Goal: Task Accomplishment & Management: Manage account settings

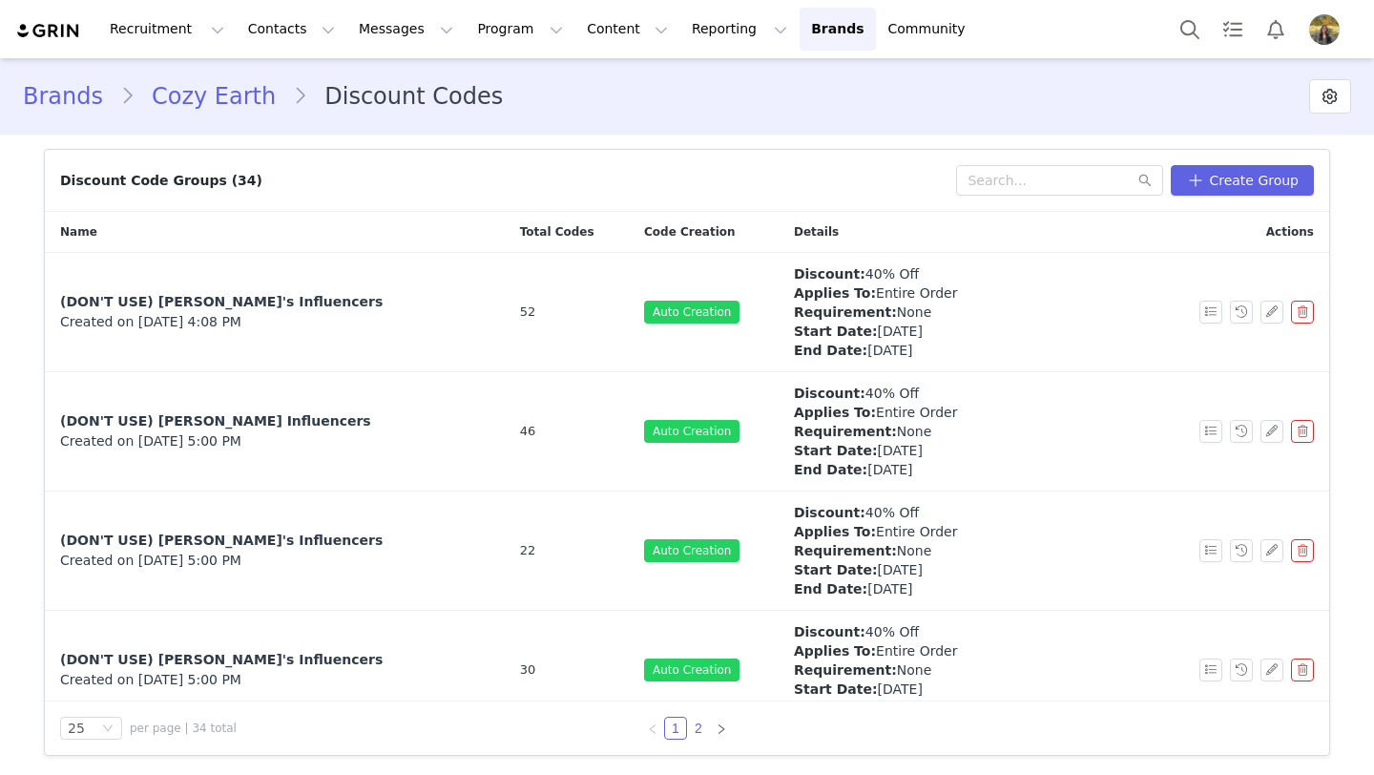
click at [695, 725] on link "2" at bounding box center [698, 727] width 21 height 21
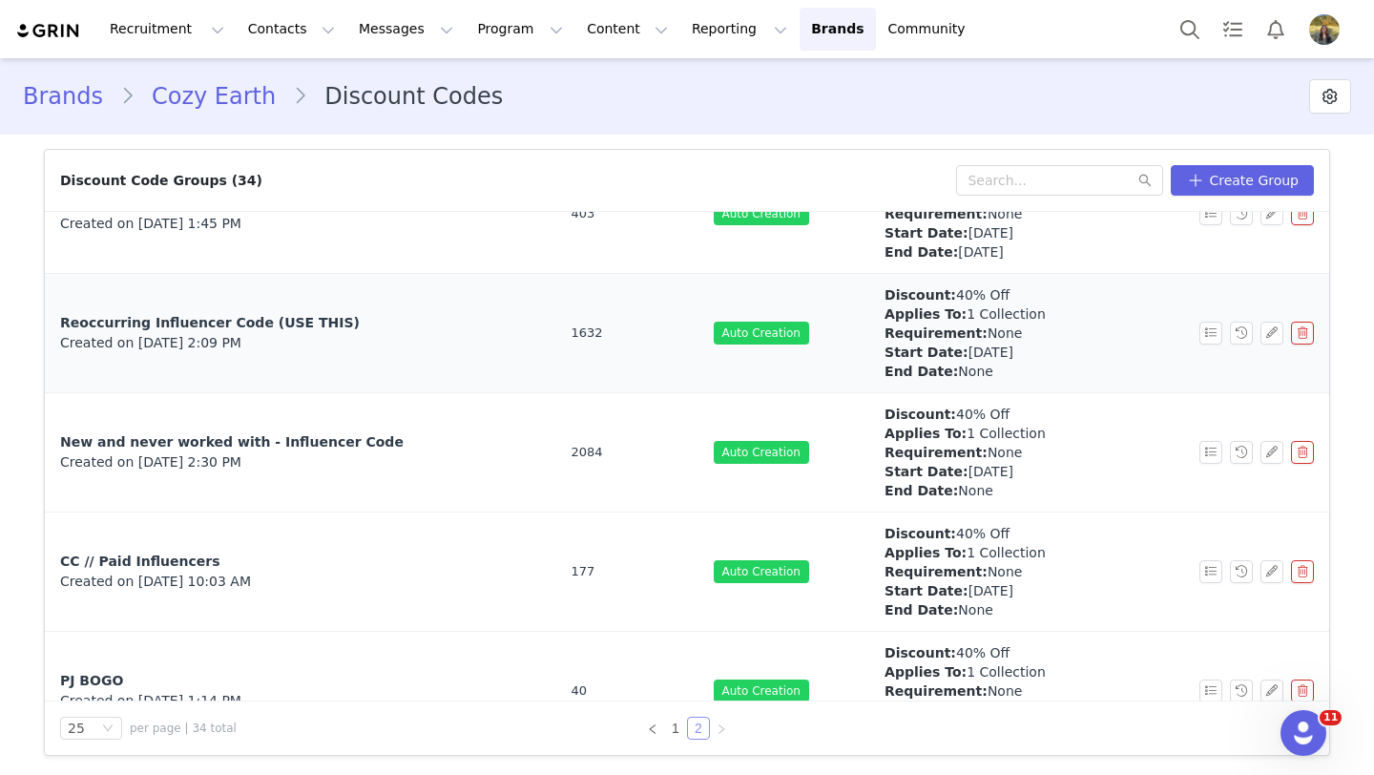
scroll to position [448, 0]
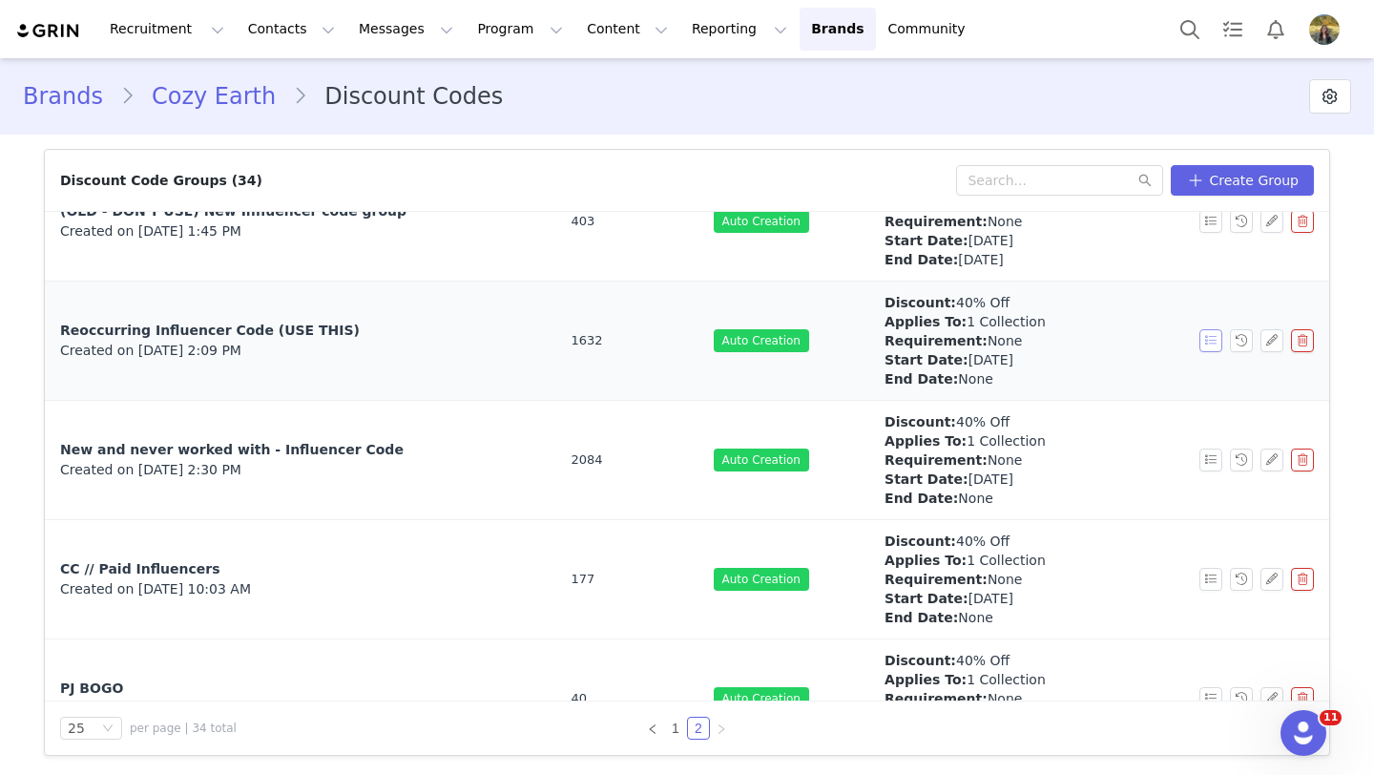
click at [1210, 342] on button "button" at bounding box center [1210, 340] width 23 height 23
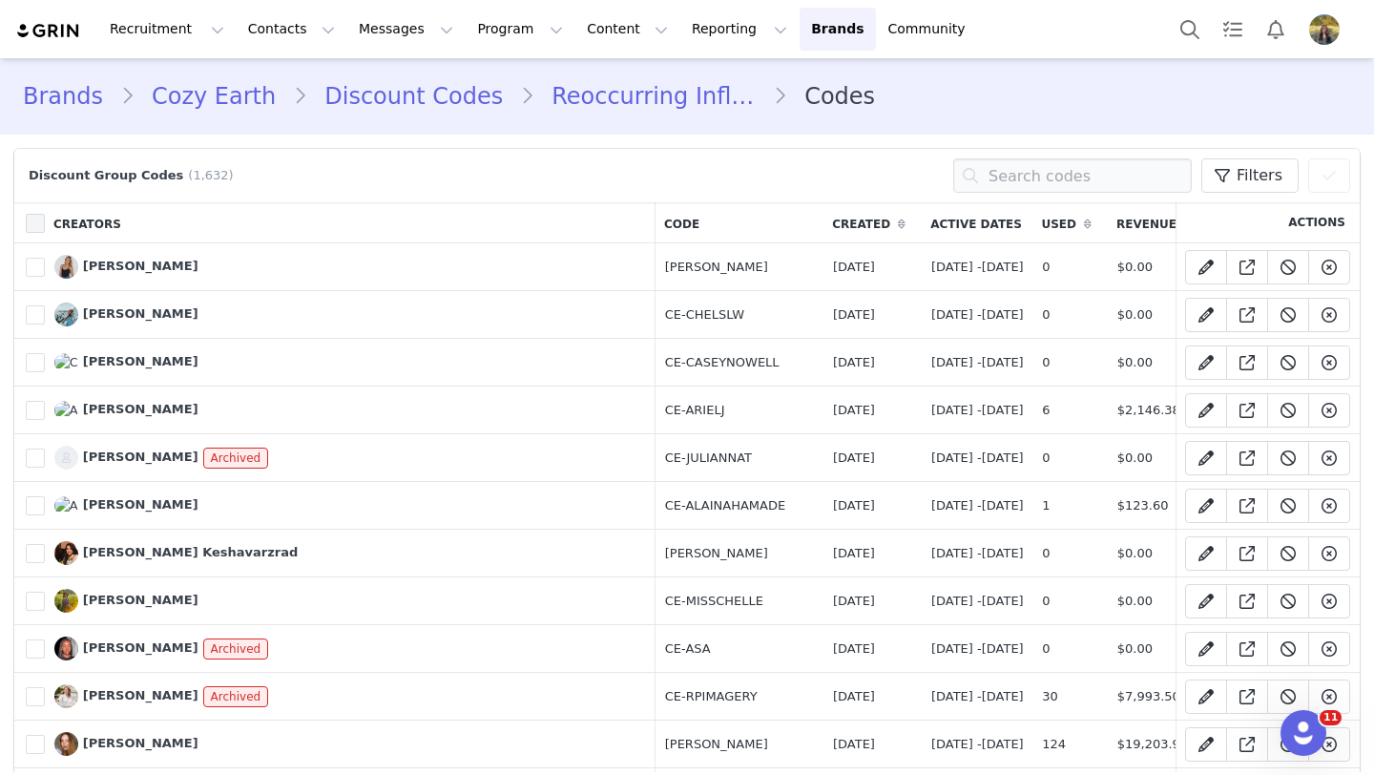
click at [34, 223] on span at bounding box center [35, 223] width 19 height 19
click at [45, 214] on input "checkbox" at bounding box center [45, 214] width 0 height 0
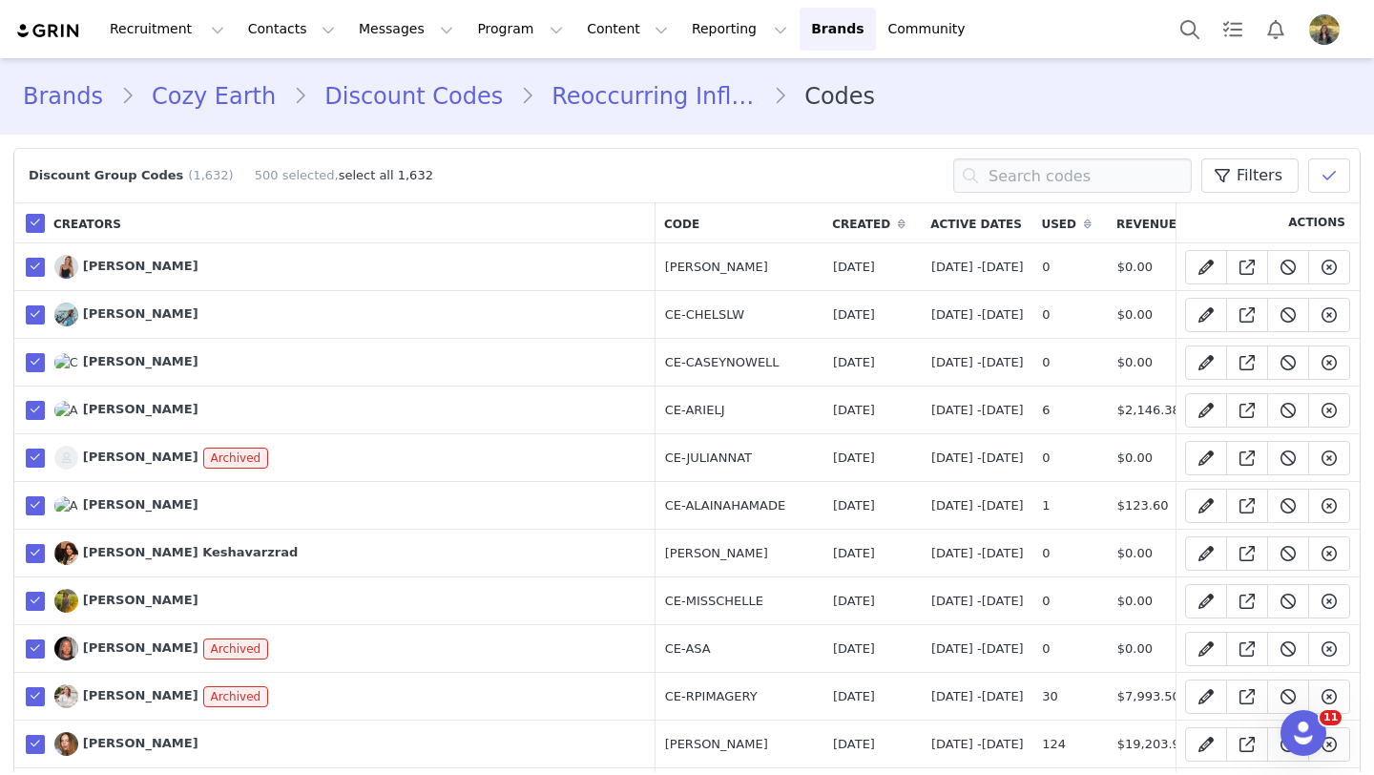
click at [383, 169] on link "select all 1,632" at bounding box center [386, 175] width 94 height 14
click at [1324, 186] on span at bounding box center [1328, 175] width 23 height 23
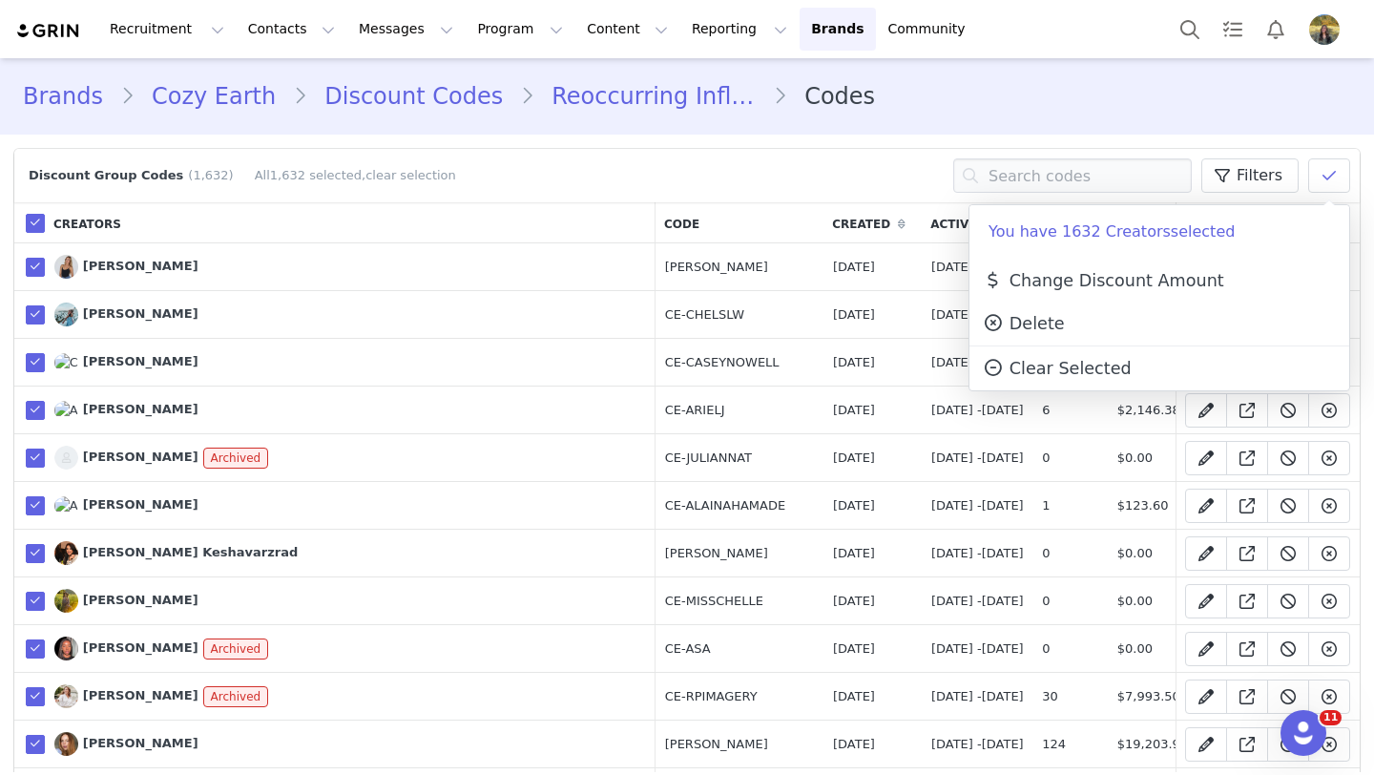
click at [383, 106] on link "Discount Codes" at bounding box center [413, 96] width 213 height 34
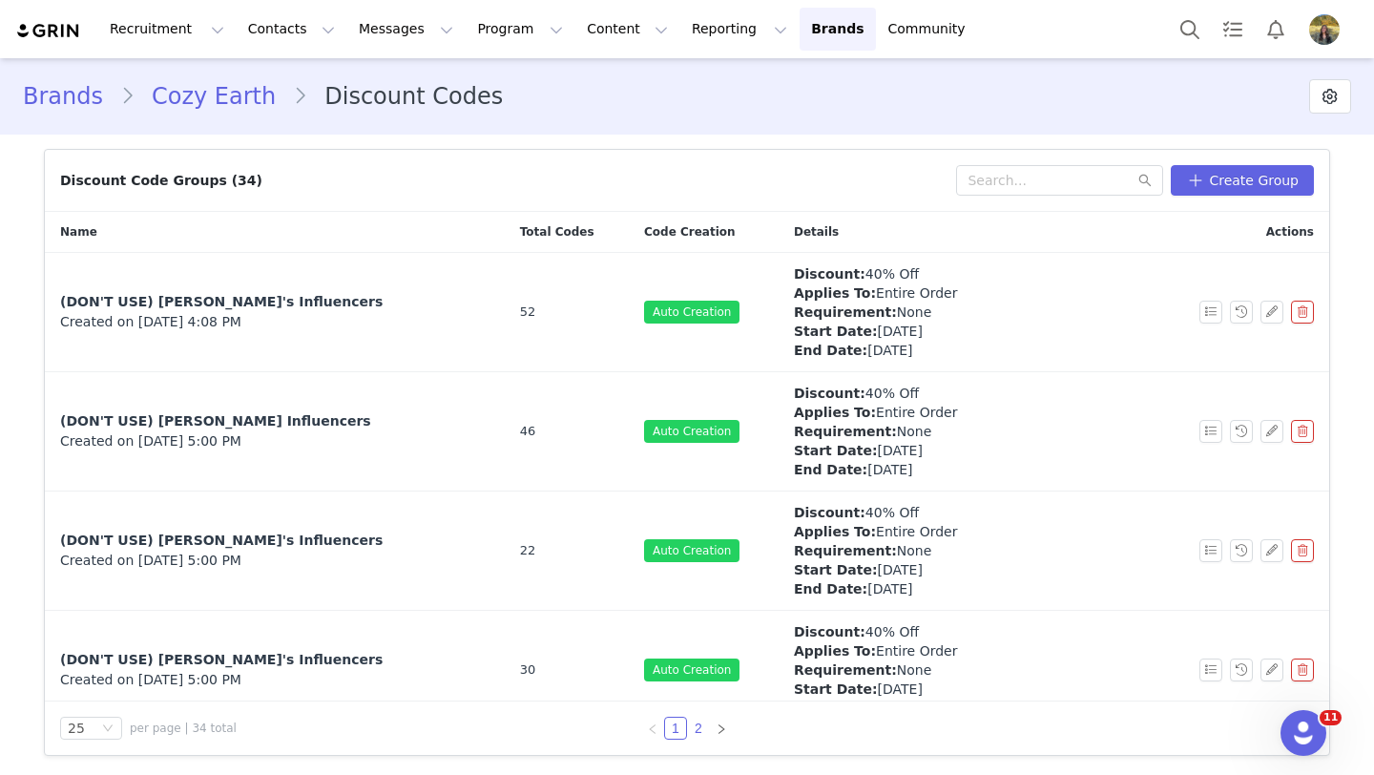
click at [694, 727] on link "2" at bounding box center [698, 727] width 21 height 21
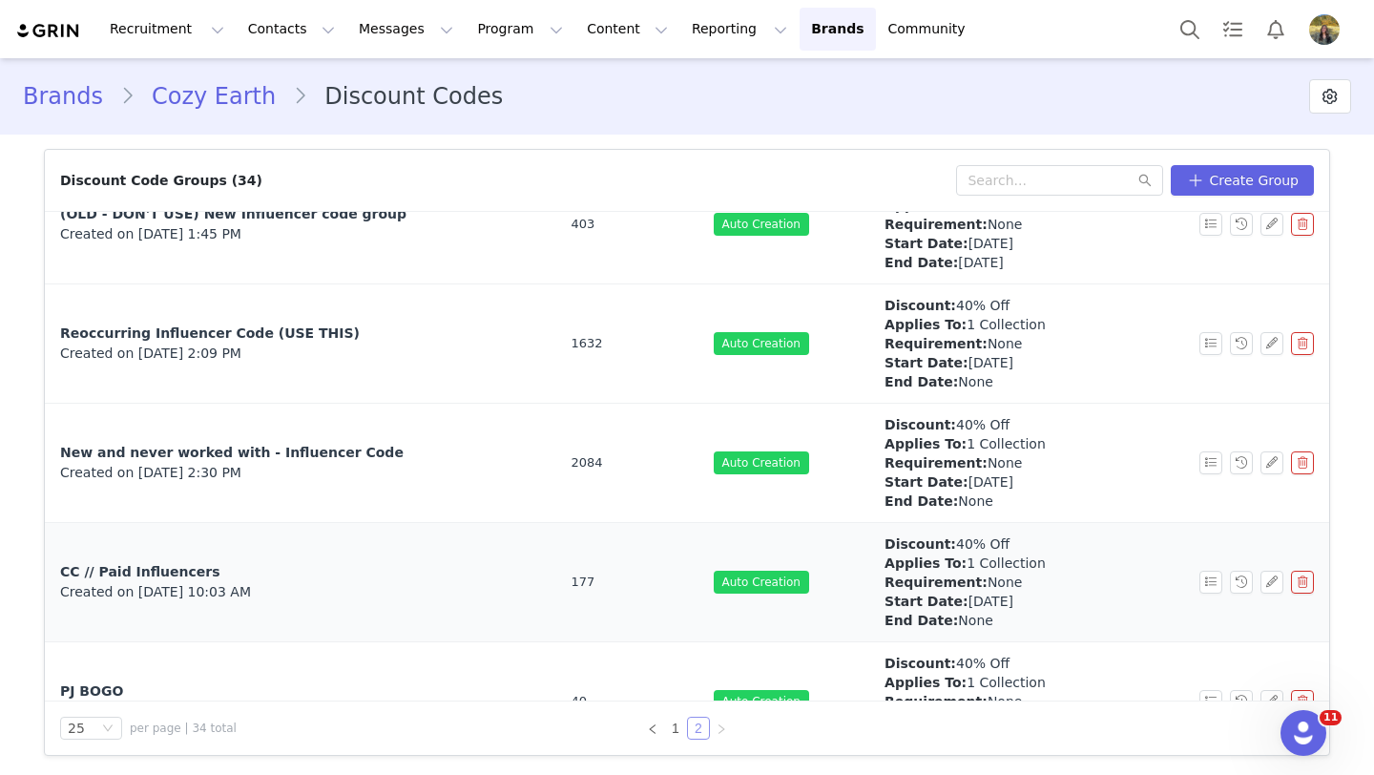
scroll to position [438, 0]
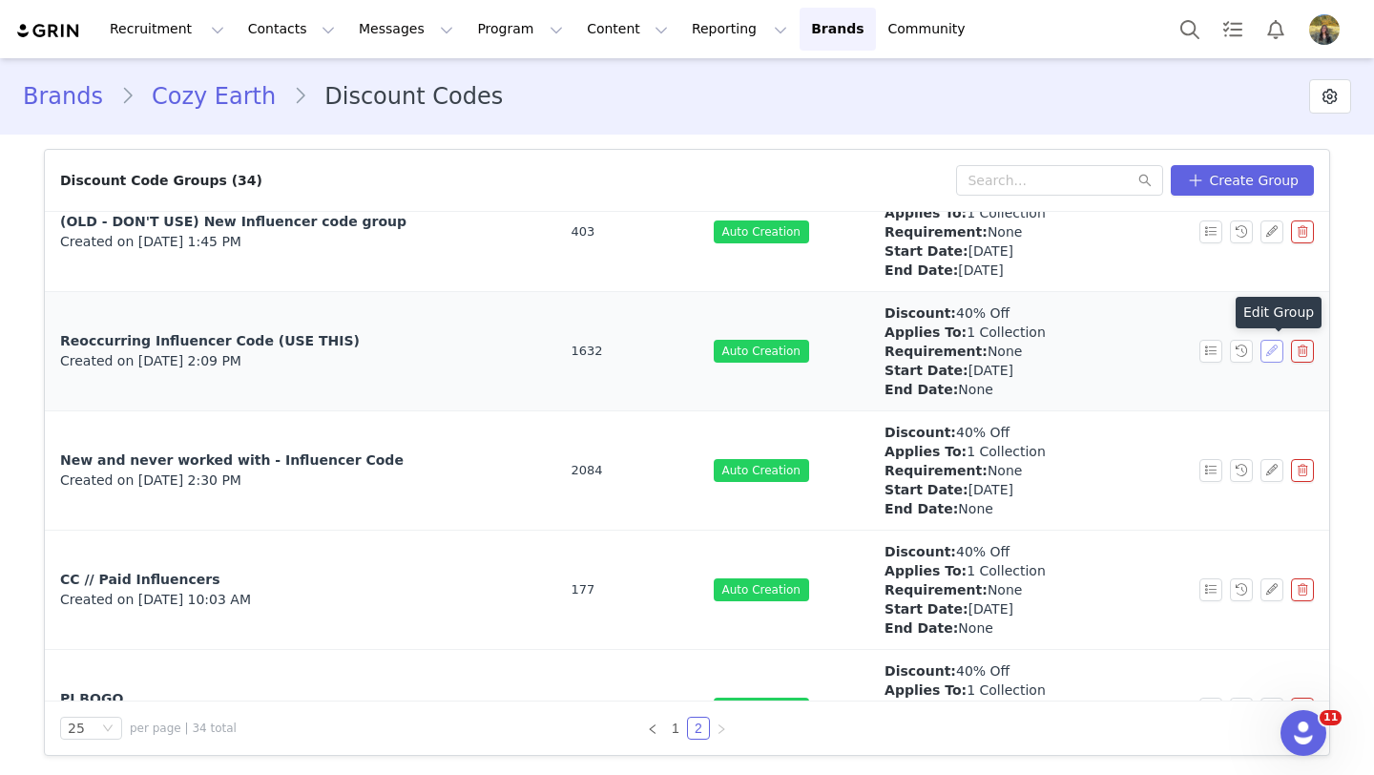
click at [1272, 357] on button "button" at bounding box center [1271, 351] width 23 height 23
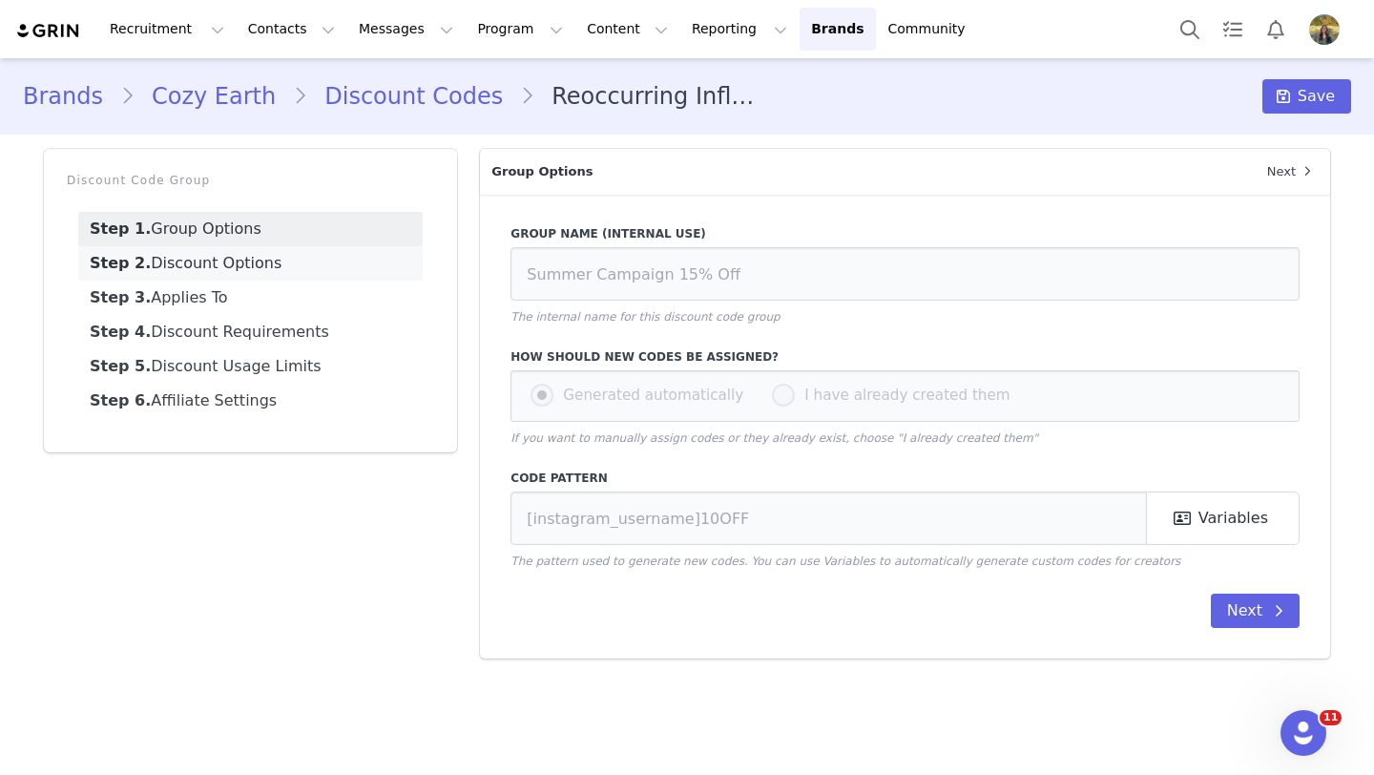
click at [325, 269] on link "Step 2. Discount Options" at bounding box center [250, 263] width 344 height 34
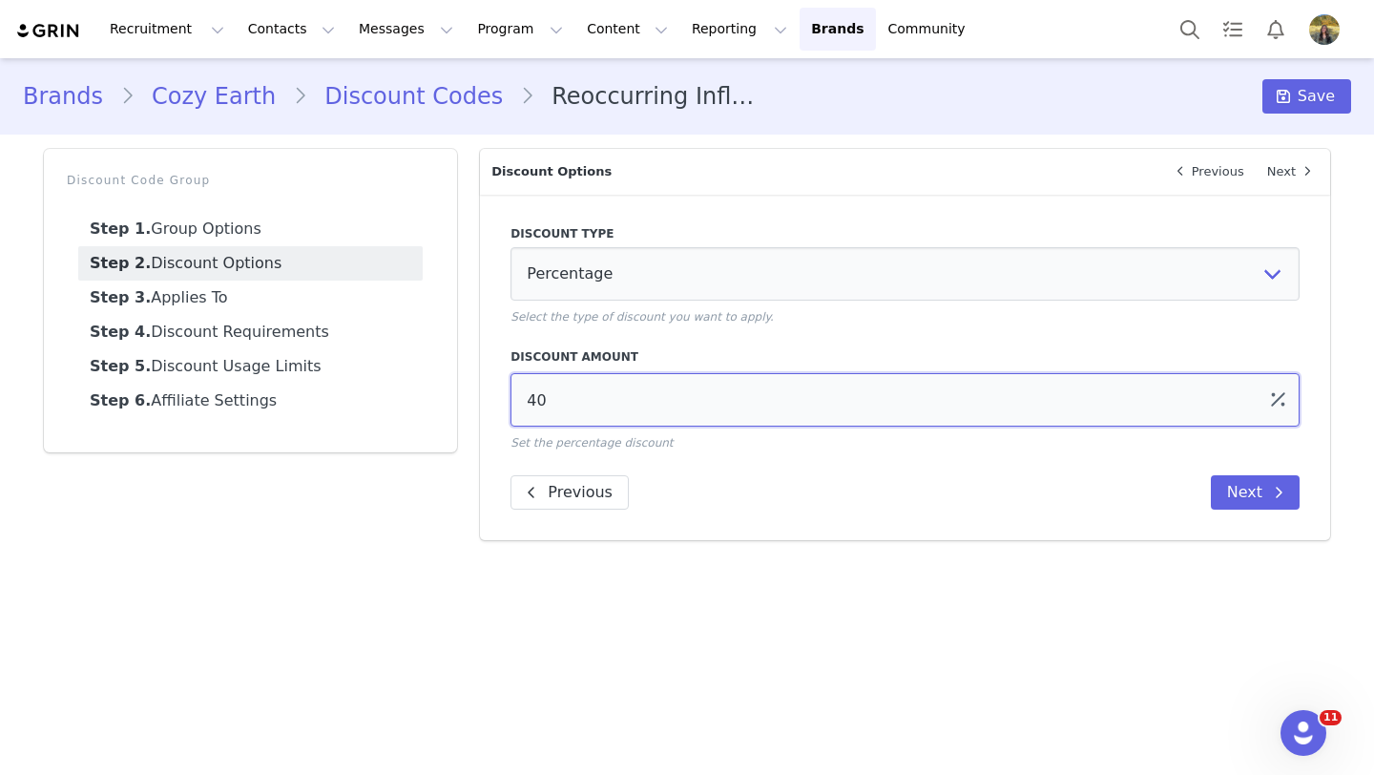
click at [534, 403] on input "40" at bounding box center [904, 399] width 789 height 53
type input "50"
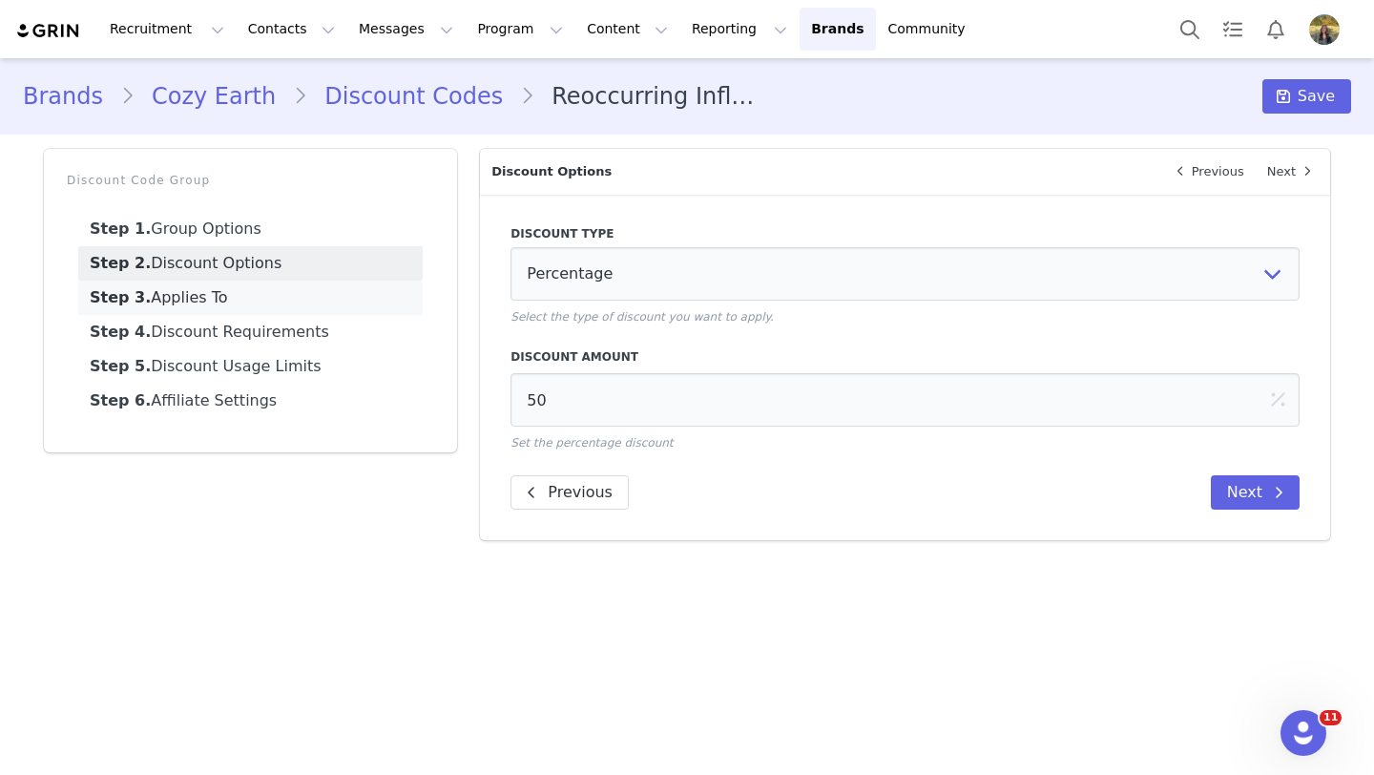
click at [308, 310] on link "Step 3. Applies To" at bounding box center [250, 297] width 344 height 34
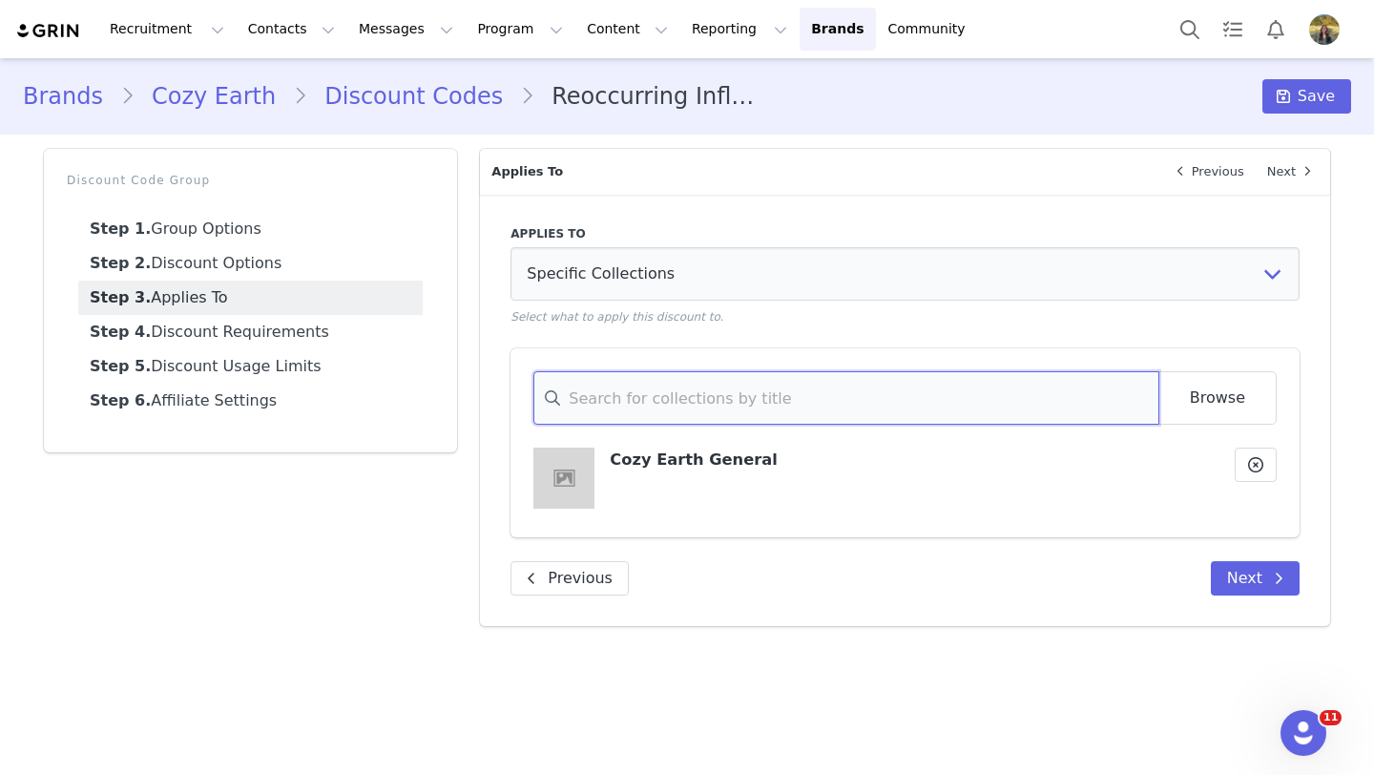
click at [1064, 404] on input at bounding box center [845, 397] width 625 height 53
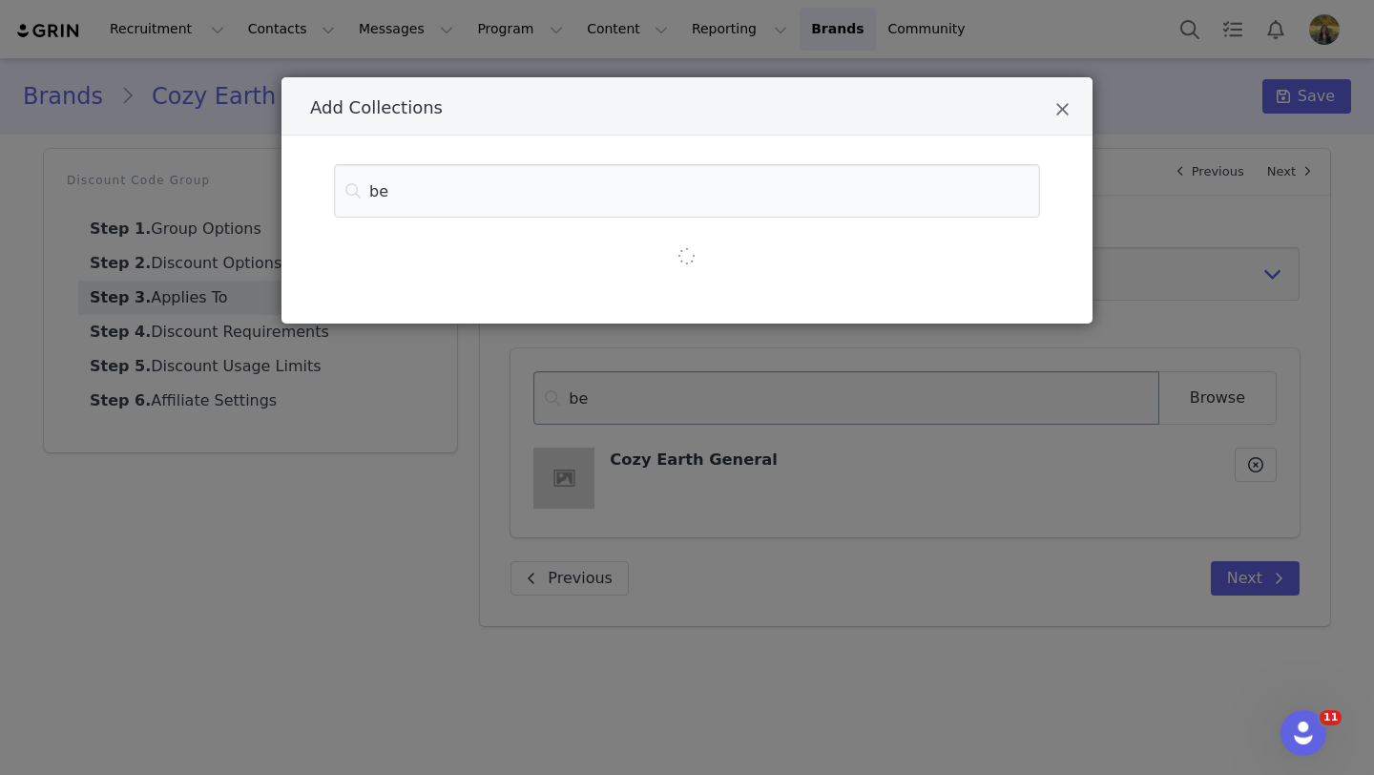
type input "bed"
type input "bedd"
type input "beddi"
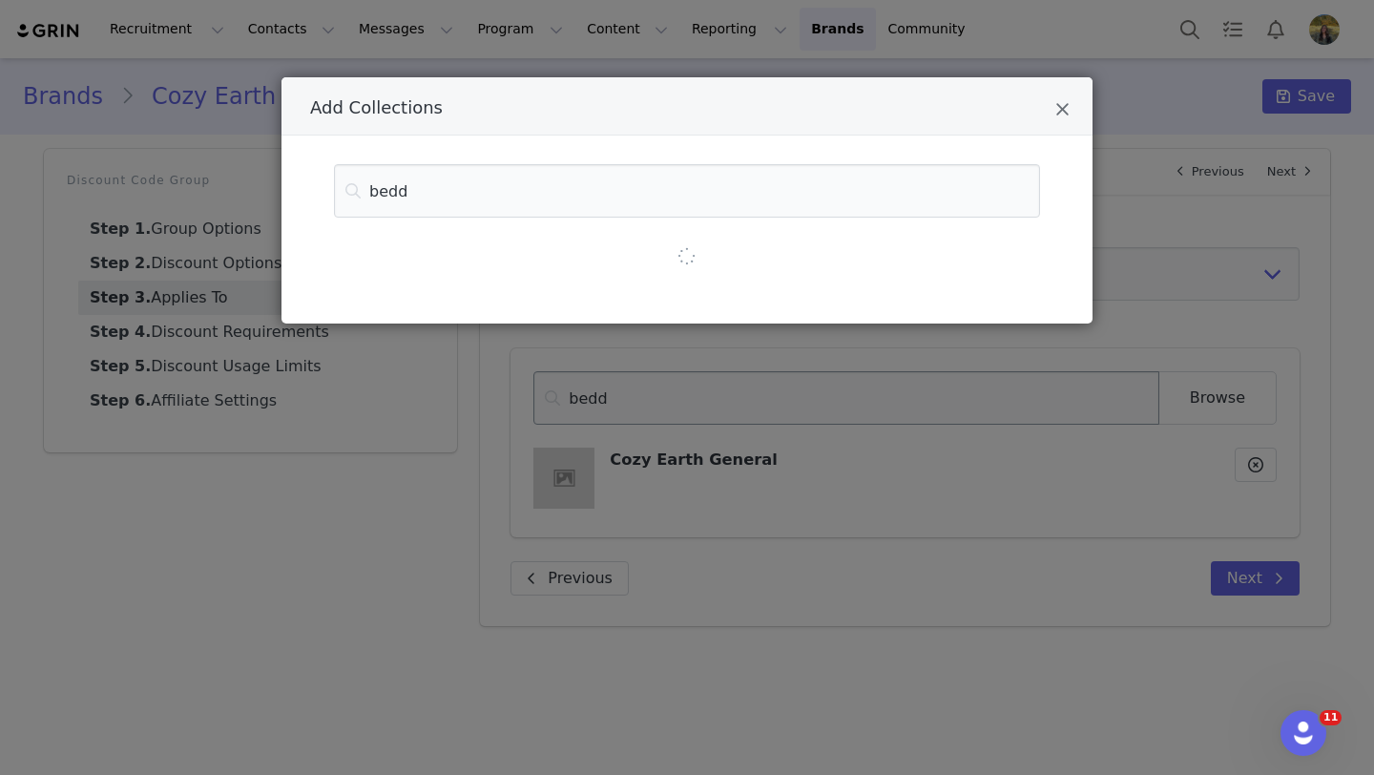
type input "beddi"
type input "beddin"
type input "bedding"
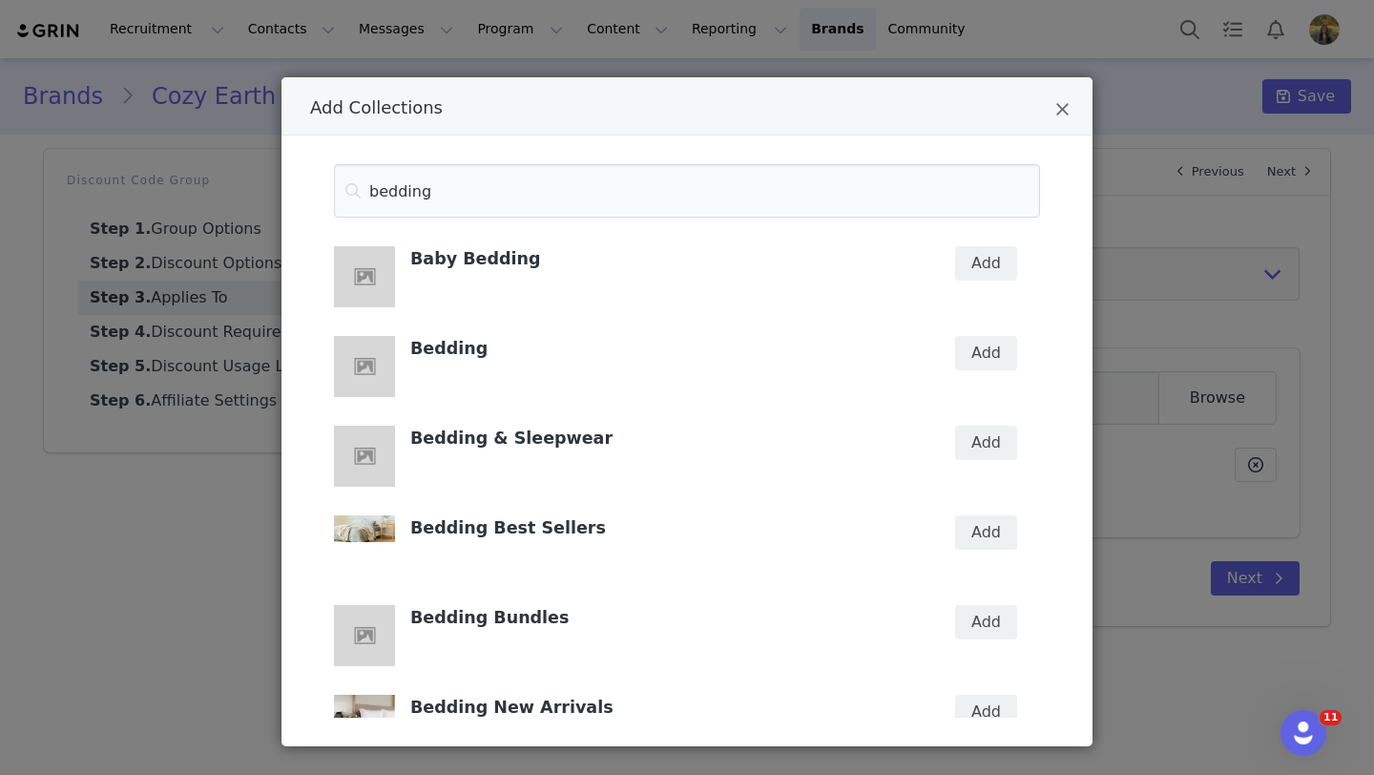
type input "bedding"
click at [982, 360] on button "Add" at bounding box center [986, 353] width 62 height 34
click at [1058, 113] on icon "Close" at bounding box center [1062, 109] width 14 height 19
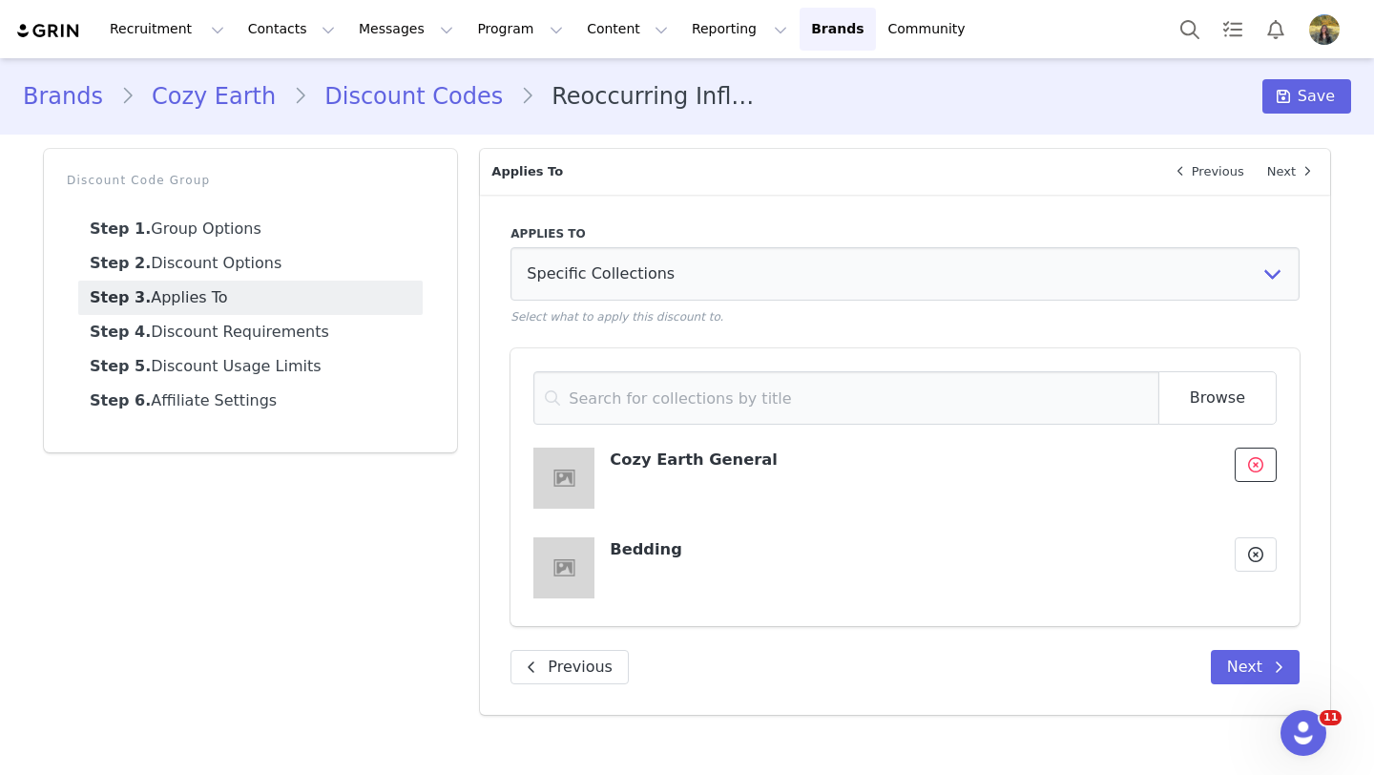
click at [1254, 461] on icon at bounding box center [1255, 464] width 15 height 15
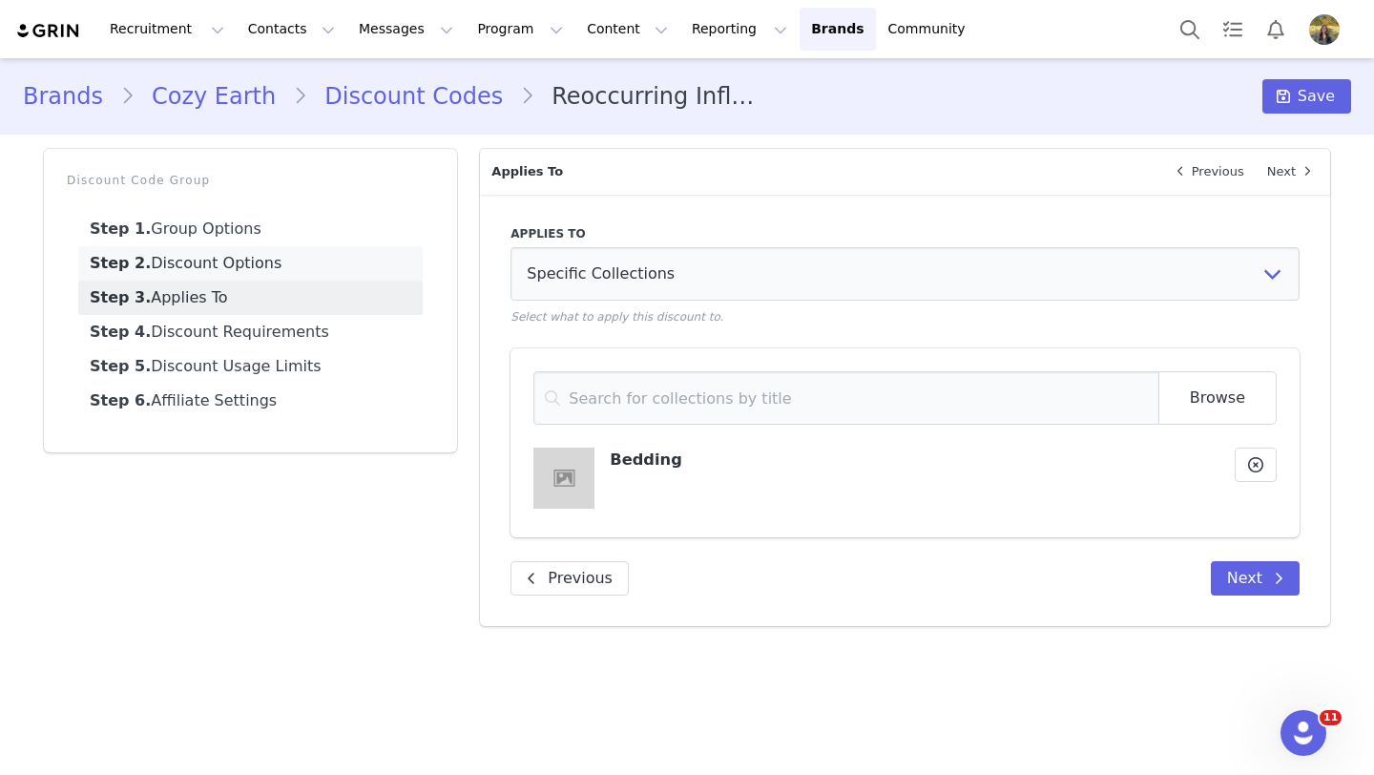
click at [266, 276] on link "Step 2. Discount Options" at bounding box center [250, 263] width 344 height 34
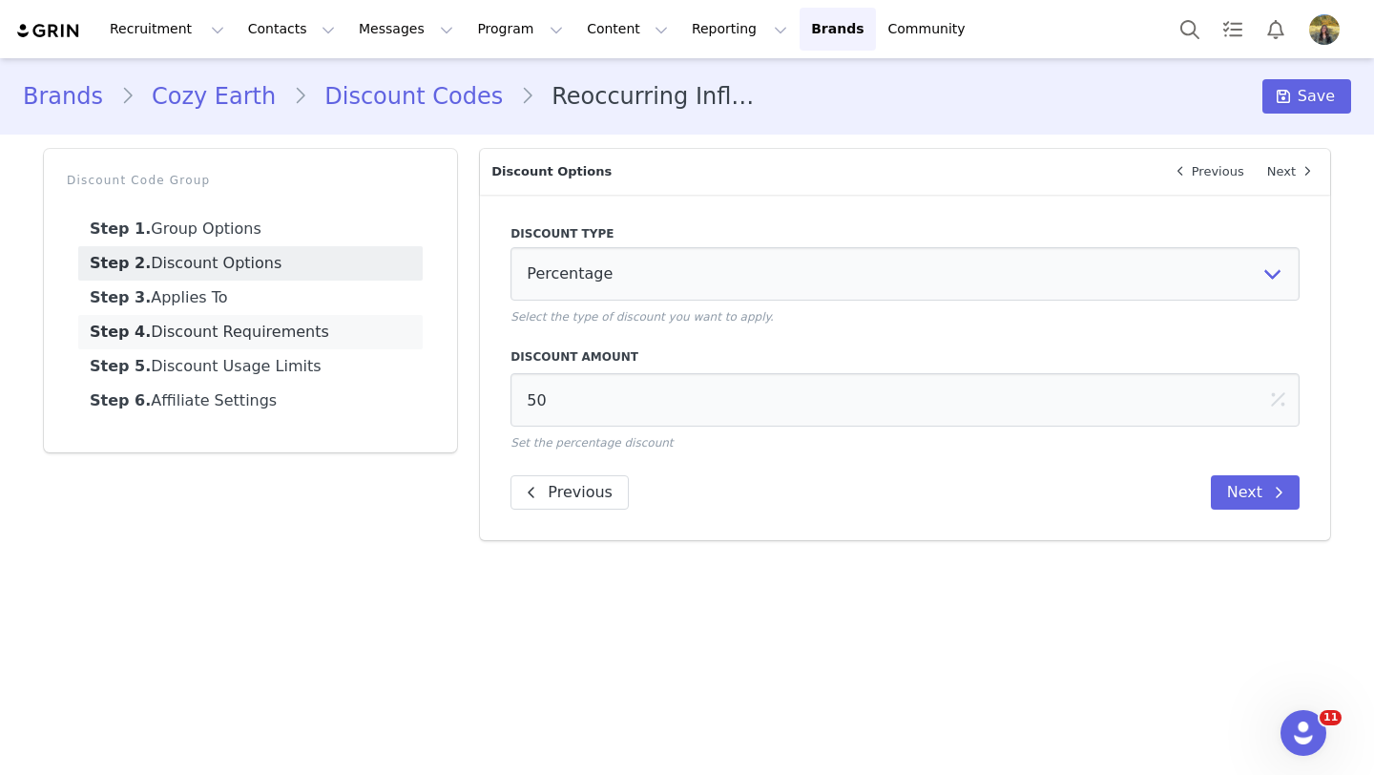
click at [275, 316] on link "Step 4. Discount Requirements" at bounding box center [250, 332] width 344 height 34
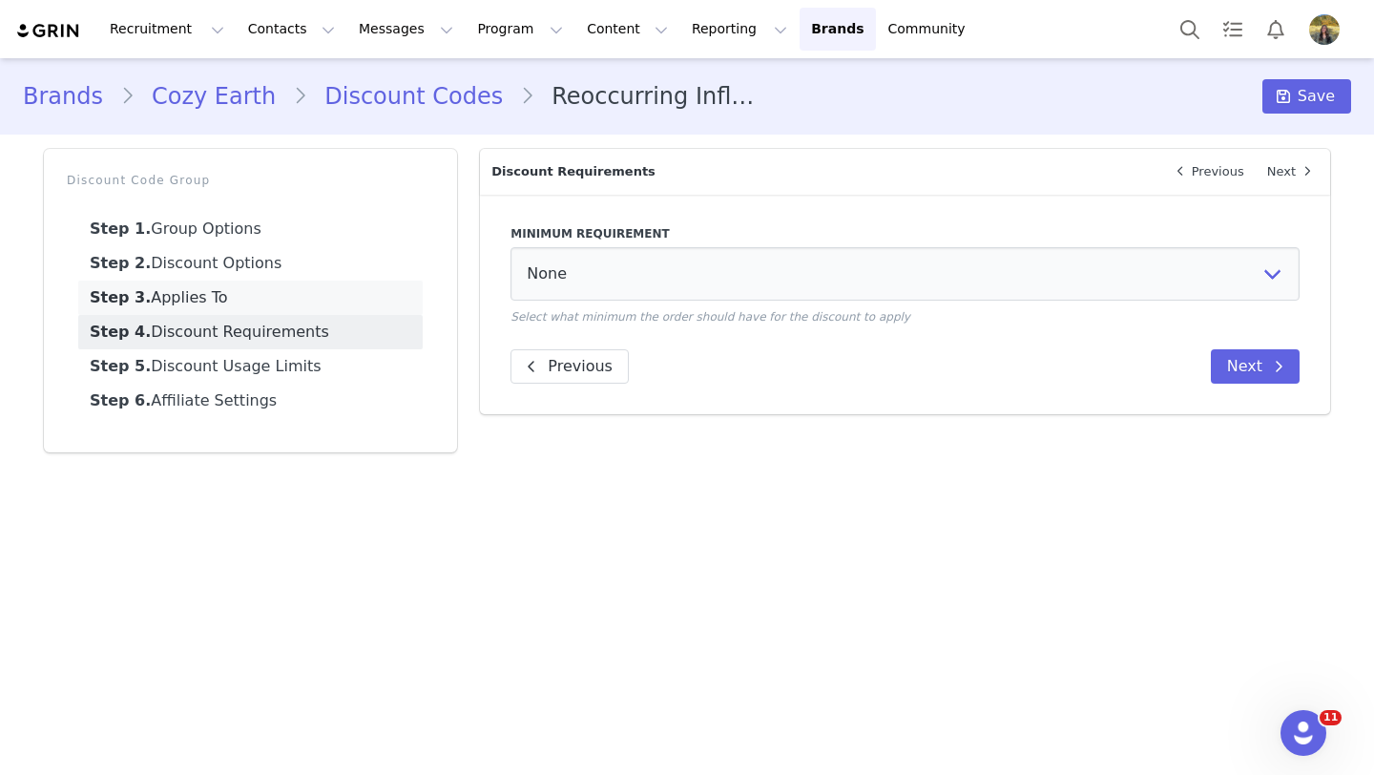
click at [274, 300] on link "Step 3. Applies To" at bounding box center [250, 297] width 344 height 34
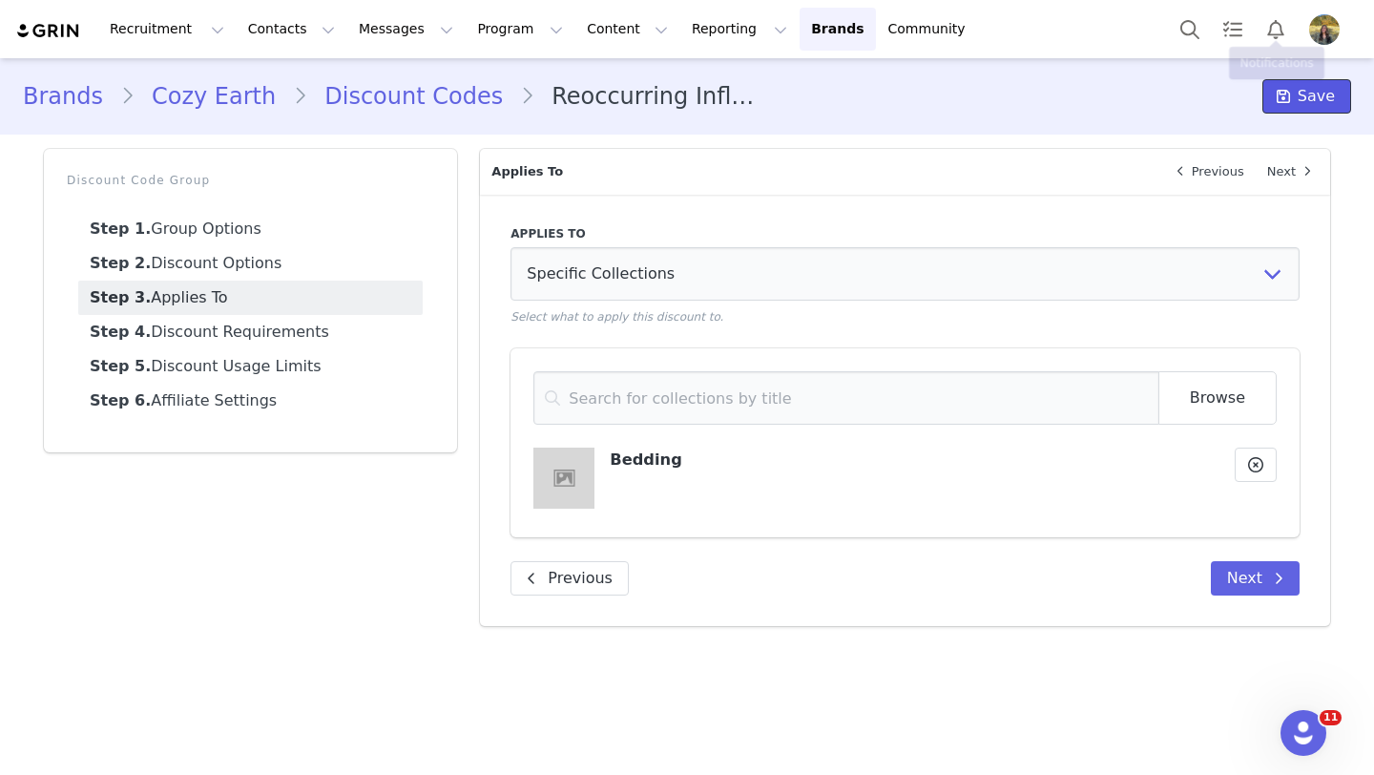
click at [1302, 85] on span "Save" at bounding box center [1315, 96] width 37 height 23
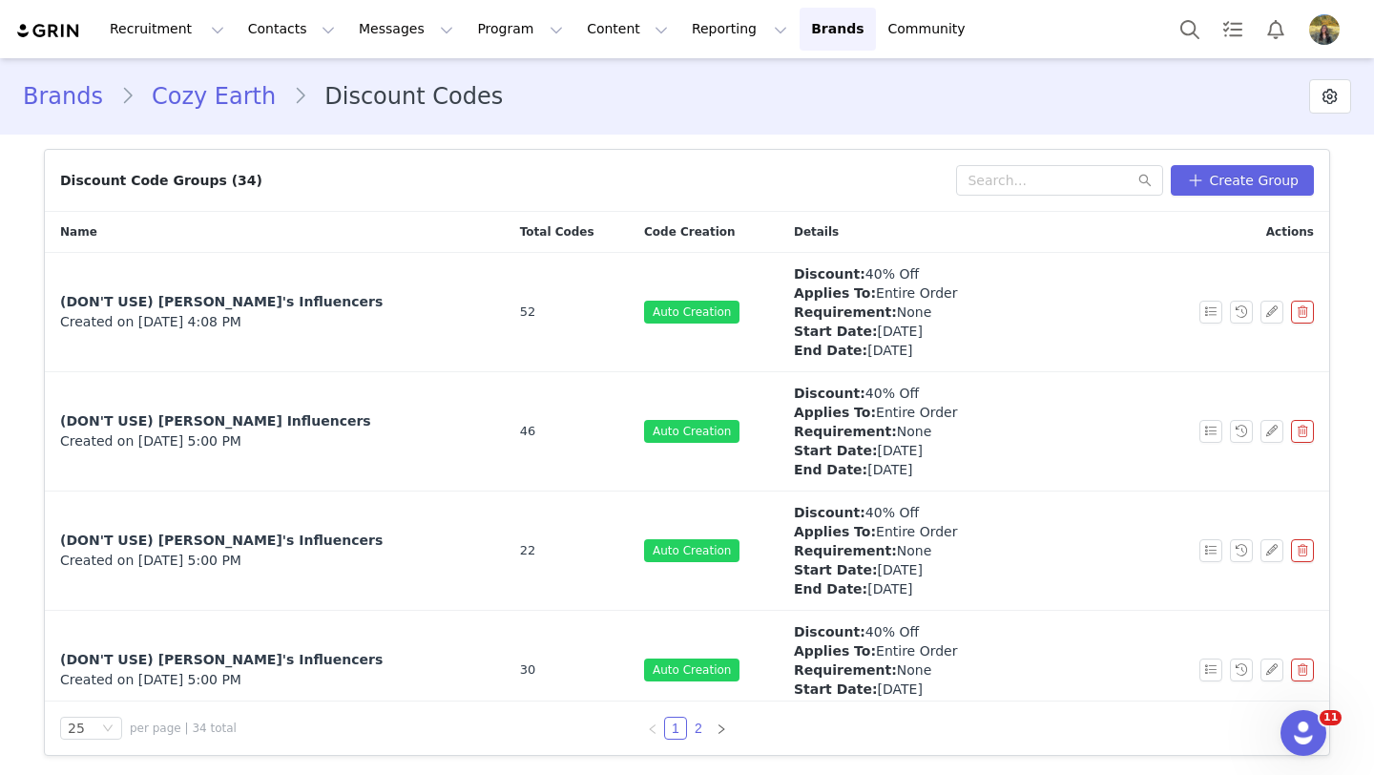
click at [700, 731] on link "2" at bounding box center [698, 727] width 21 height 21
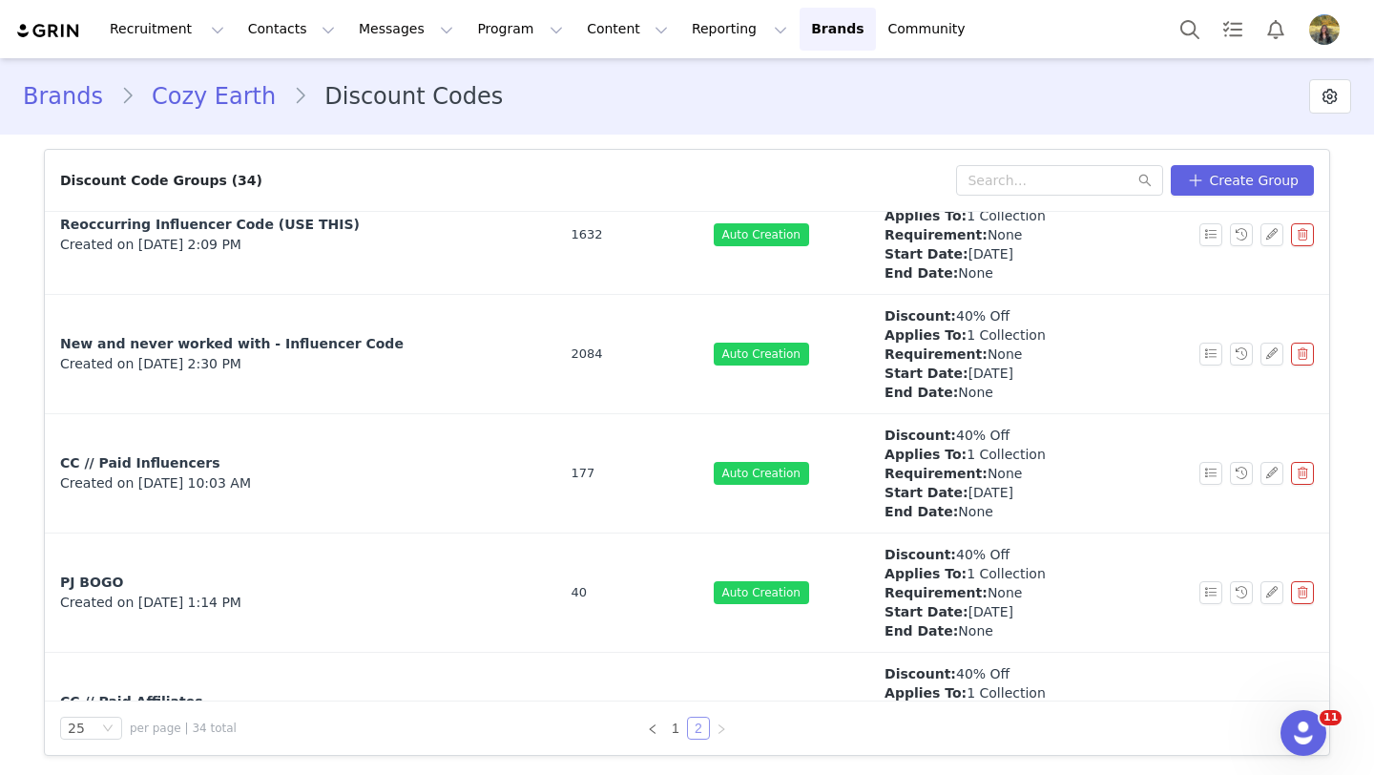
scroll to position [467, 0]
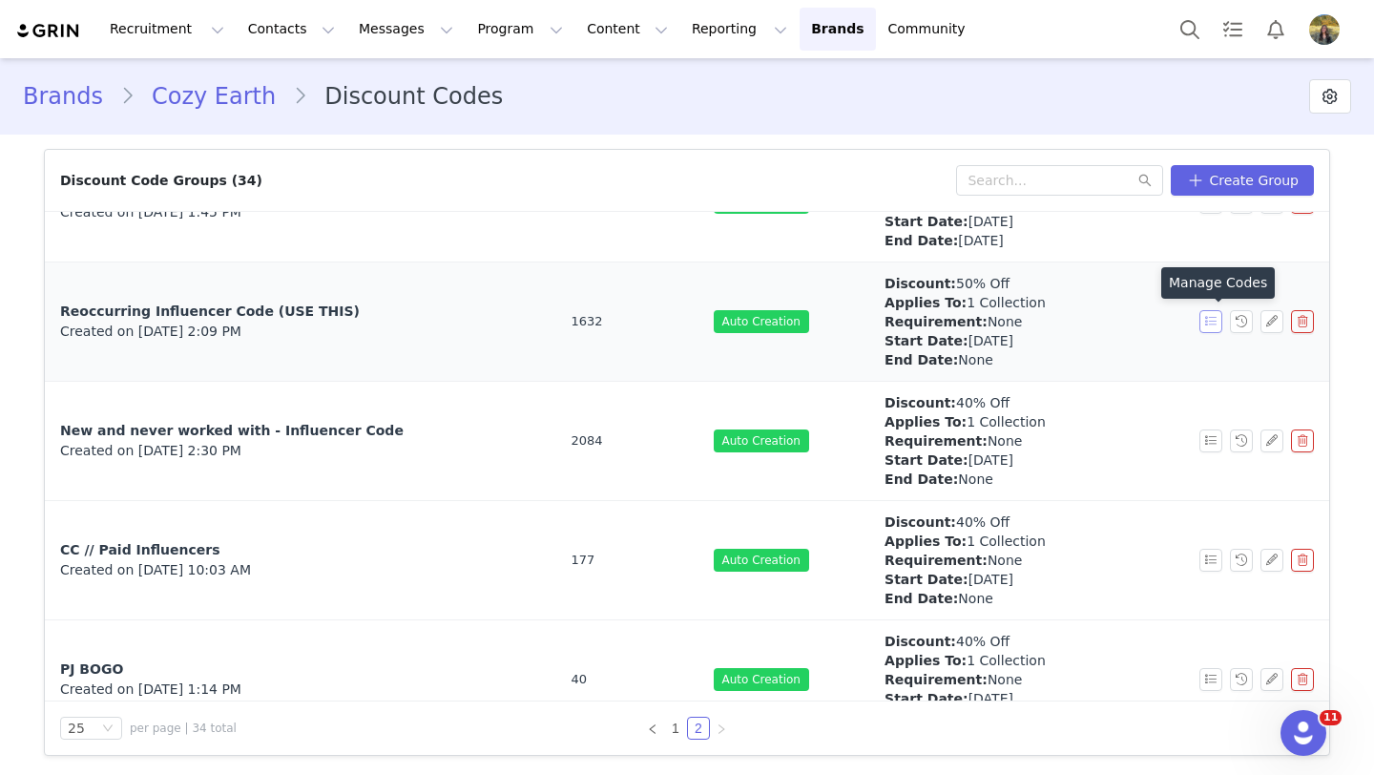
click at [1212, 329] on button "button" at bounding box center [1210, 321] width 23 height 23
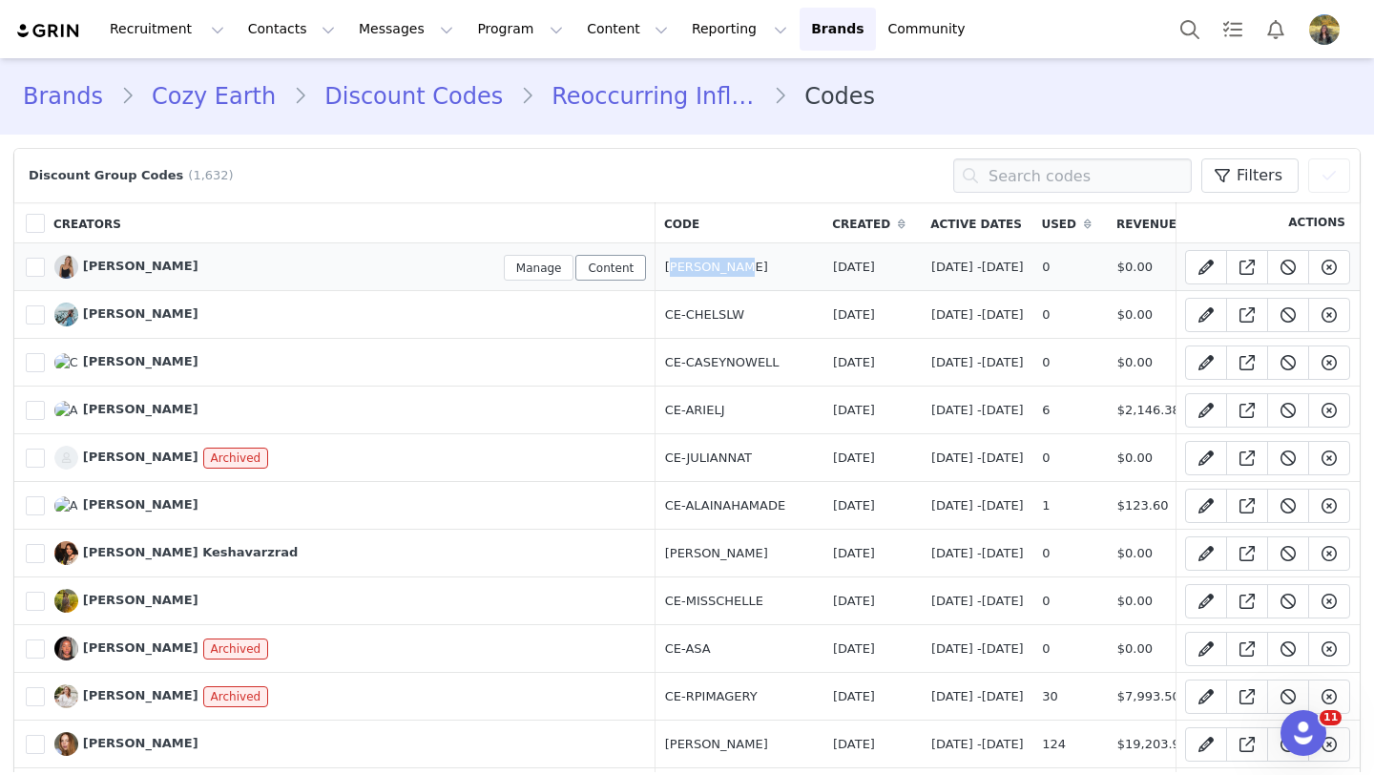
drag, startPoint x: 548, startPoint y: 262, endPoint x: 451, endPoint y: 262, distance: 97.3
click at [451, 262] on tr "1464979 Christa Lea Lysne Manage Content CE-CHRISTA Jul 11, 2025 April 30th, 20…" at bounding box center [890, 267] width 1753 height 48
copy td "CE-CHRISTA"
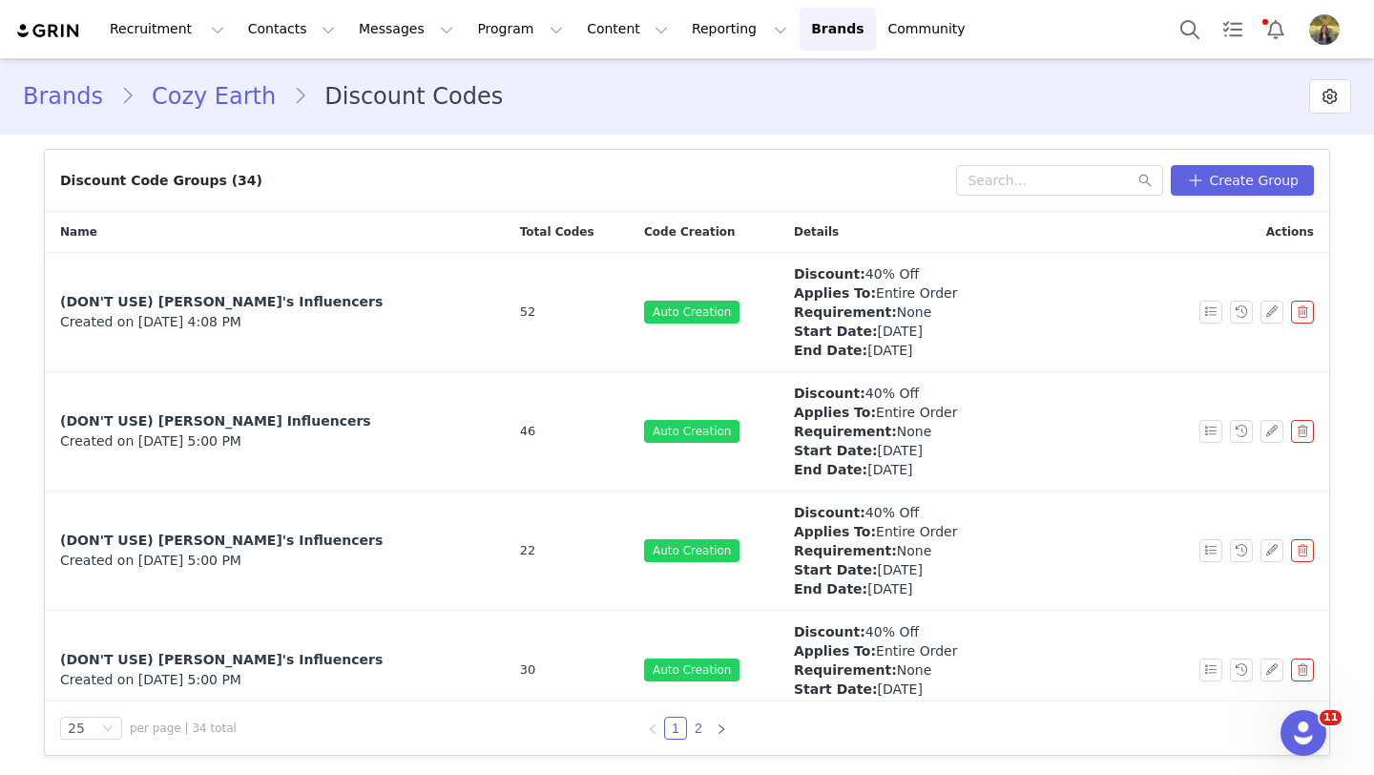
click at [693, 728] on link "2" at bounding box center [698, 727] width 21 height 21
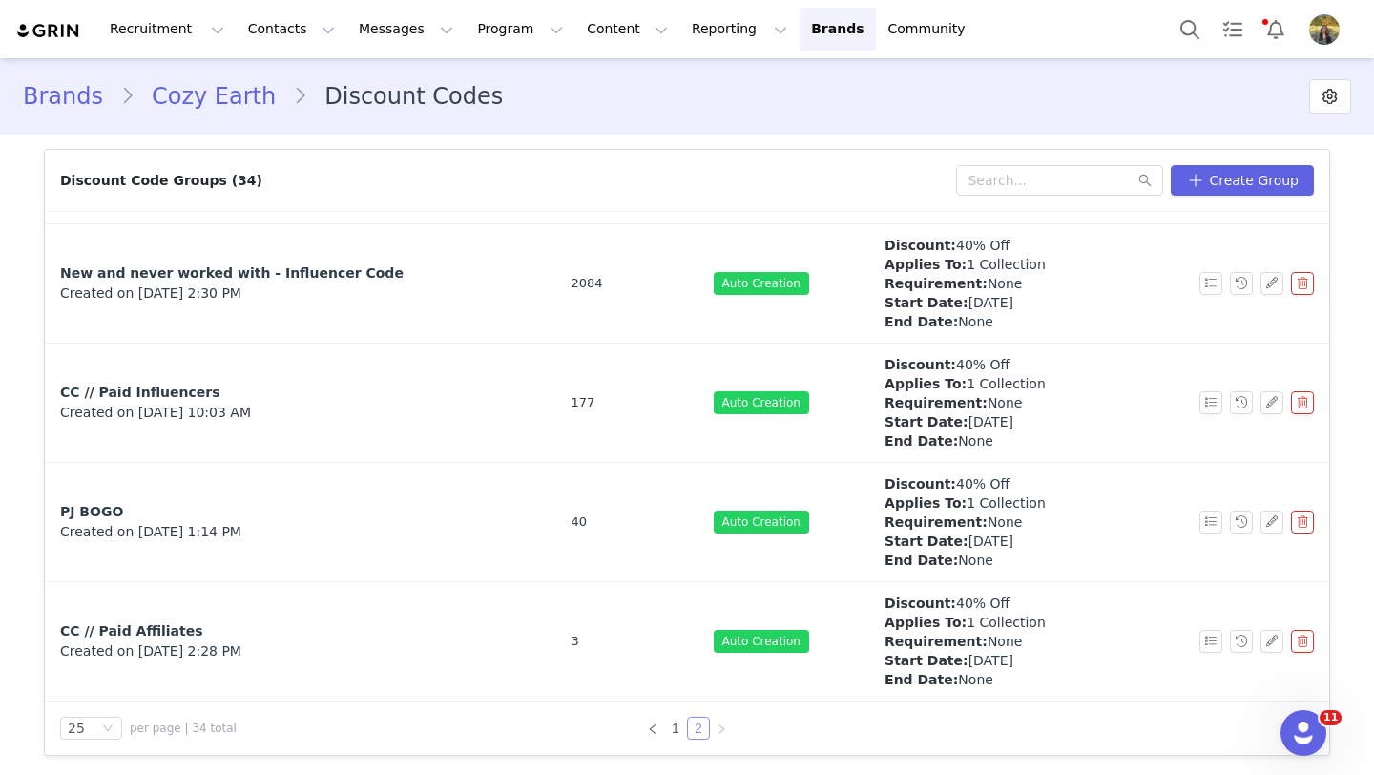
scroll to position [380, 0]
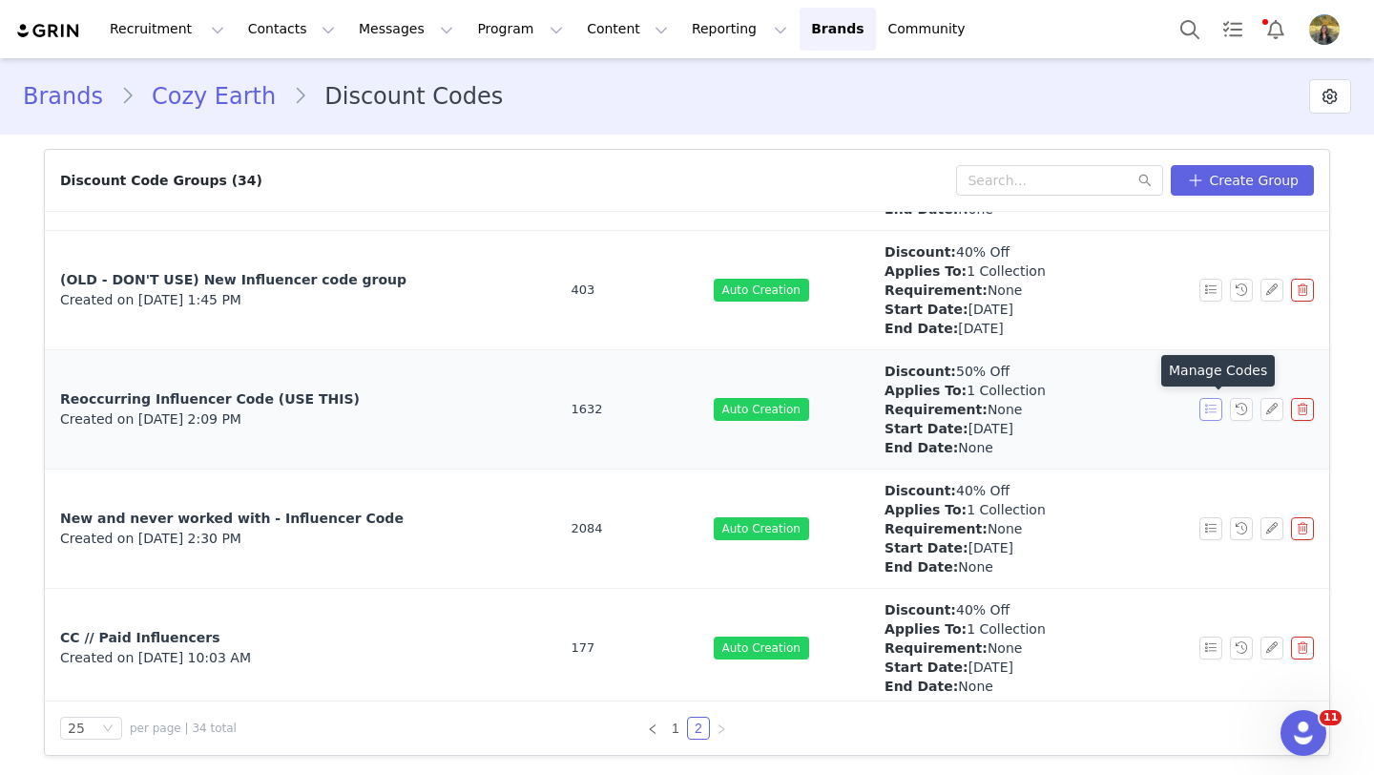
click at [1213, 411] on button "button" at bounding box center [1210, 409] width 23 height 23
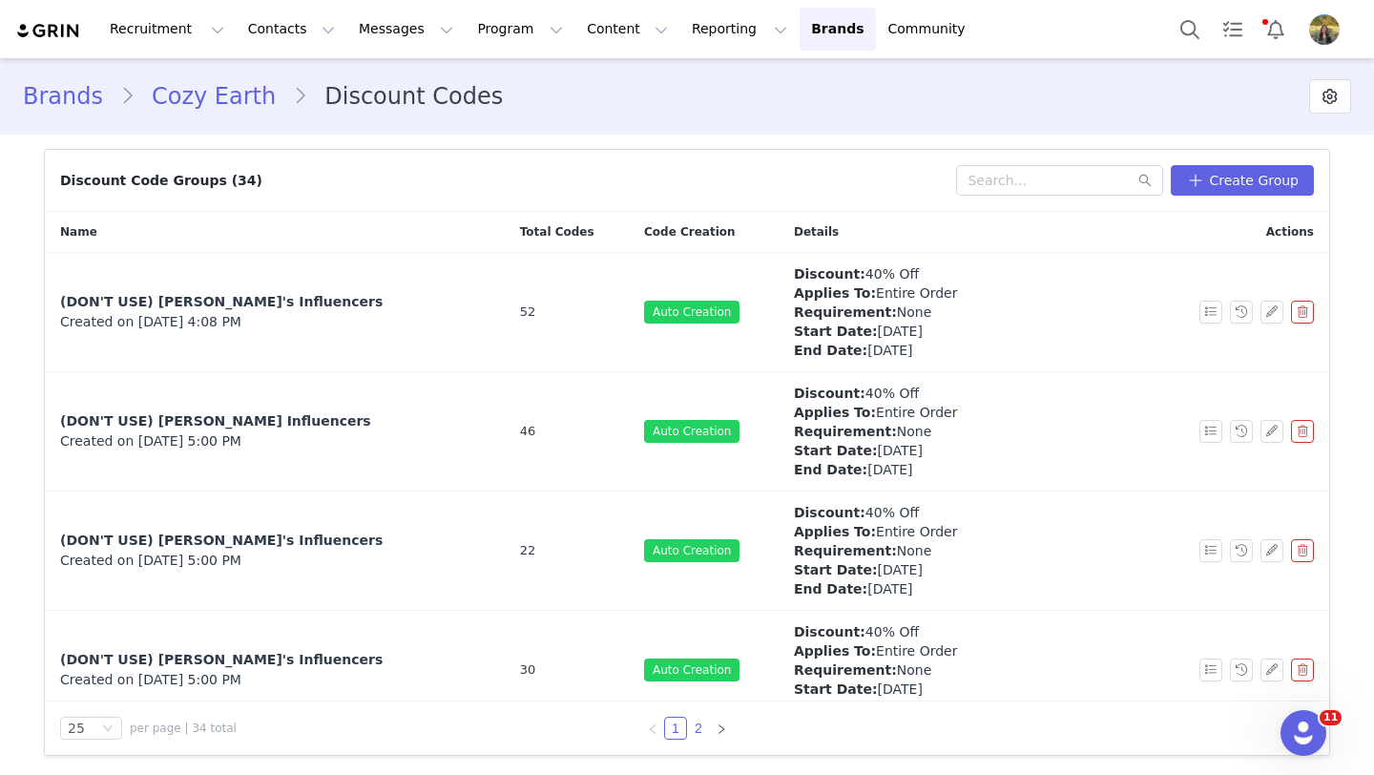
click at [701, 727] on link "2" at bounding box center [698, 727] width 21 height 21
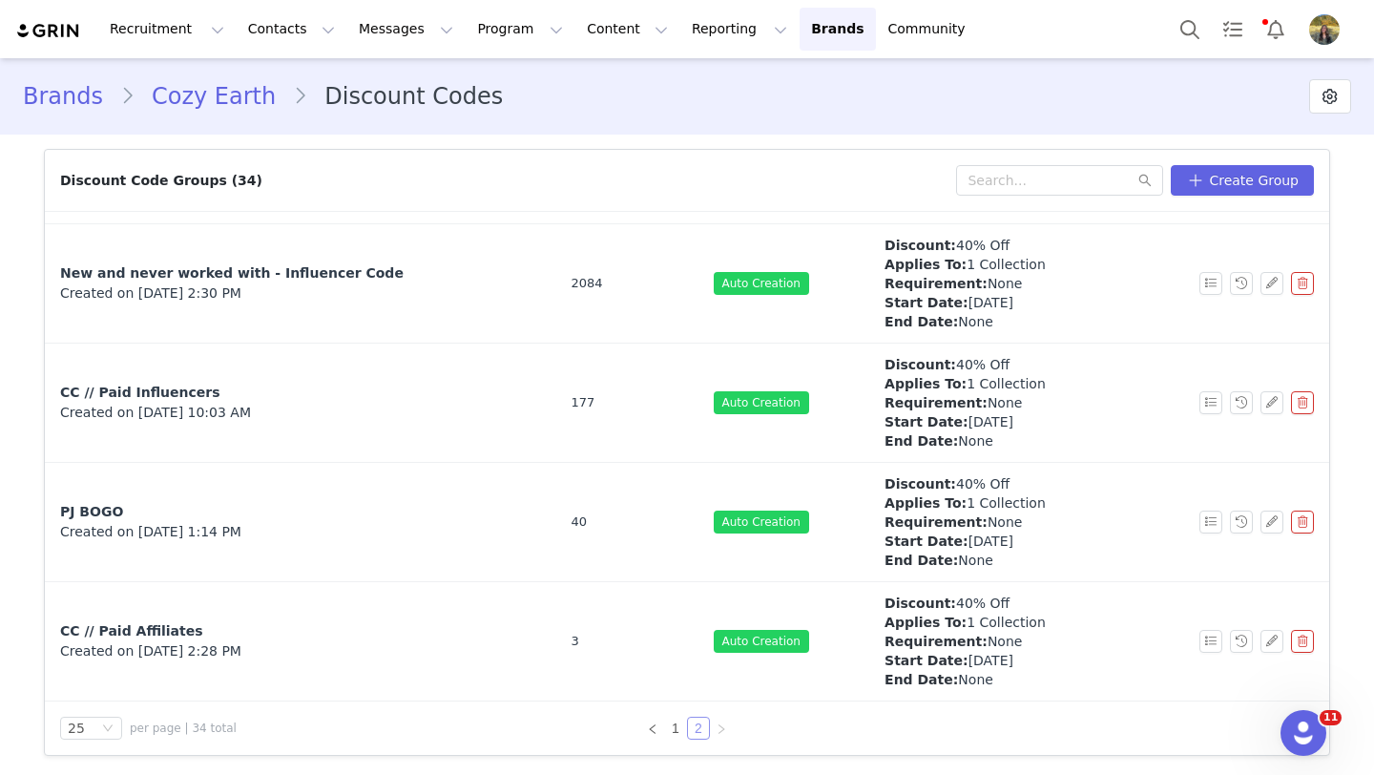
scroll to position [345, 0]
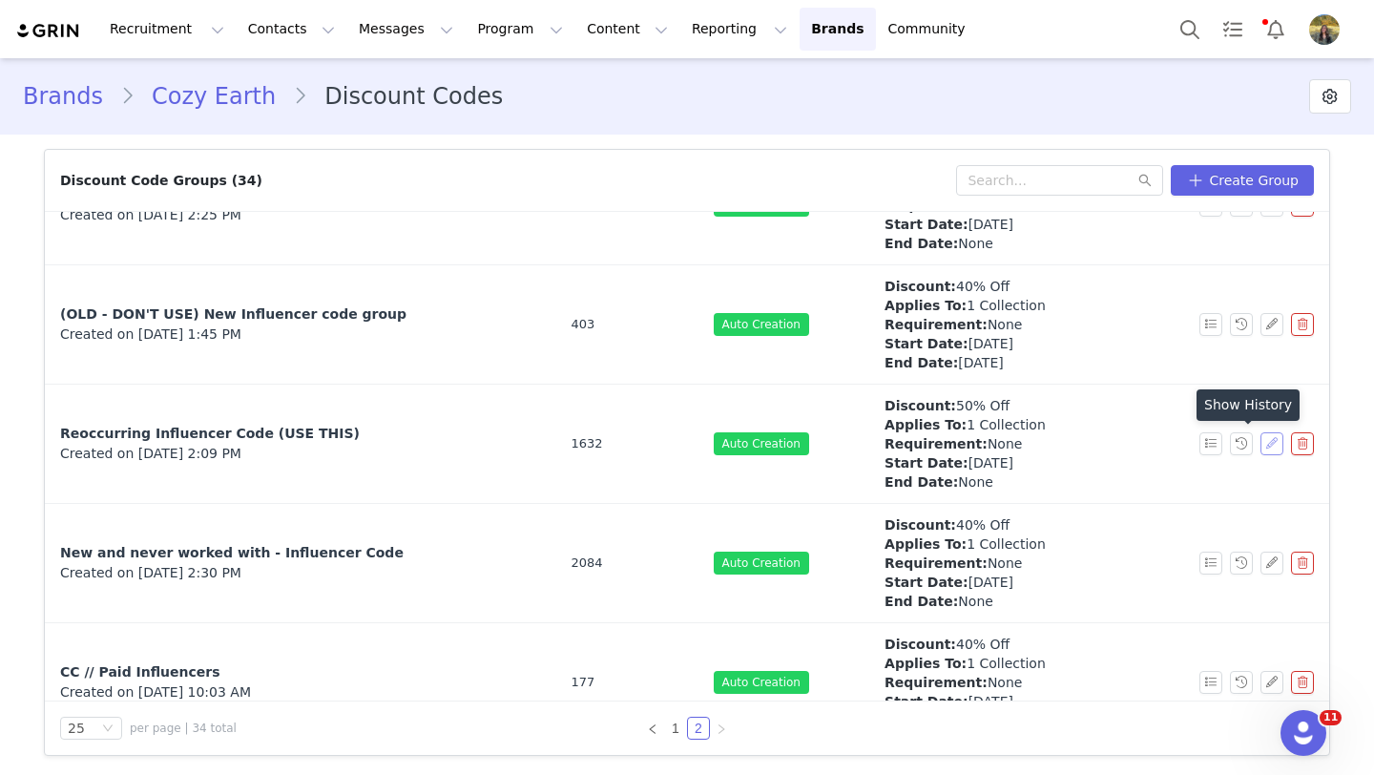
click at [1266, 448] on button "button" at bounding box center [1271, 443] width 23 height 23
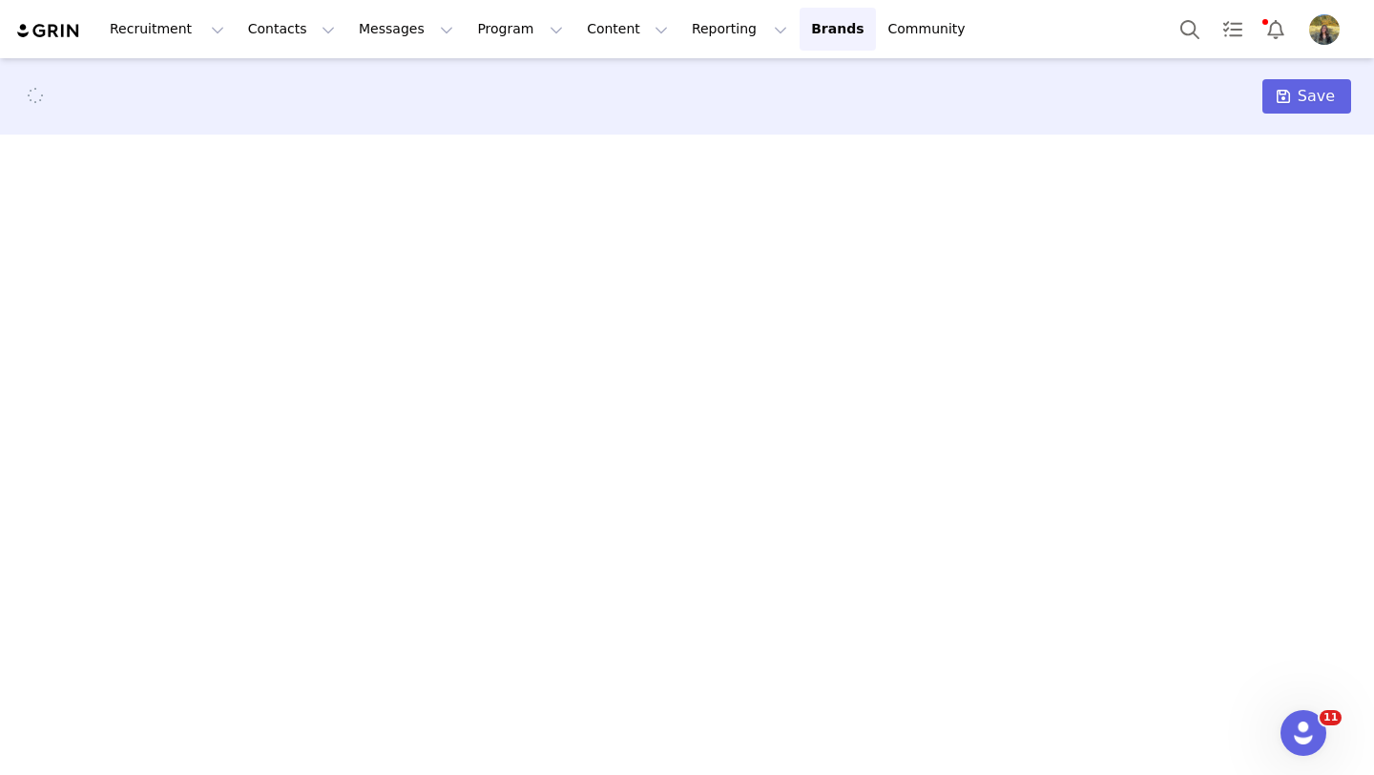
select select "specific_collections"
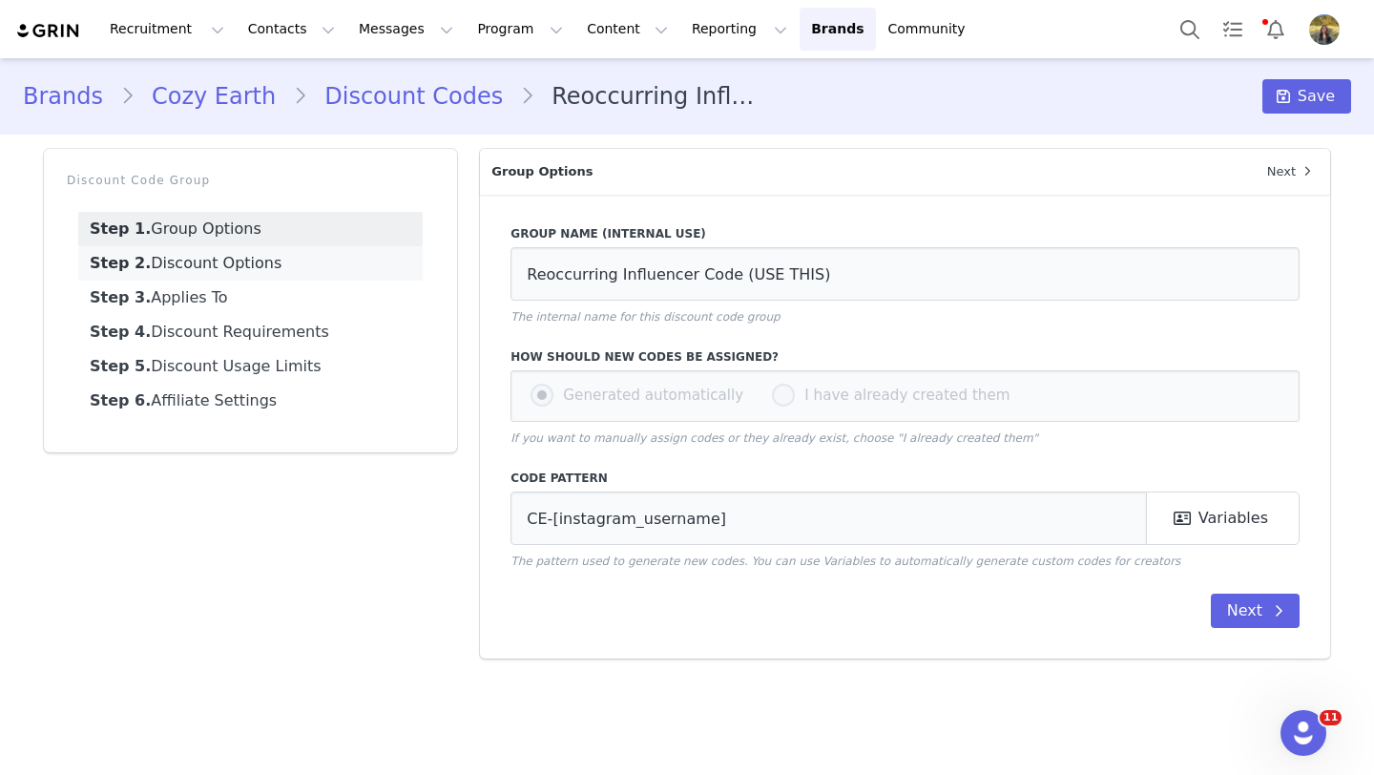
click at [338, 264] on link "Step 2. Discount Options" at bounding box center [250, 263] width 344 height 34
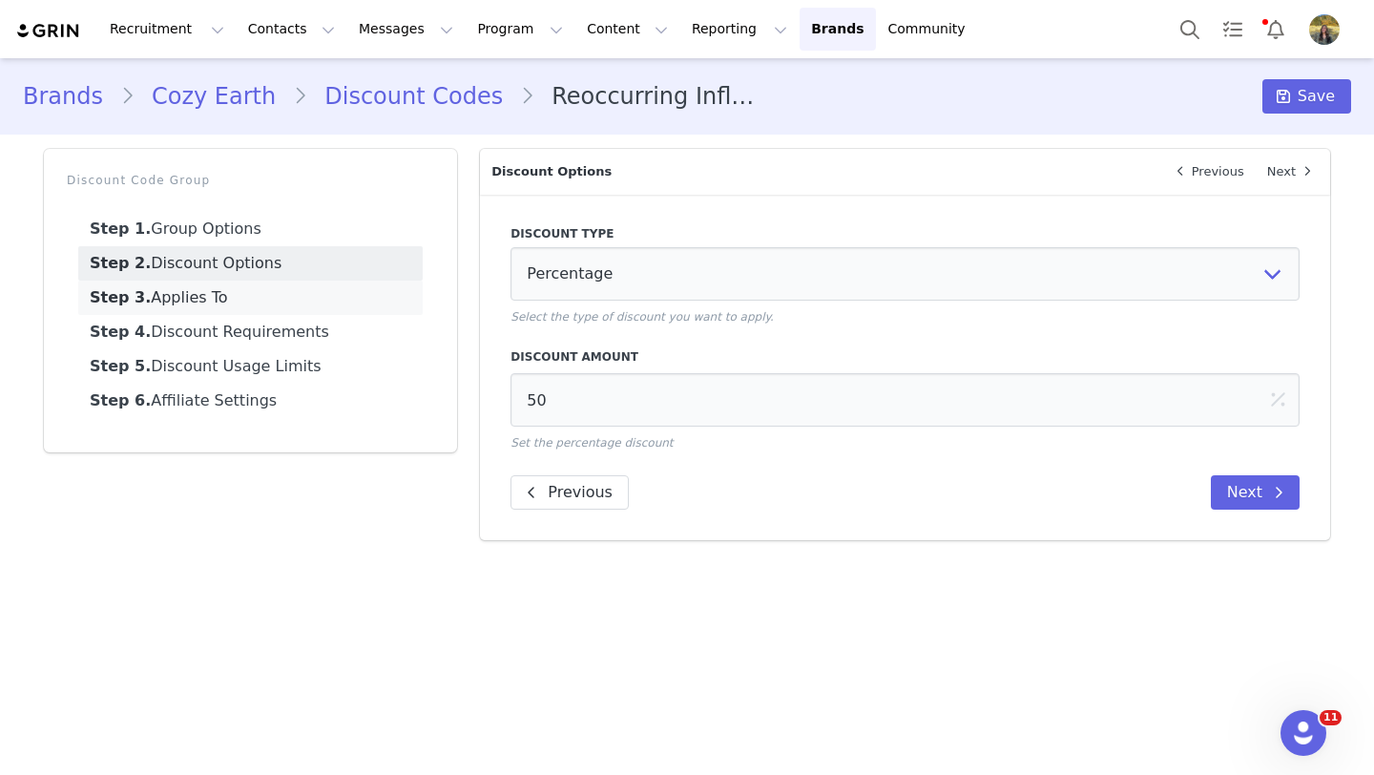
click at [338, 299] on link "Step 3. Applies To" at bounding box center [250, 297] width 344 height 34
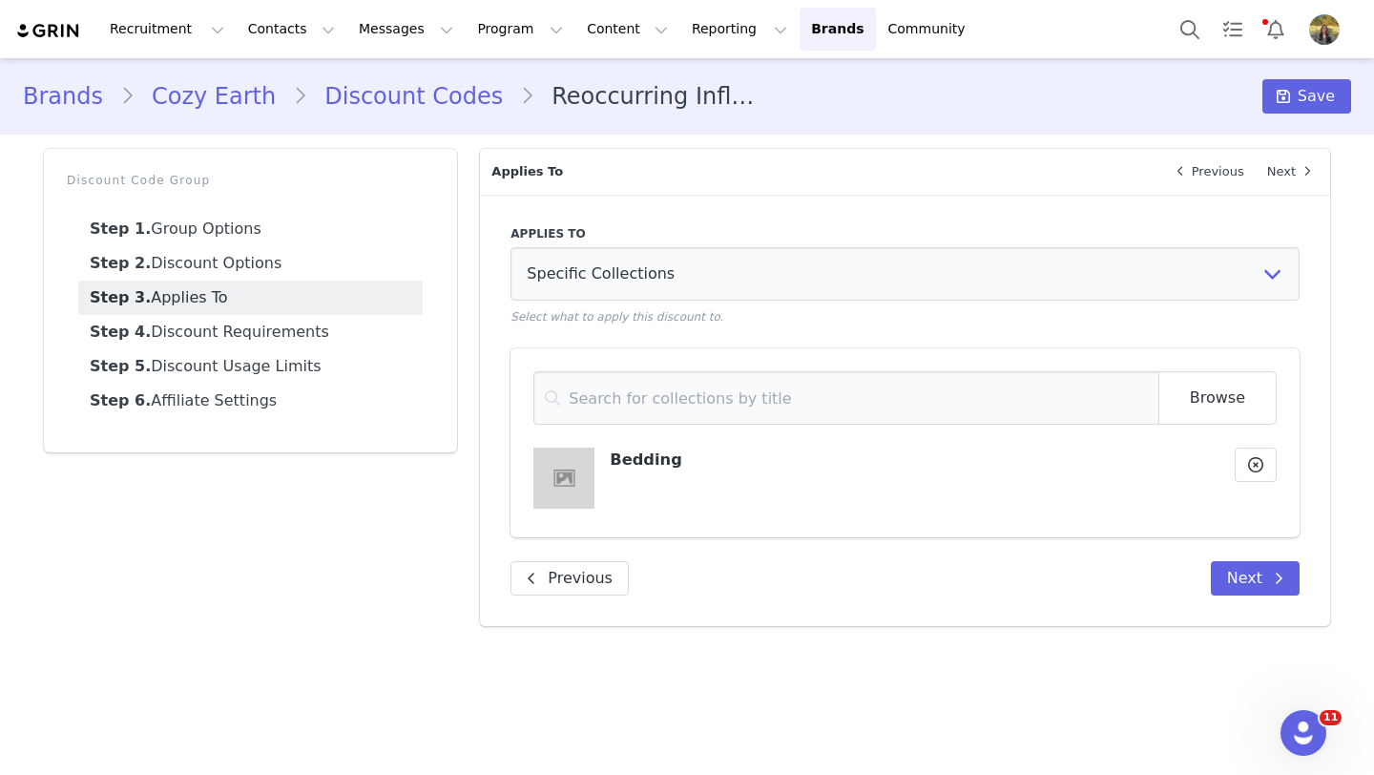
click at [338, 299] on link "Step 3. Applies To" at bounding box center [250, 297] width 344 height 34
click at [279, 340] on link "Step 4. Discount Requirements" at bounding box center [250, 332] width 344 height 34
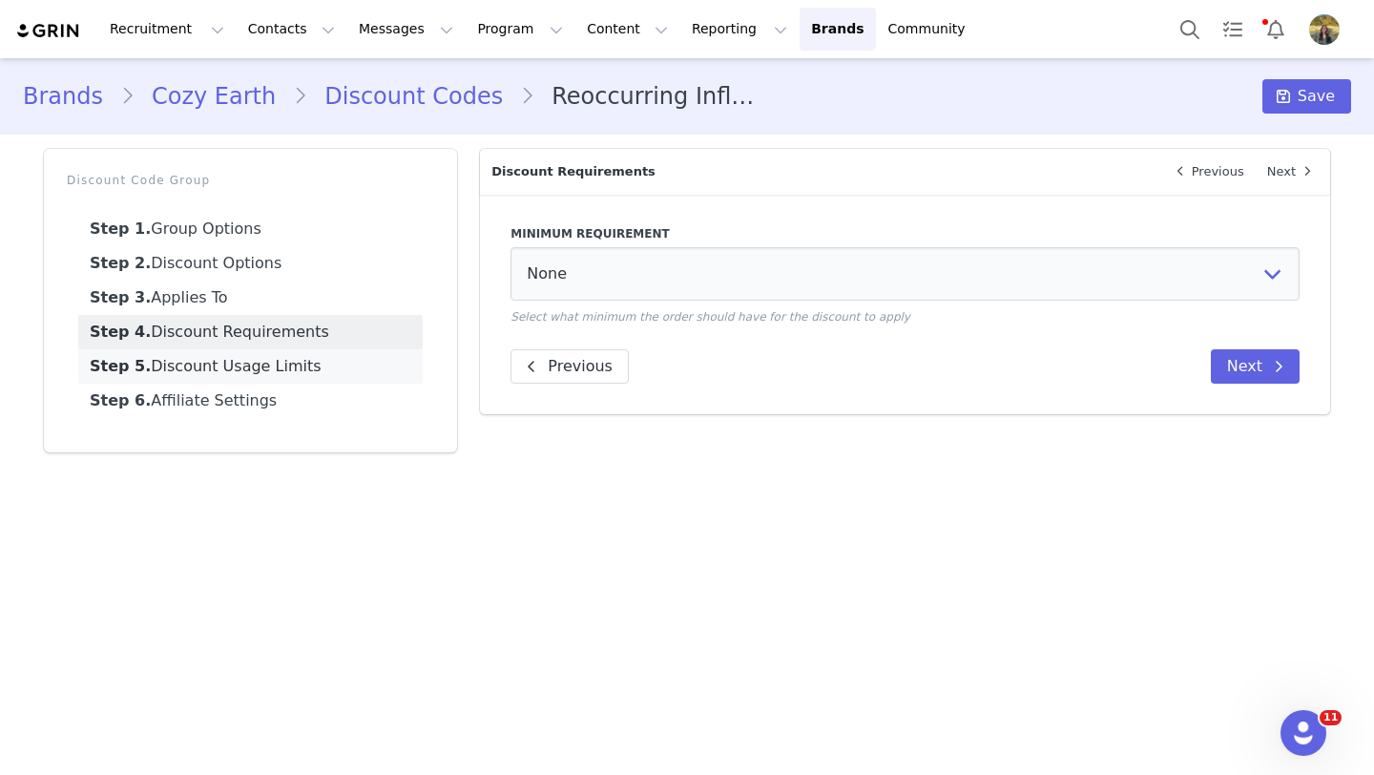
click at [284, 374] on link "Step 5. Discount Usage Limits" at bounding box center [250, 366] width 344 height 34
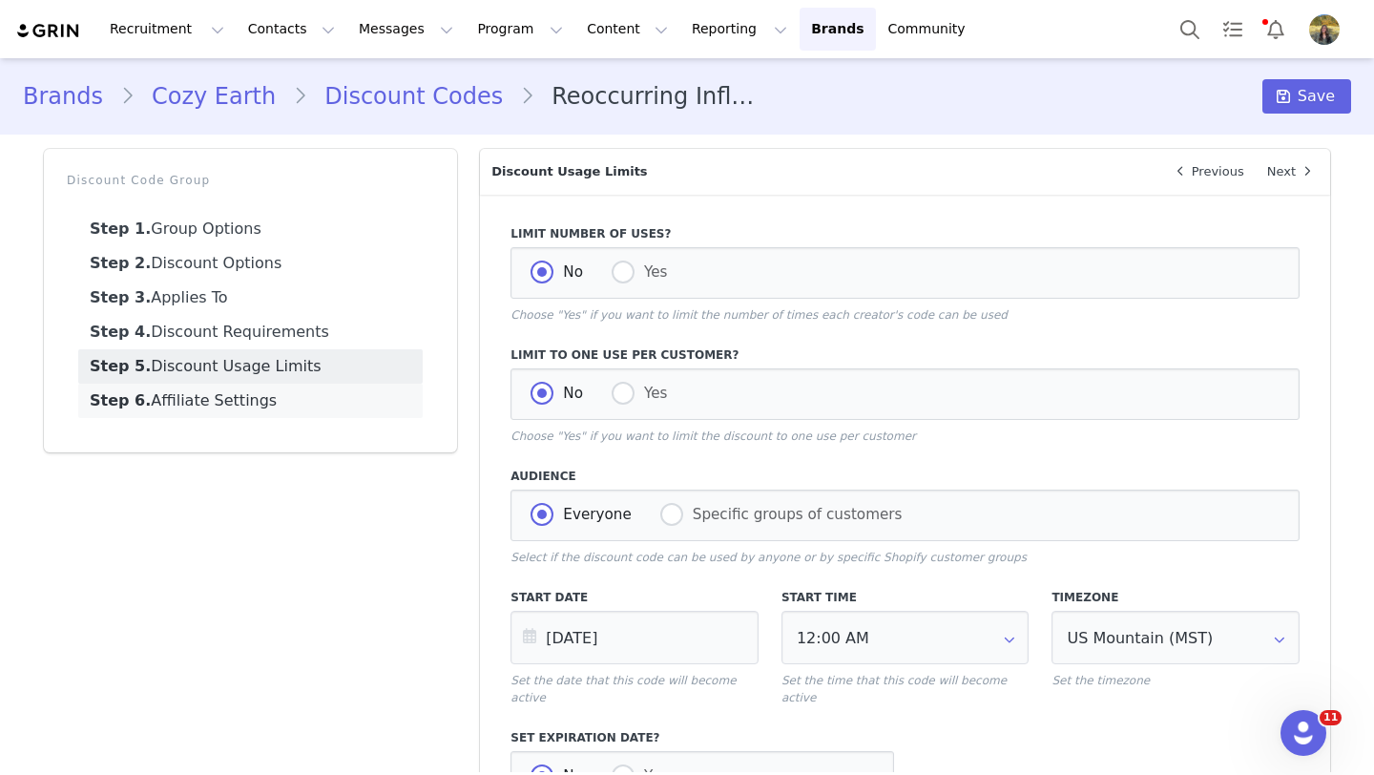
click at [353, 404] on link "Step 6. Affiliate Settings" at bounding box center [250, 400] width 344 height 34
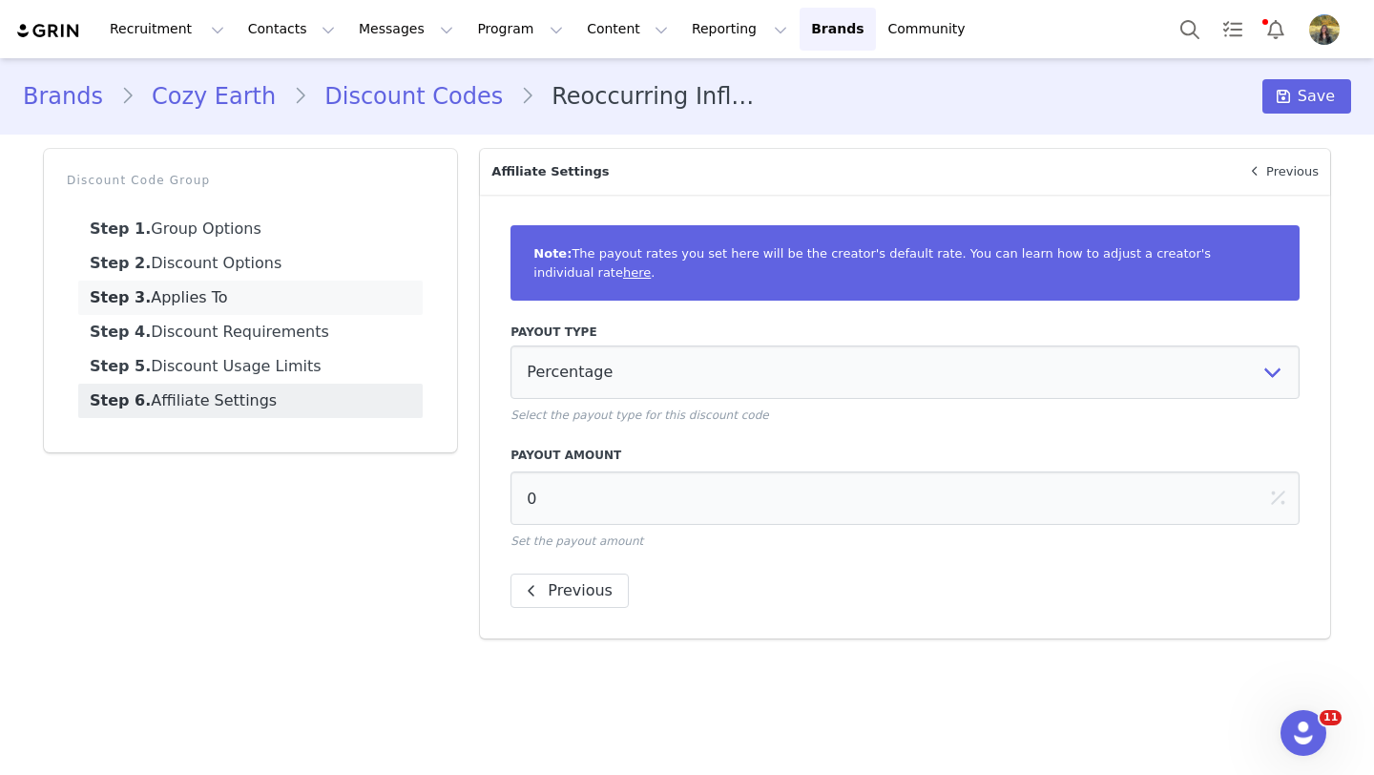
click at [328, 305] on link "Step 3. Applies To" at bounding box center [250, 297] width 344 height 34
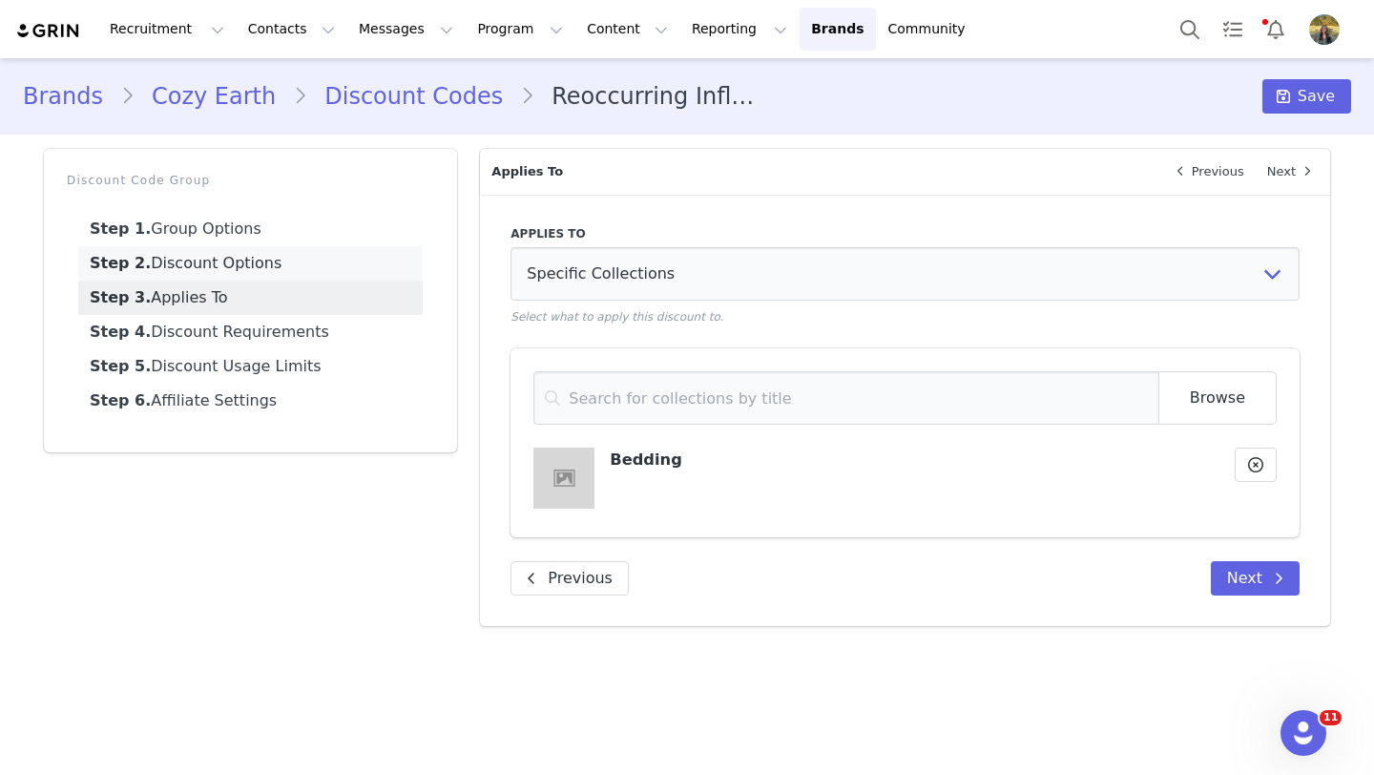
click at [369, 273] on link "Step 2. Discount Options" at bounding box center [250, 263] width 344 height 34
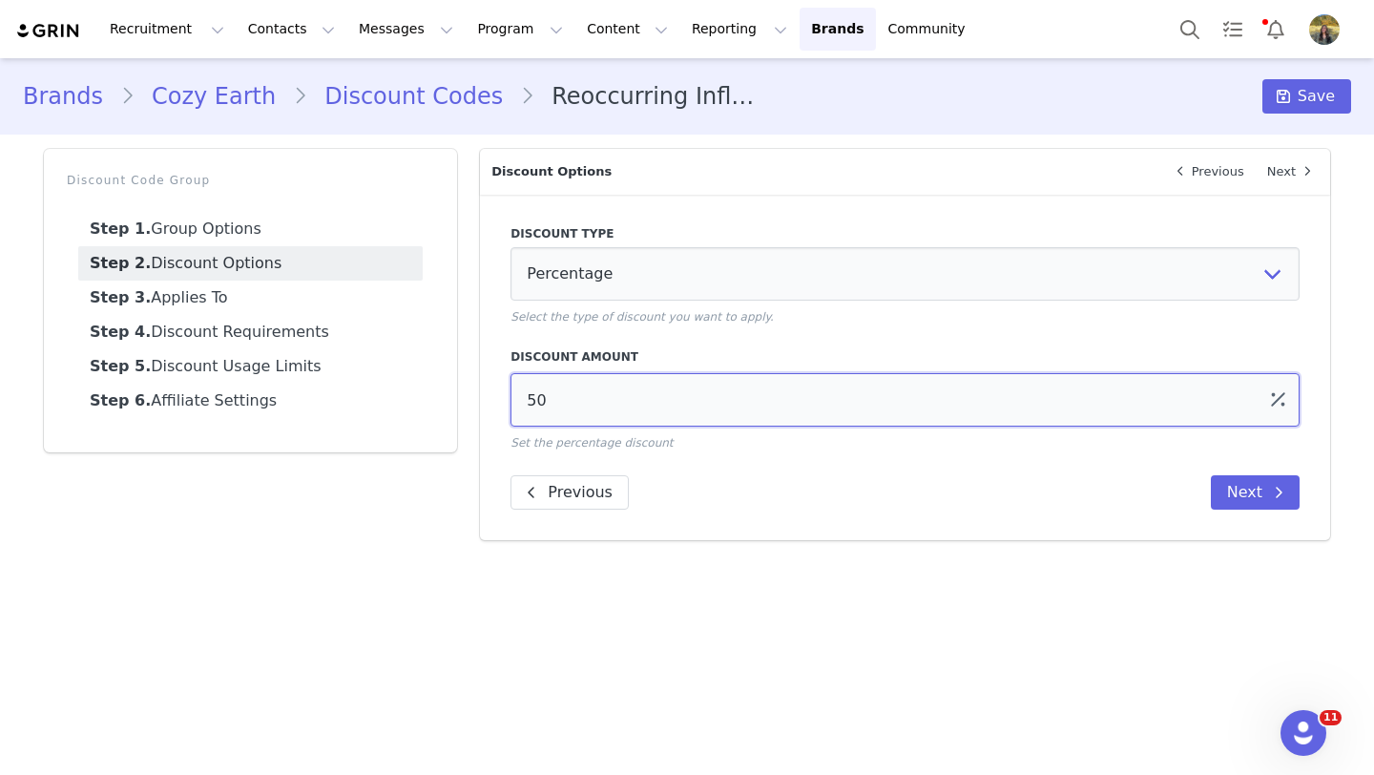
click at [536, 397] on input "50" at bounding box center [904, 399] width 789 height 53
type input "40"
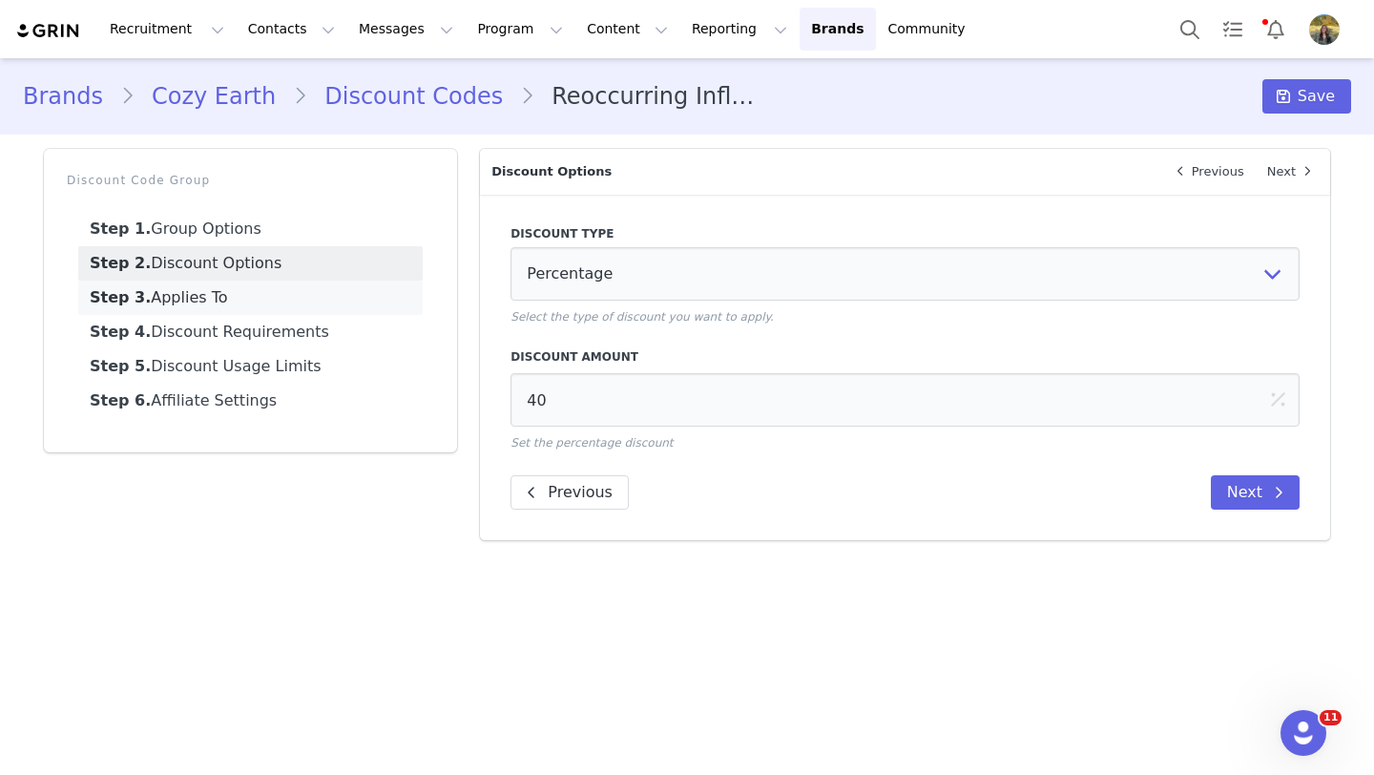
click at [309, 291] on link "Step 3. Applies To" at bounding box center [250, 297] width 344 height 34
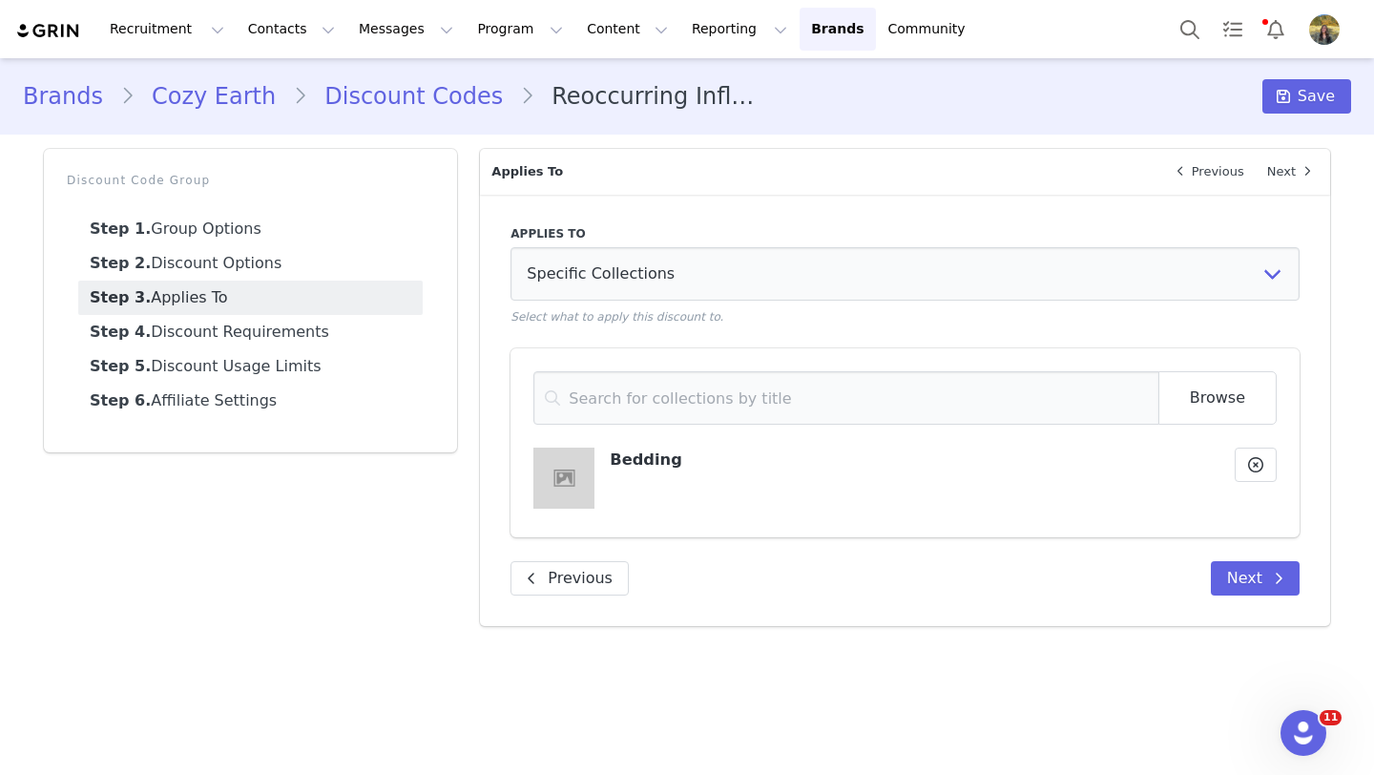
click at [440, 111] on link "Discount Codes" at bounding box center [413, 96] width 213 height 34
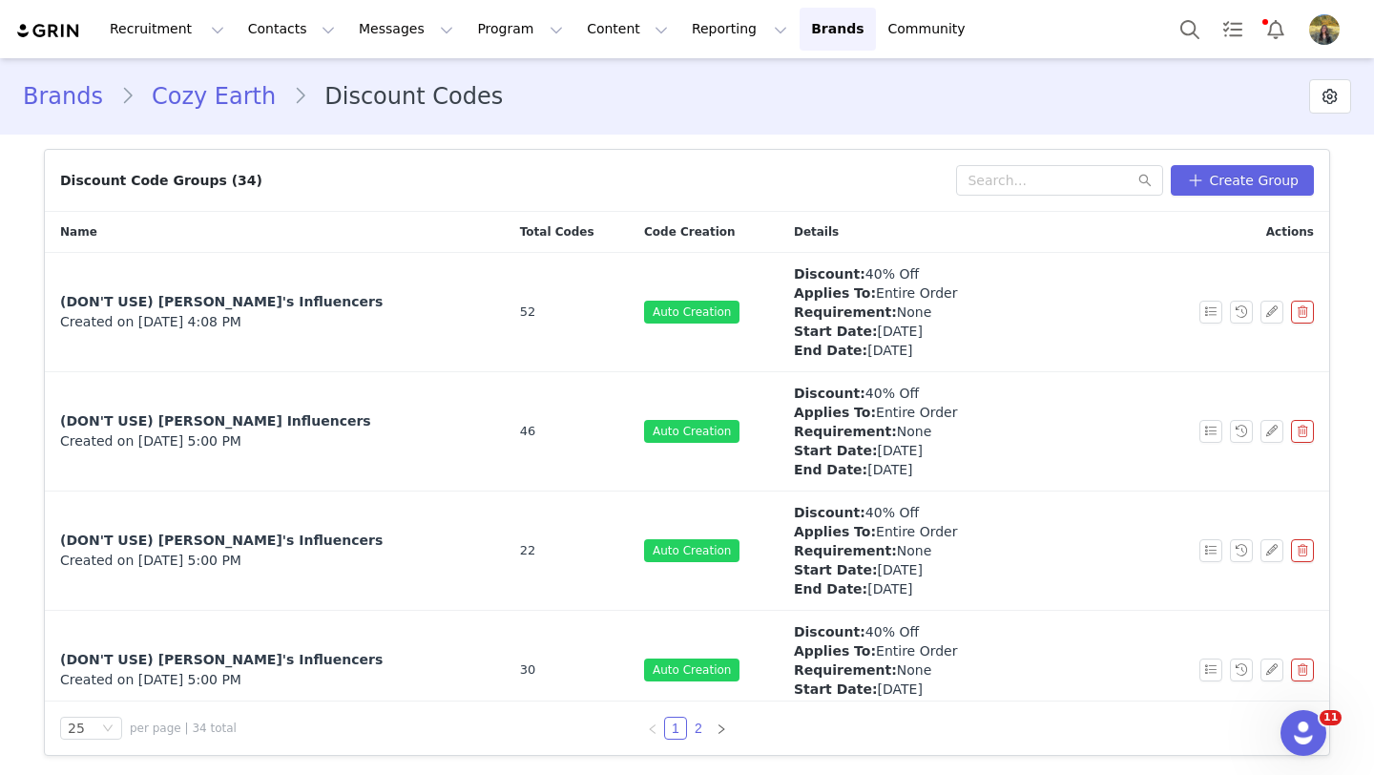
click at [693, 734] on link "2" at bounding box center [698, 727] width 21 height 21
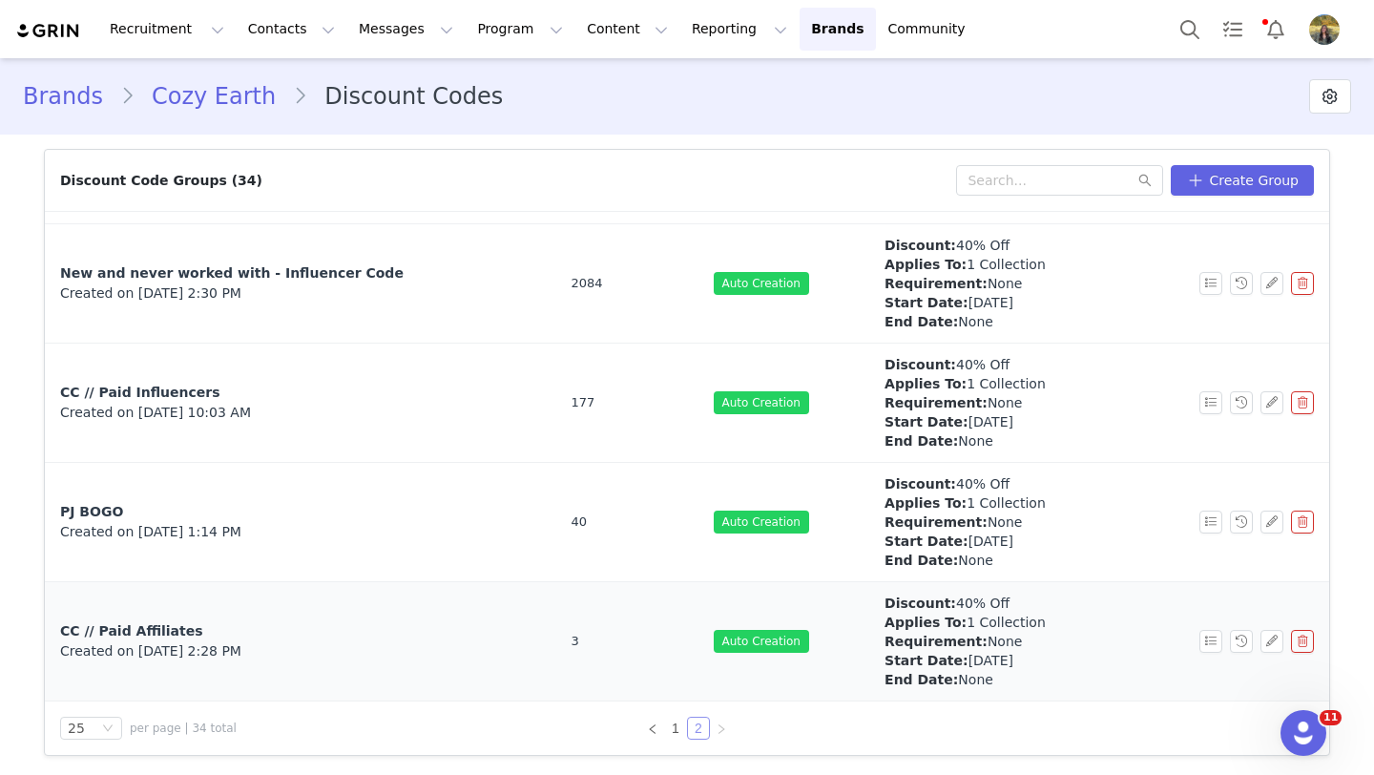
scroll to position [367, 0]
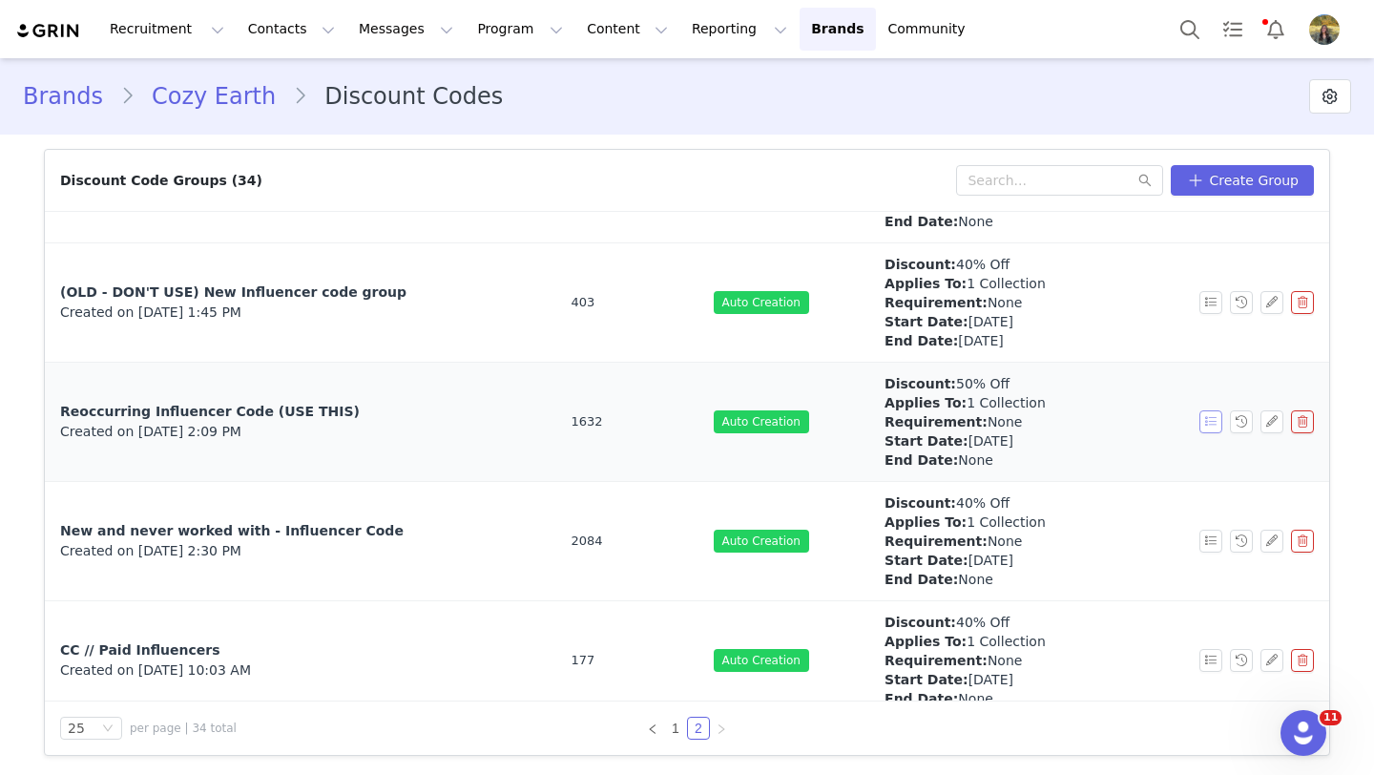
click at [1214, 430] on button "button" at bounding box center [1210, 421] width 23 height 23
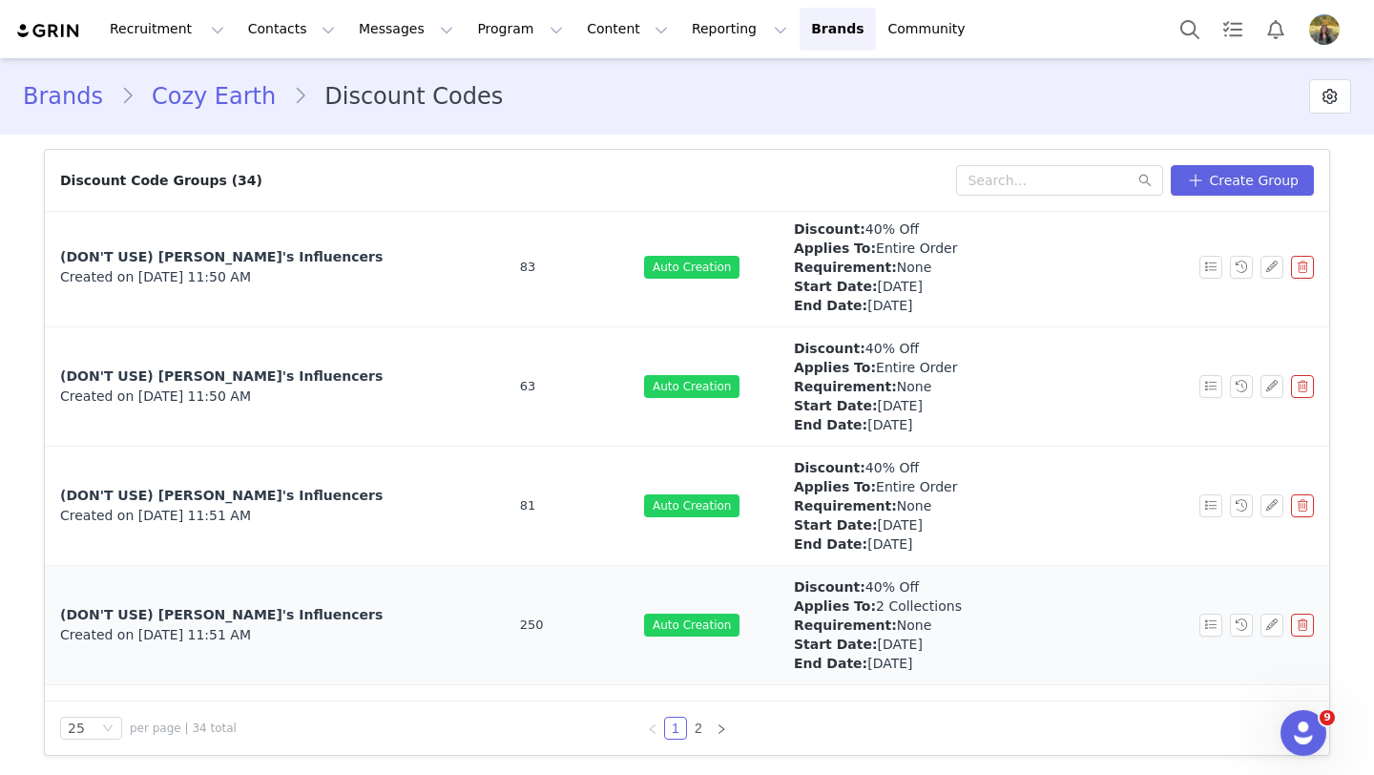
scroll to position [780, 0]
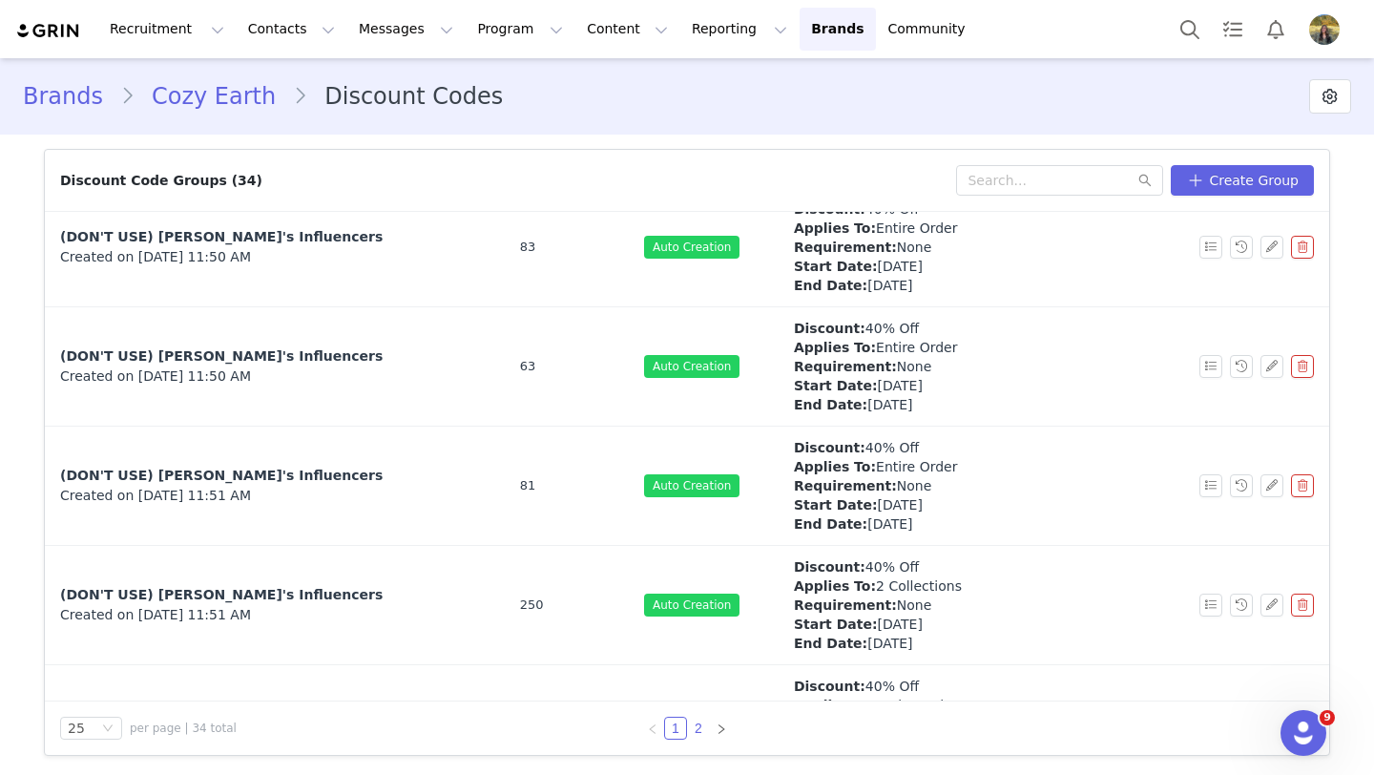
click at [699, 731] on link "2" at bounding box center [698, 727] width 21 height 21
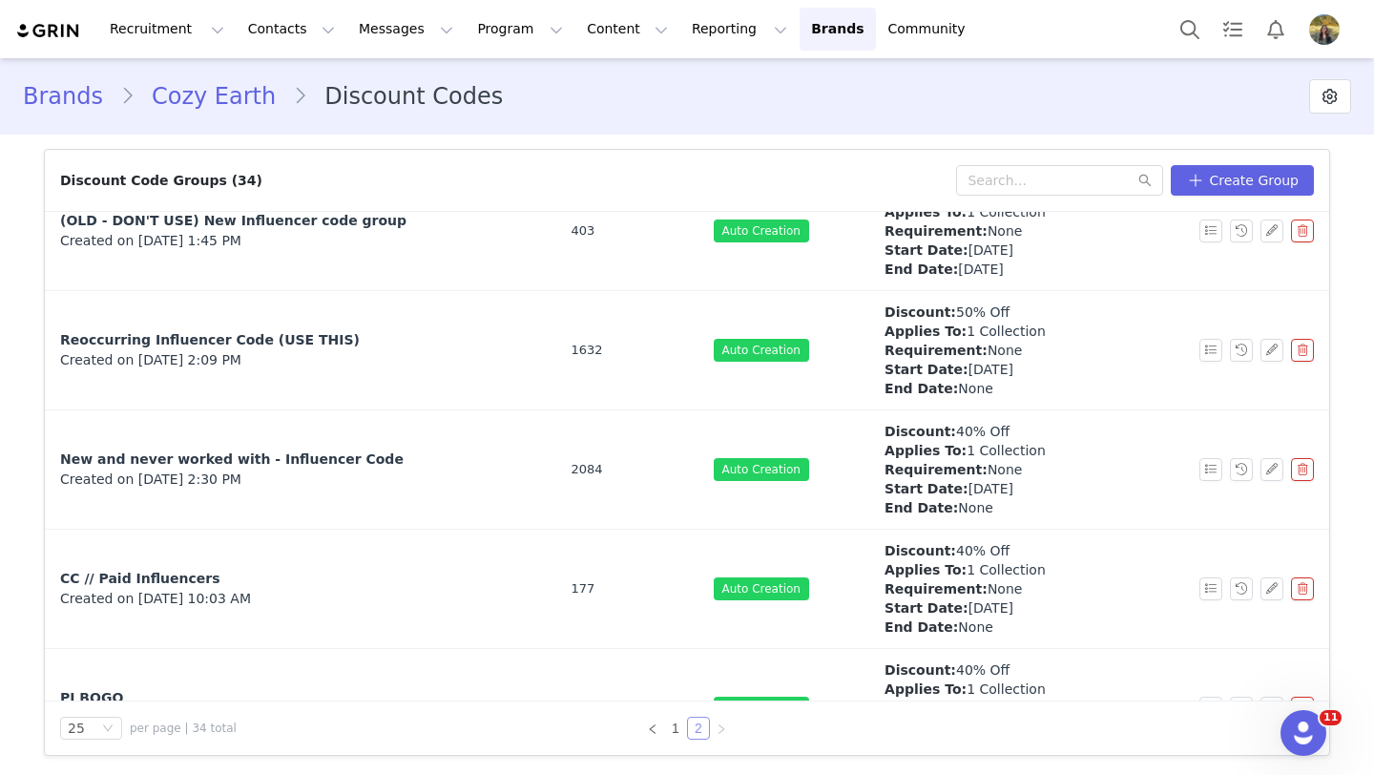
scroll to position [437, 0]
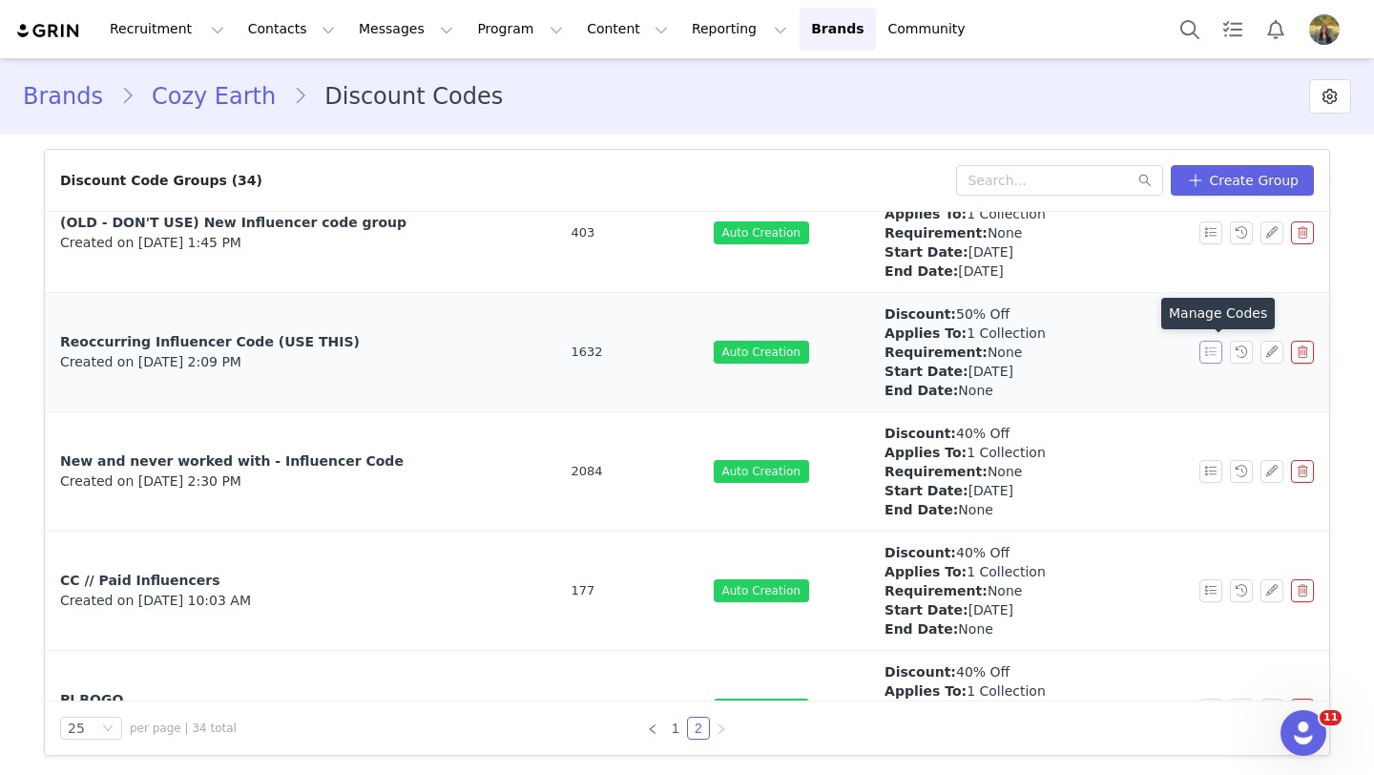
click at [1207, 359] on button "button" at bounding box center [1210, 352] width 23 height 23
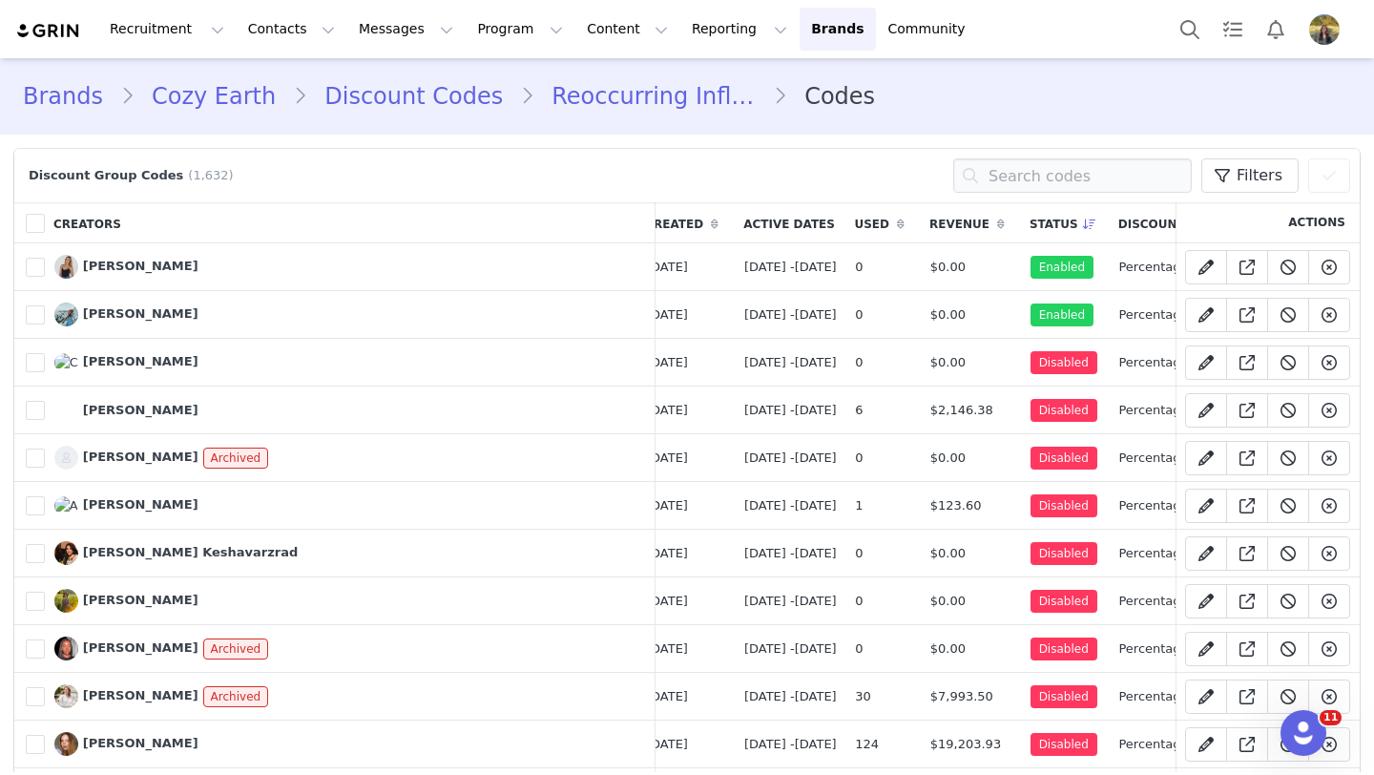
scroll to position [0, 345]
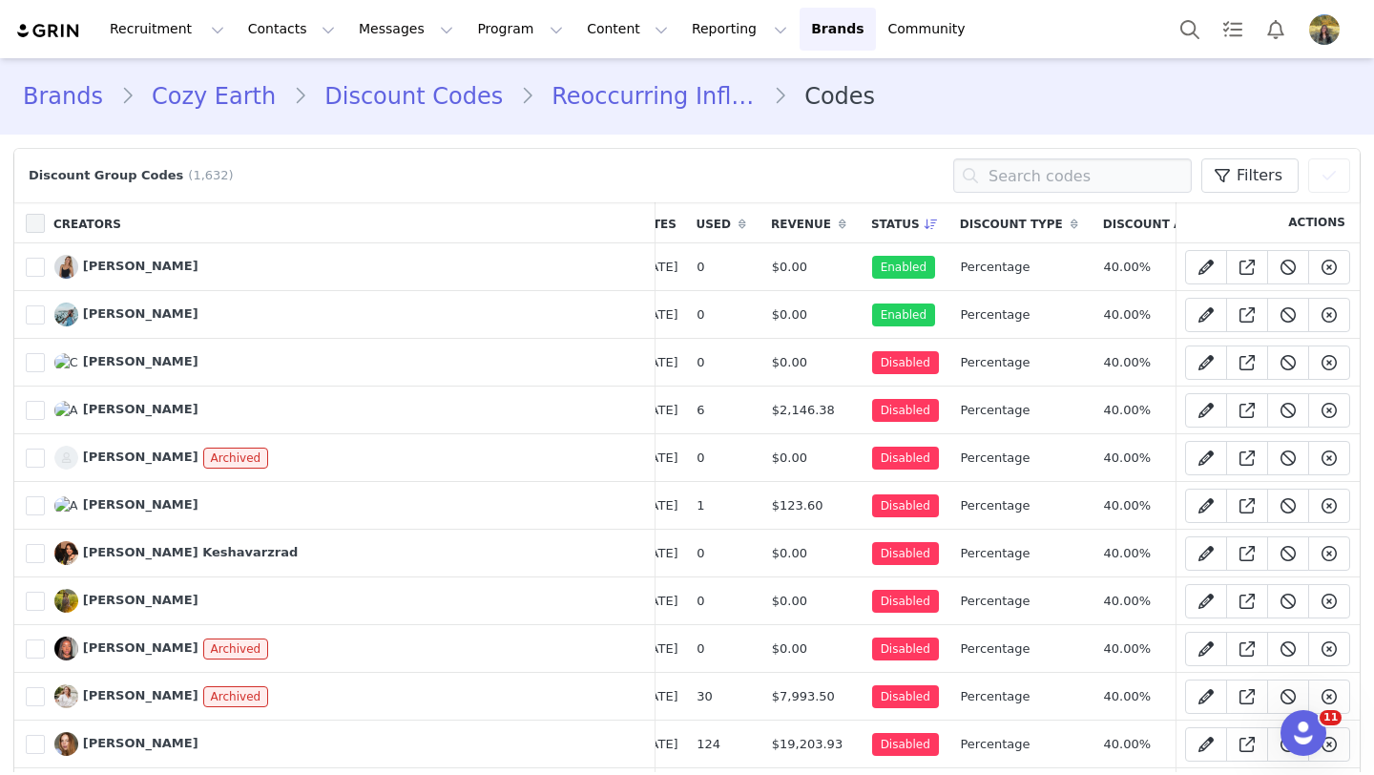
click at [31, 219] on span at bounding box center [35, 223] width 19 height 19
click at [45, 214] on input "checkbox" at bounding box center [45, 214] width 0 height 0
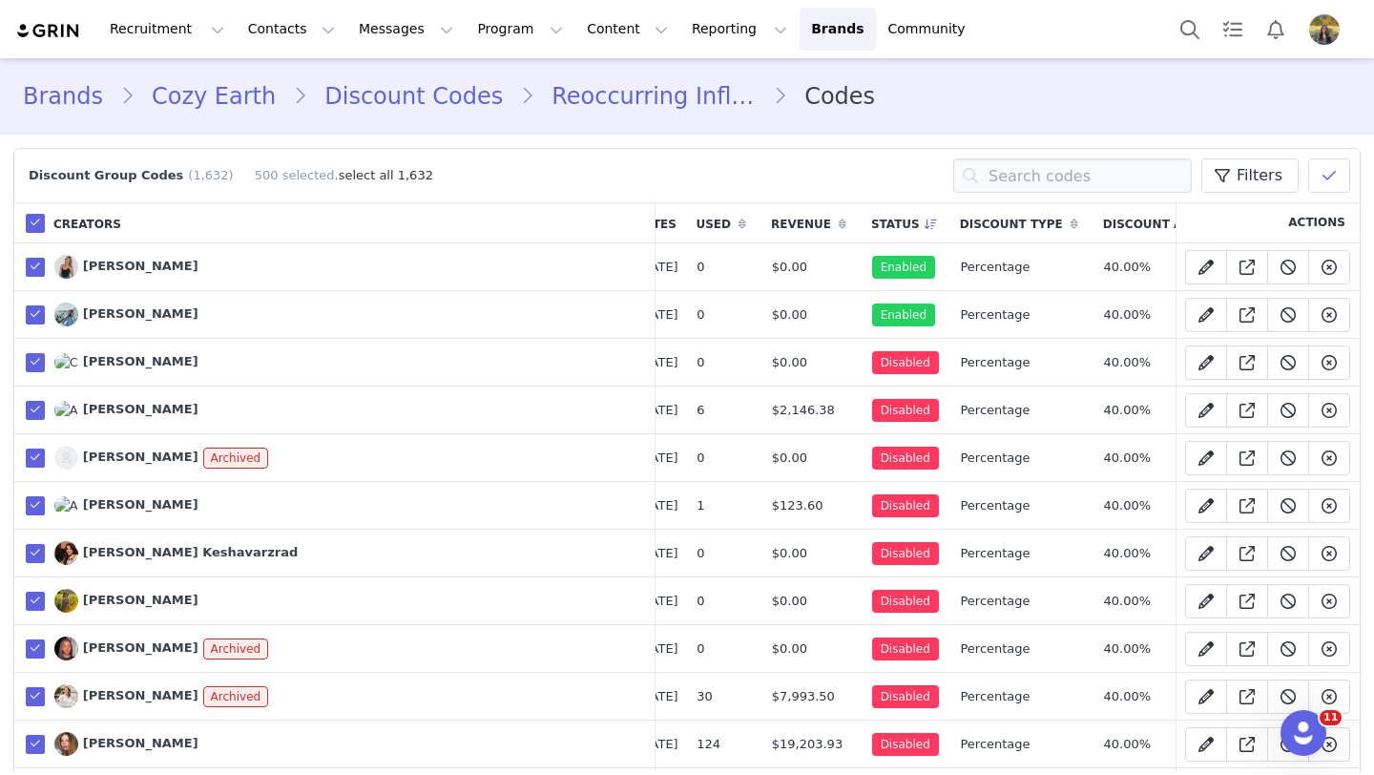
click at [356, 168] on link "select all 1,632" at bounding box center [386, 175] width 94 height 14
drag, startPoint x: 1312, startPoint y: 176, endPoint x: 1308, endPoint y: 185, distance: 10.3
click at [1312, 176] on button at bounding box center [1329, 175] width 42 height 34
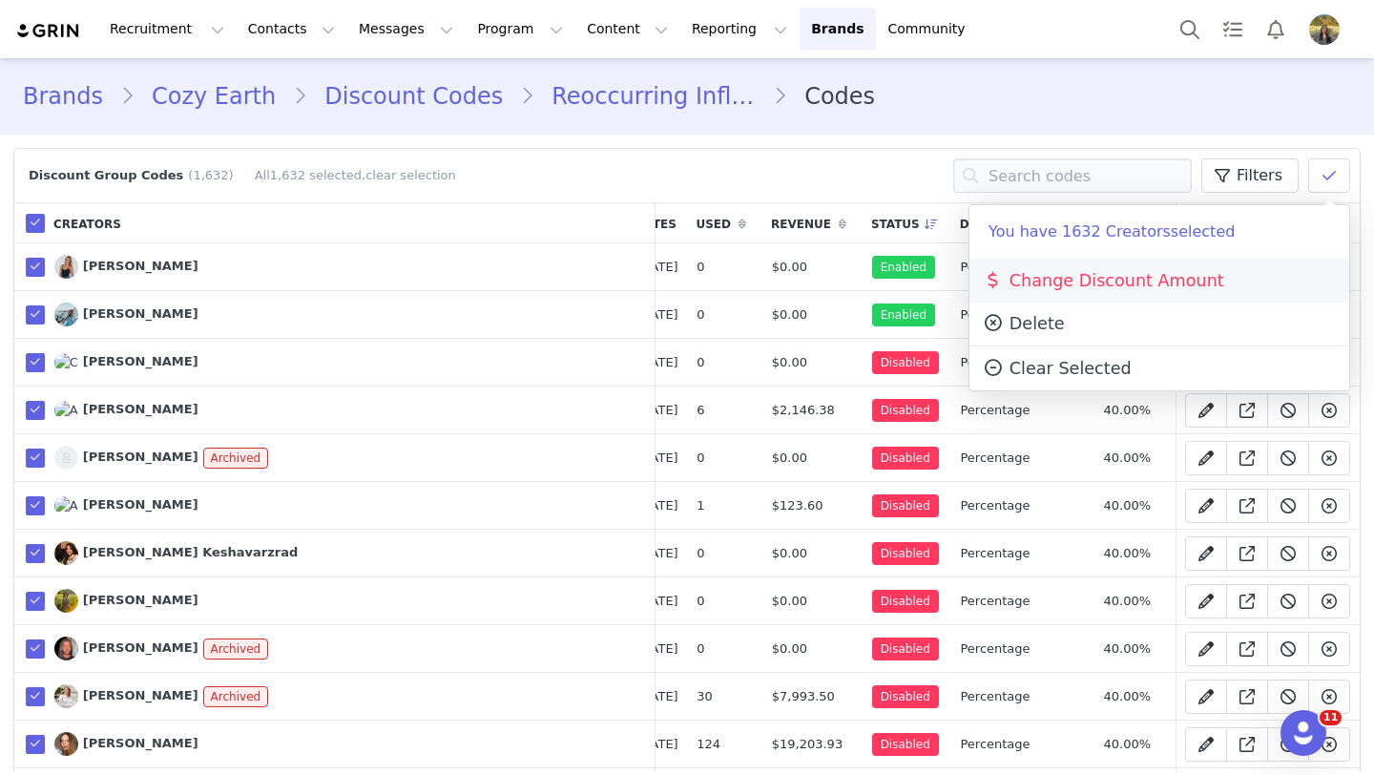
click at [1166, 281] on span "Change Discount Amount" at bounding box center [1103, 280] width 242 height 19
select select "percentage"
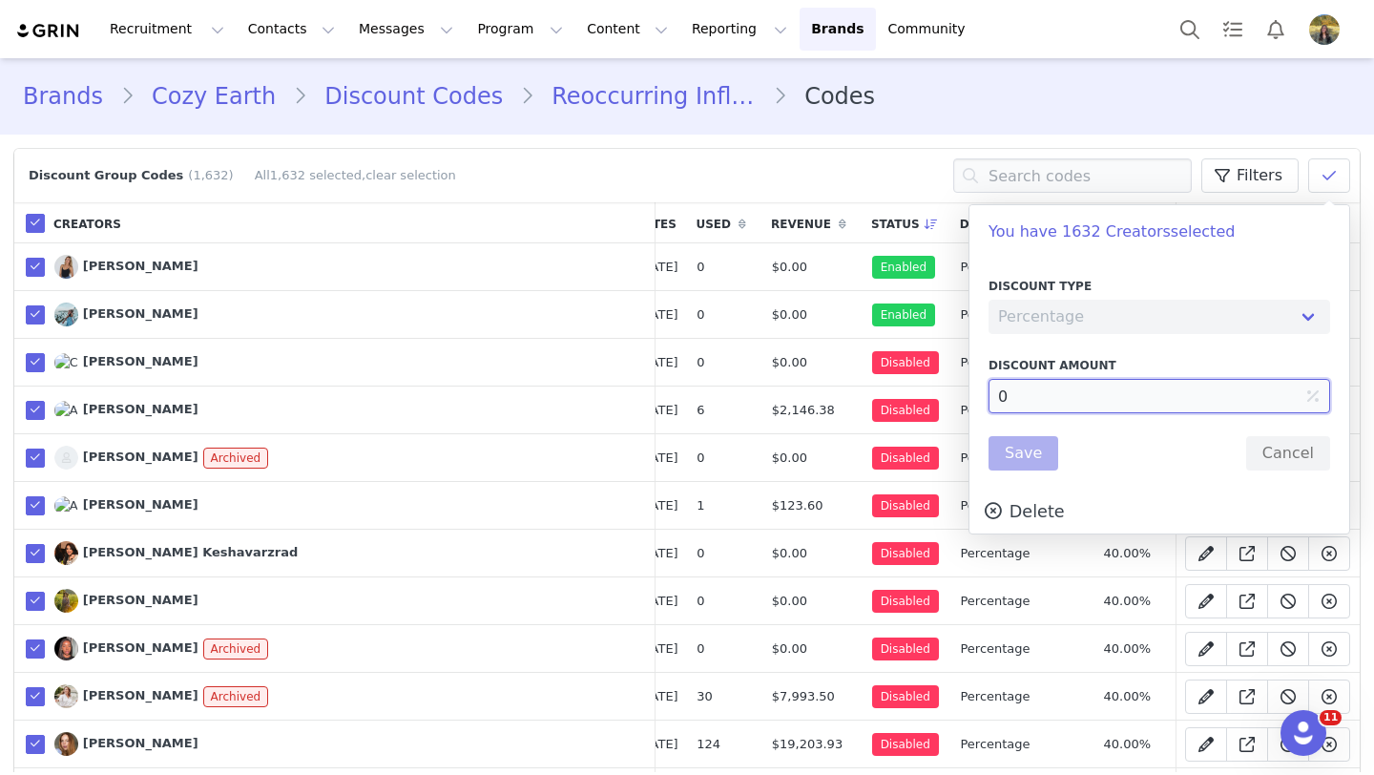
click at [998, 395] on input "0" at bounding box center [1158, 396] width 341 height 34
type input "50"
click at [1007, 450] on button "Save" at bounding box center [1023, 453] width 70 height 34
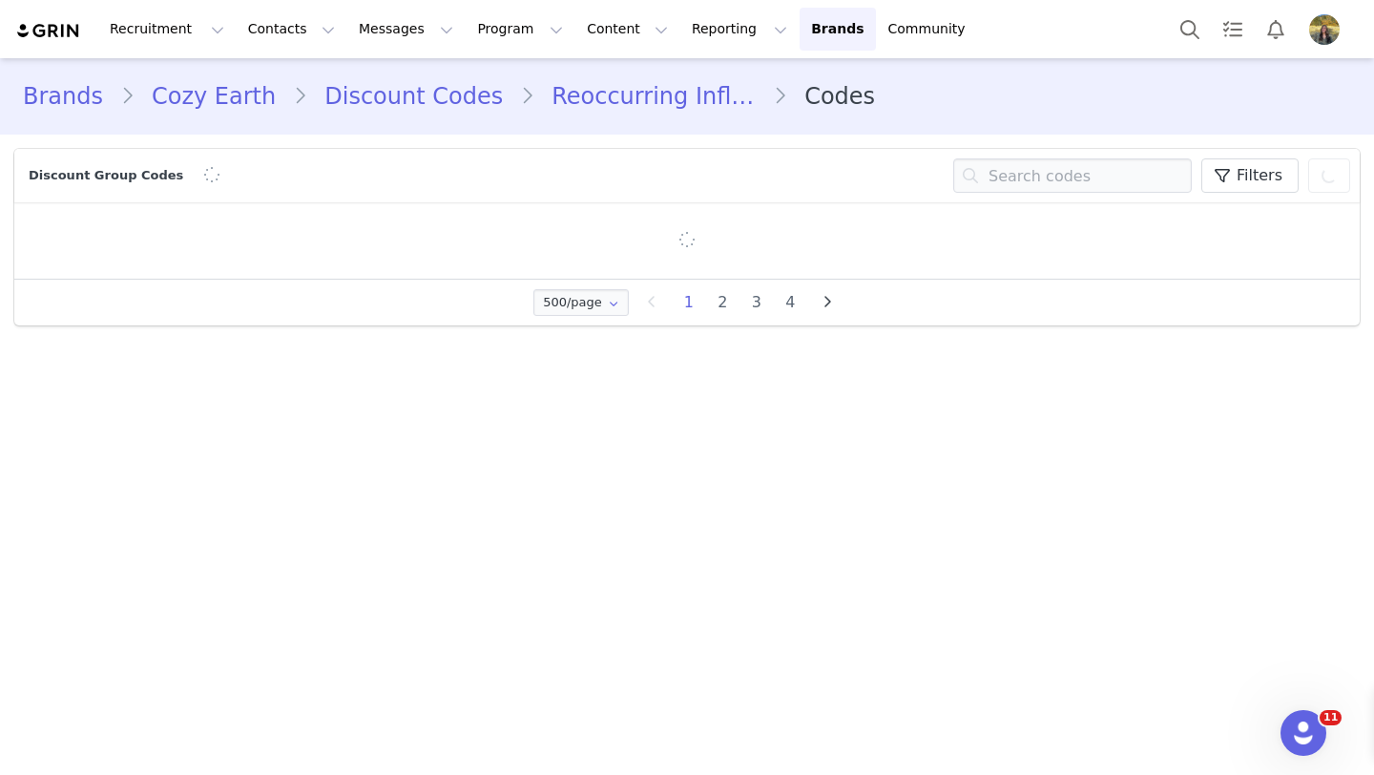
scroll to position [0, 0]
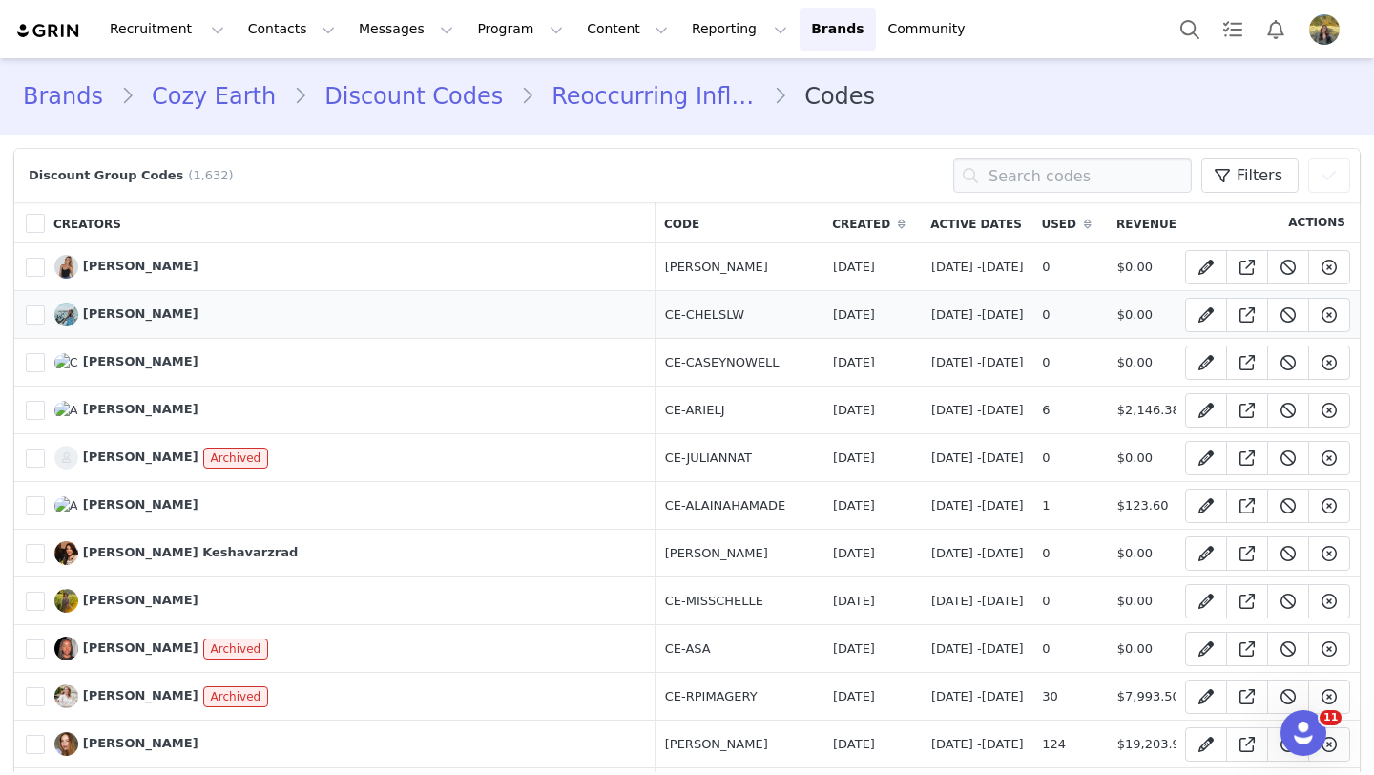
click at [655, 313] on td "CE-CHELSLW" at bounding box center [739, 315] width 168 height 48
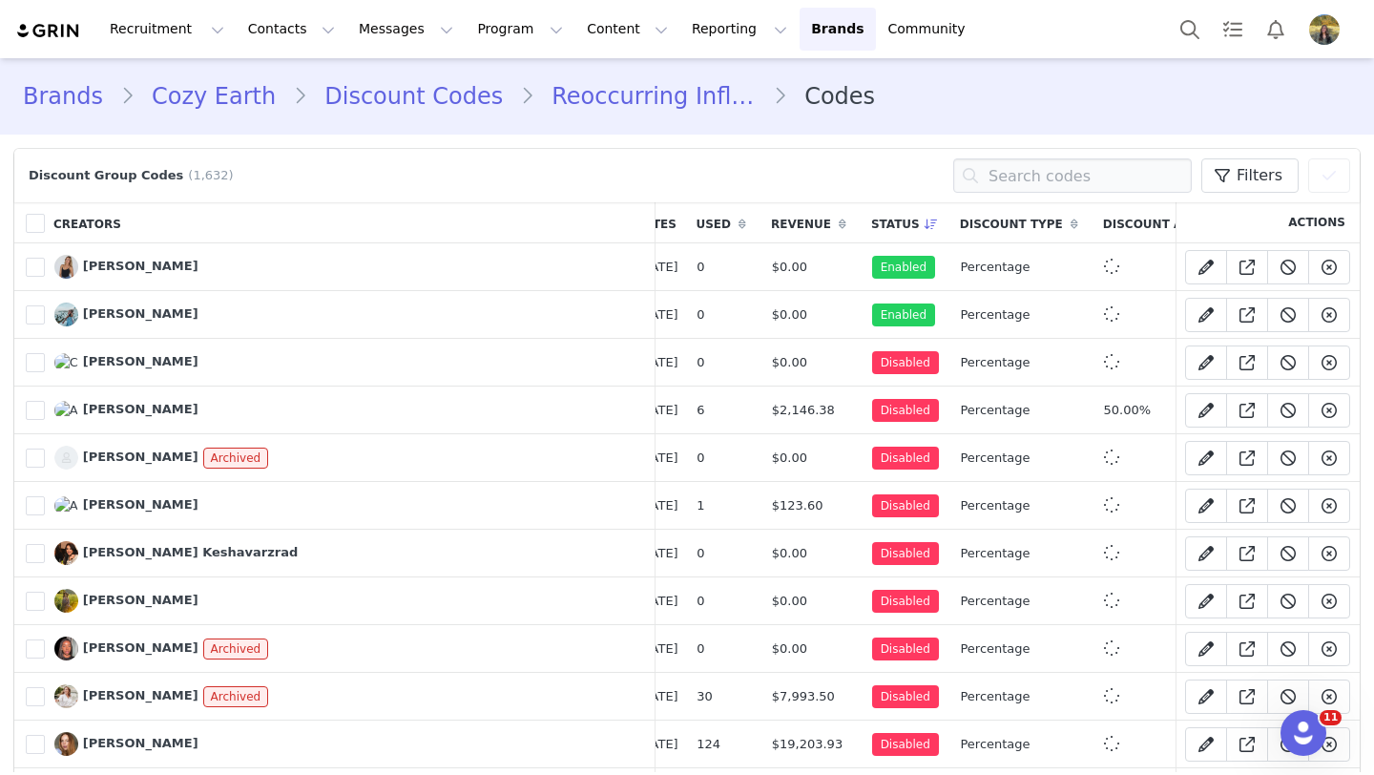
click at [862, 221] on th "Status" at bounding box center [906, 222] width 89 height 41
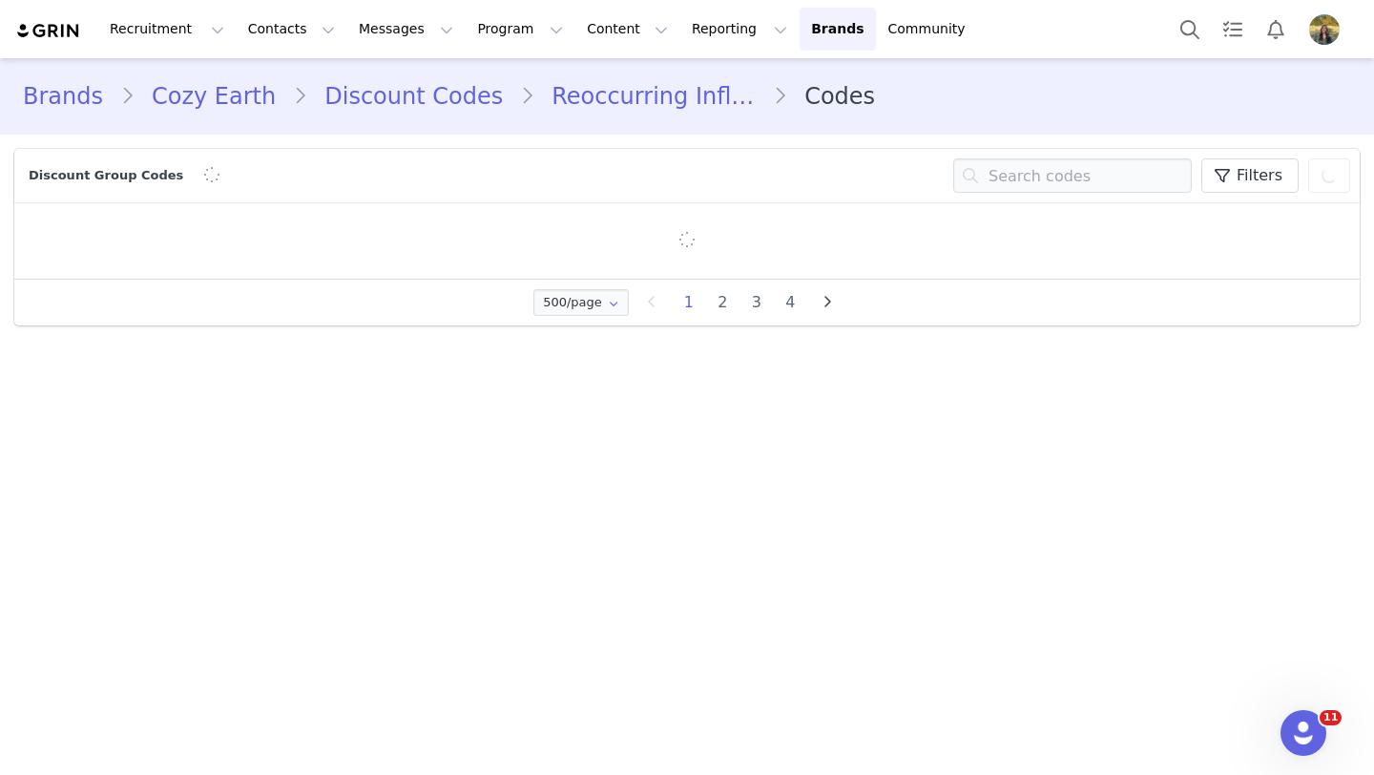
scroll to position [0, 0]
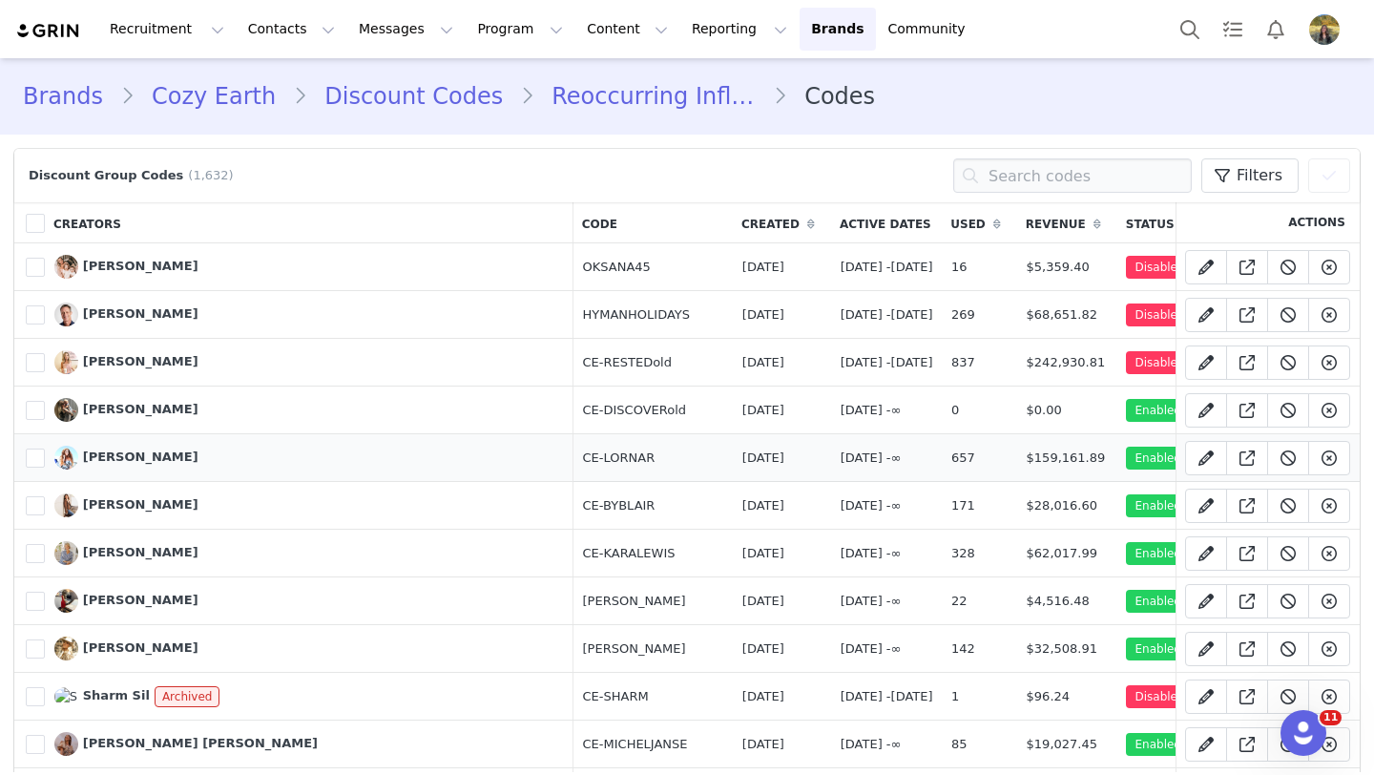
drag, startPoint x: 355, startPoint y: 459, endPoint x: 480, endPoint y: 459, distance: 125.0
click at [573, 459] on td "CE-LORNAR" at bounding box center [652, 458] width 159 height 48
copy td "CE-LORNAR"
click at [31, 222] on span at bounding box center [35, 223] width 19 height 19
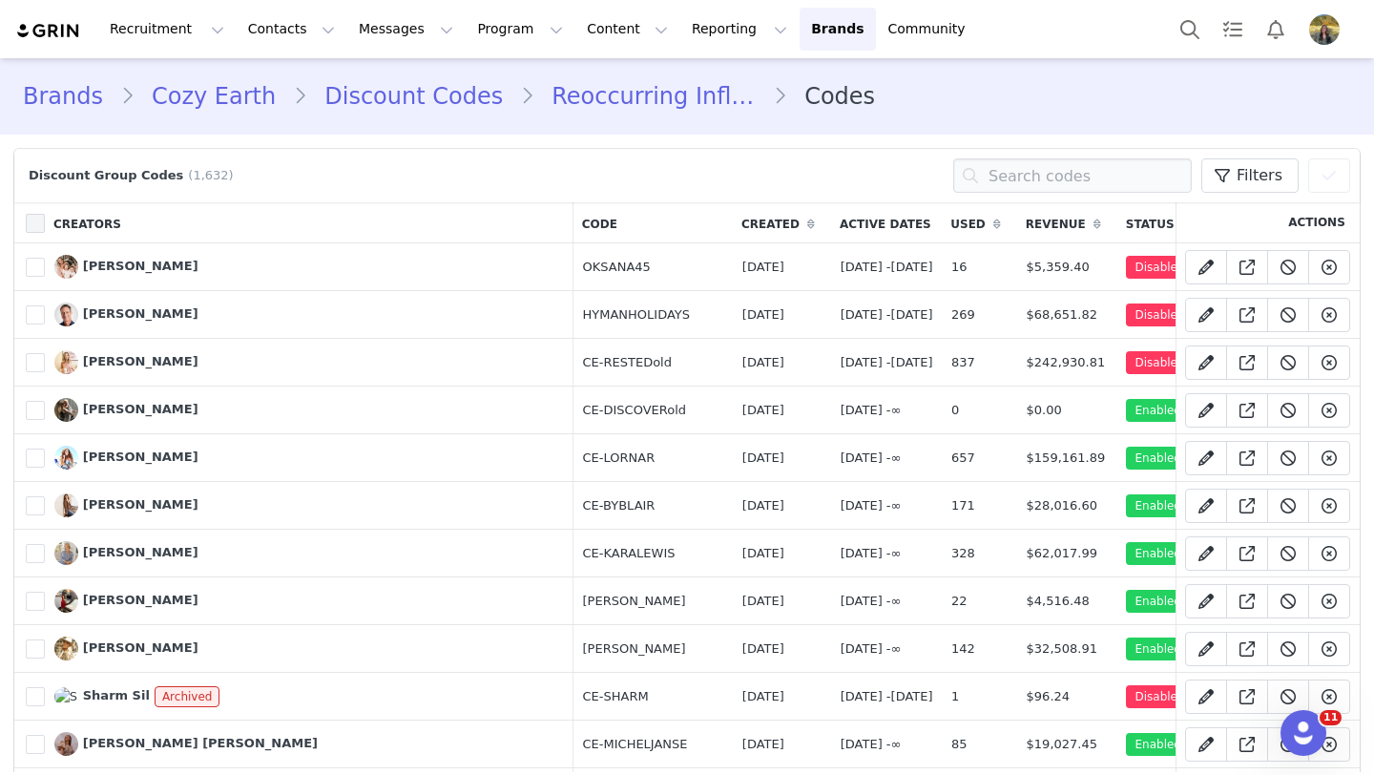
click at [45, 214] on input "checkbox" at bounding box center [45, 214] width 0 height 0
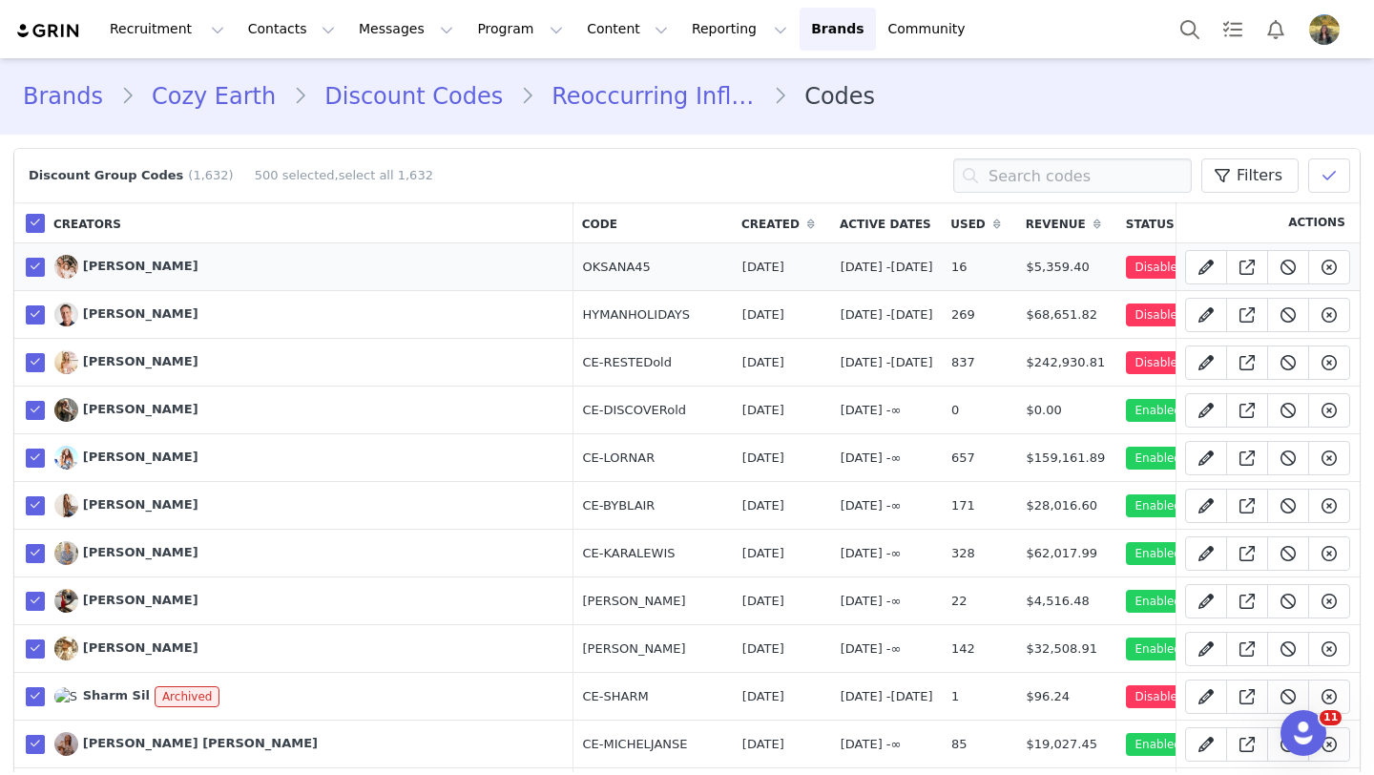
click at [371, 178] on link "select all 1,632" at bounding box center [386, 175] width 94 height 14
click at [1315, 179] on button at bounding box center [1329, 175] width 42 height 34
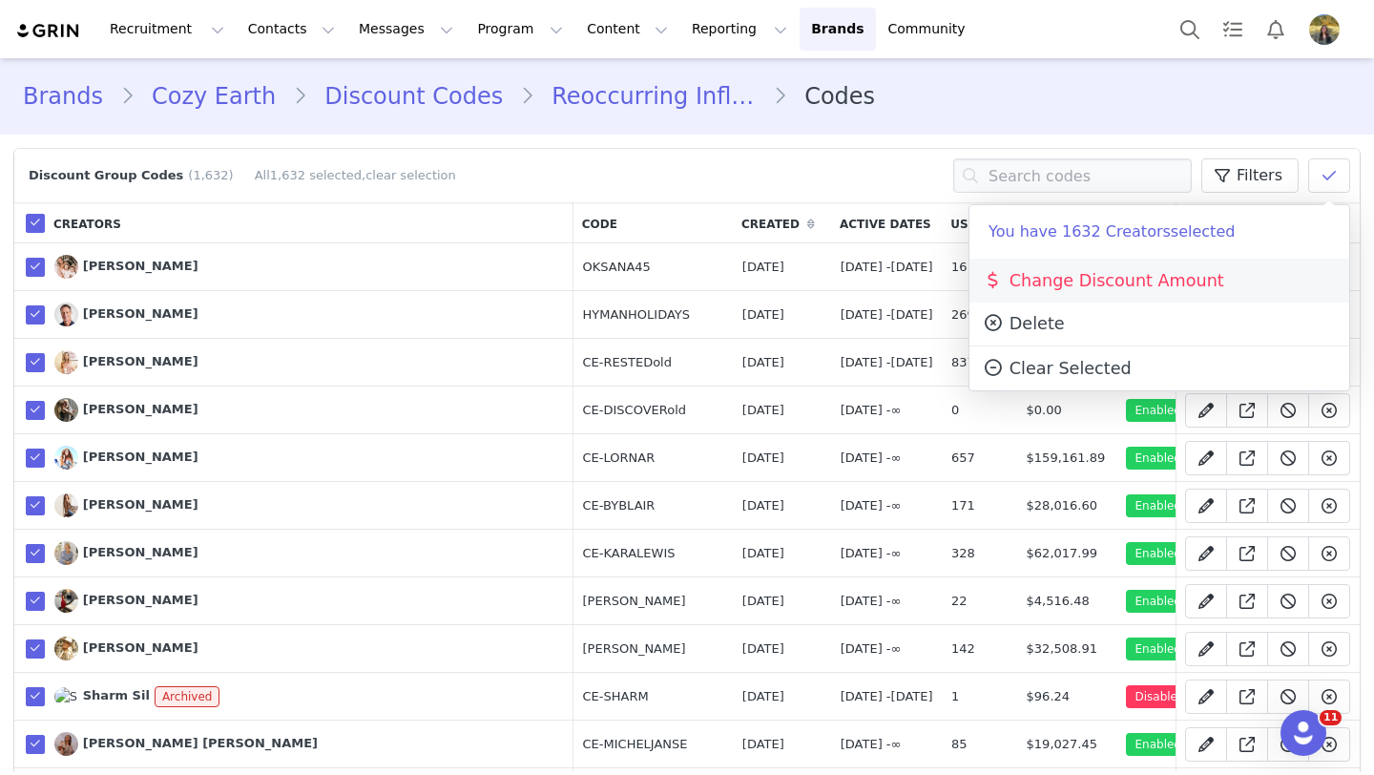
click at [1094, 286] on span "Change Discount Amount" at bounding box center [1103, 280] width 242 height 19
select select "percentage"
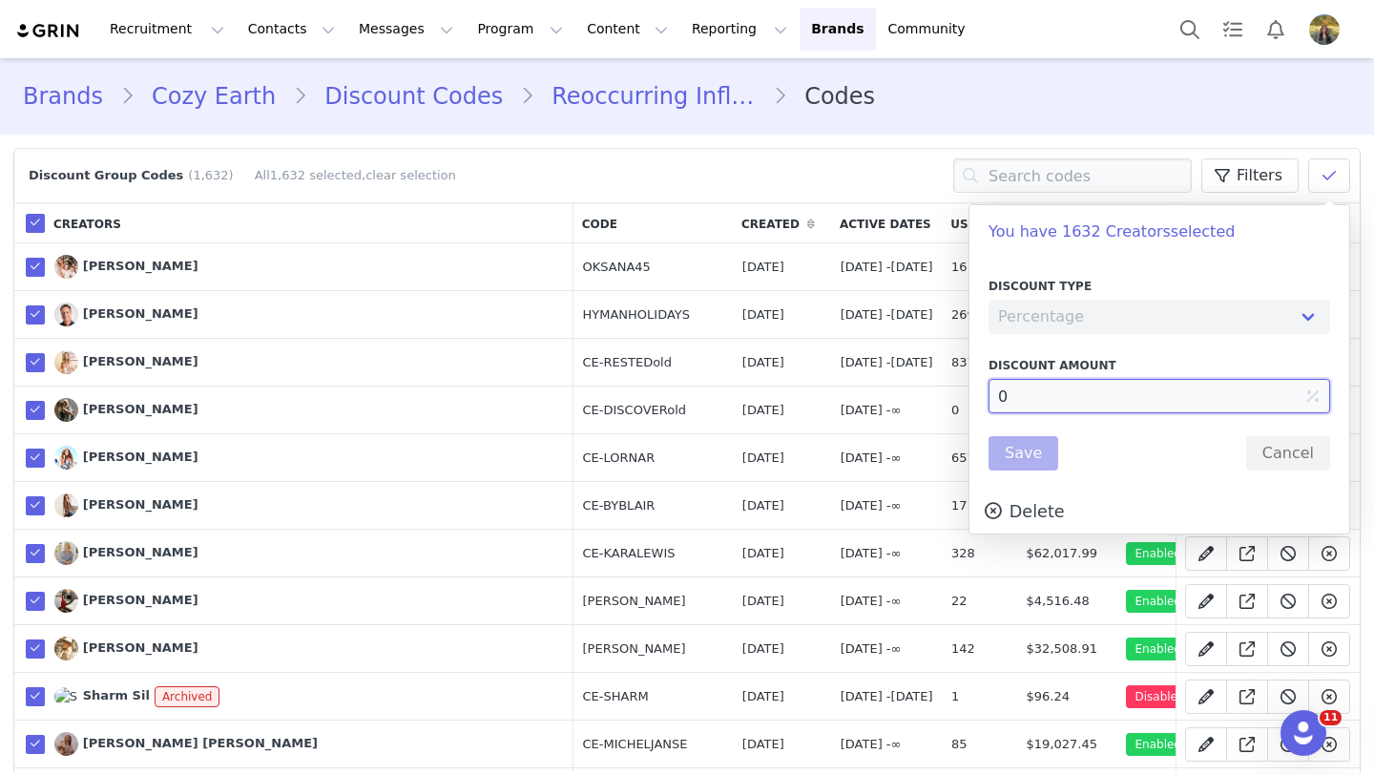
click at [994, 395] on input "0" at bounding box center [1158, 396] width 341 height 34
type input "50"
click at [1008, 451] on button "Save" at bounding box center [1023, 453] width 70 height 34
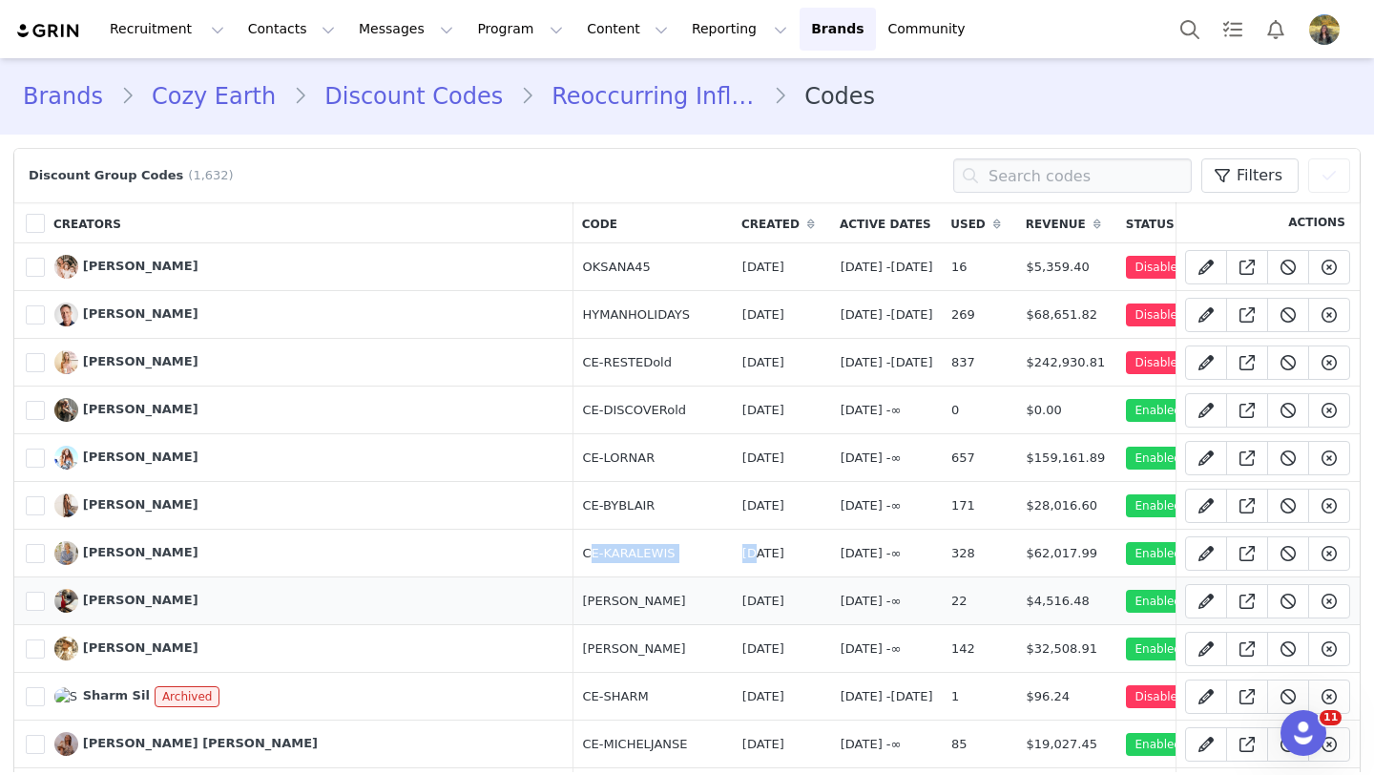
drag, startPoint x: 363, startPoint y: 552, endPoint x: 466, endPoint y: 589, distance: 109.2
click at [524, 552] on tr "1274601 Kara Newton Manage Content CE-KARALEWIS Apr 30, 2024 April 30th, 2024 -…" at bounding box center [845, 553] width 1663 height 48
drag, startPoint x: 363, startPoint y: 599, endPoint x: 445, endPoint y: 599, distance: 81.1
click at [573, 599] on td "[PERSON_NAME]" at bounding box center [652, 601] width 159 height 48
copy td "[PERSON_NAME]"
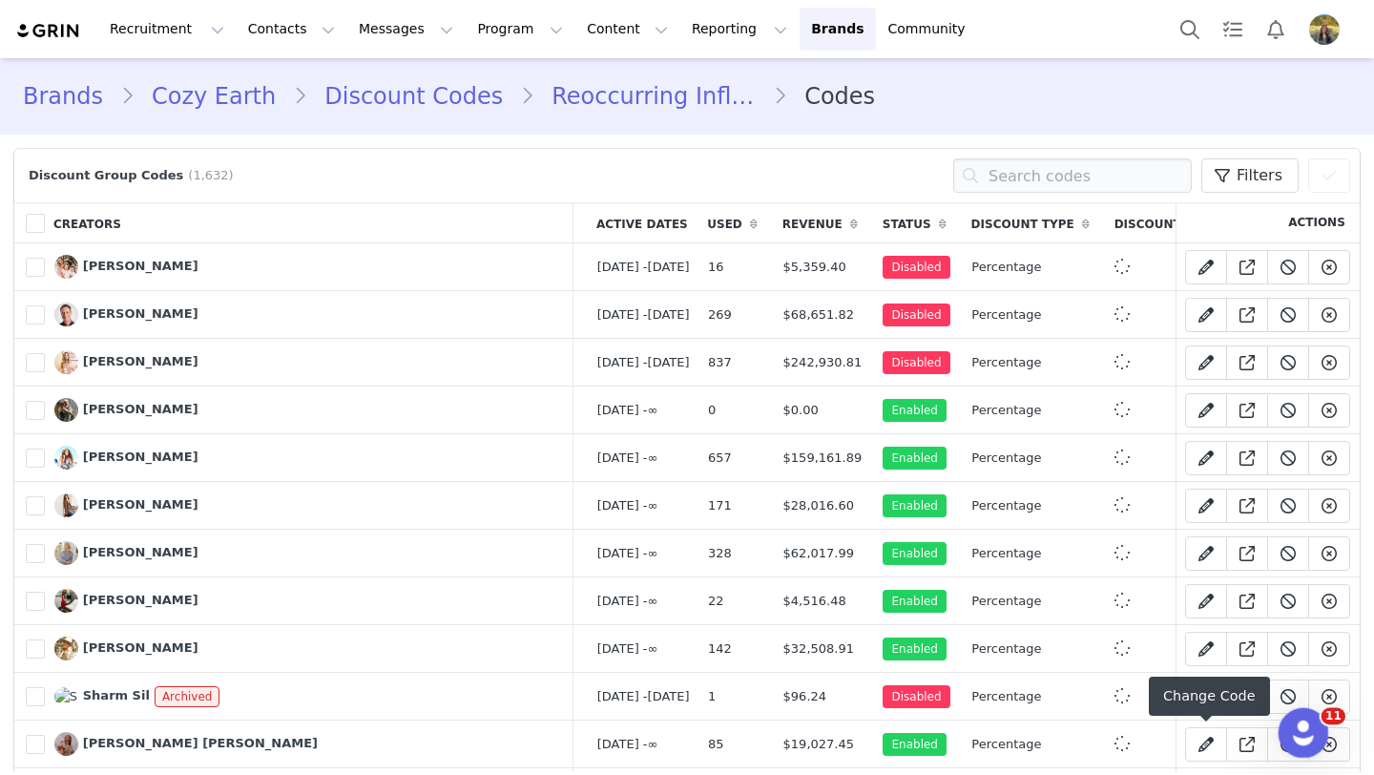
click at [1293, 726] on icon "Open Intercom Messenger" at bounding box center [1300, 729] width 31 height 31
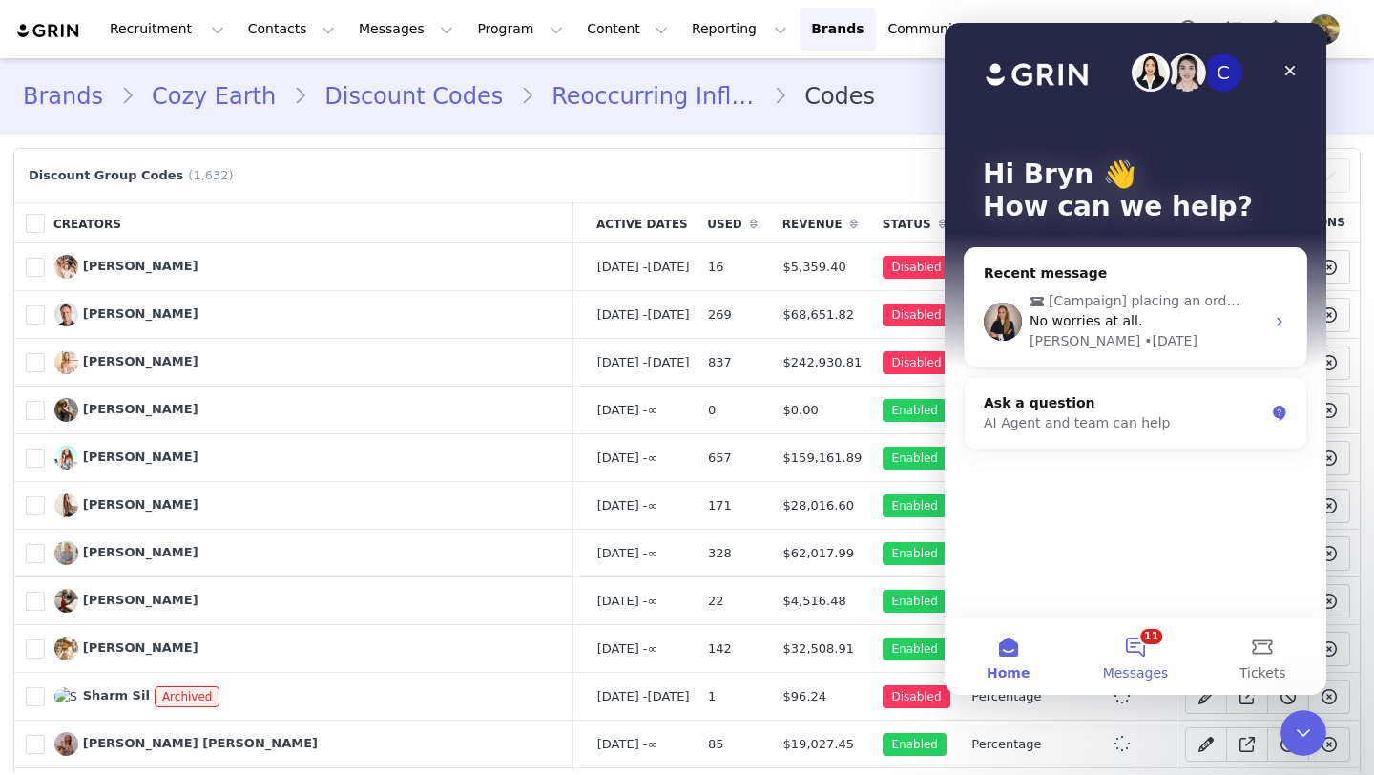
click at [1135, 632] on button "11 Messages" at bounding box center [1134, 656] width 127 height 76
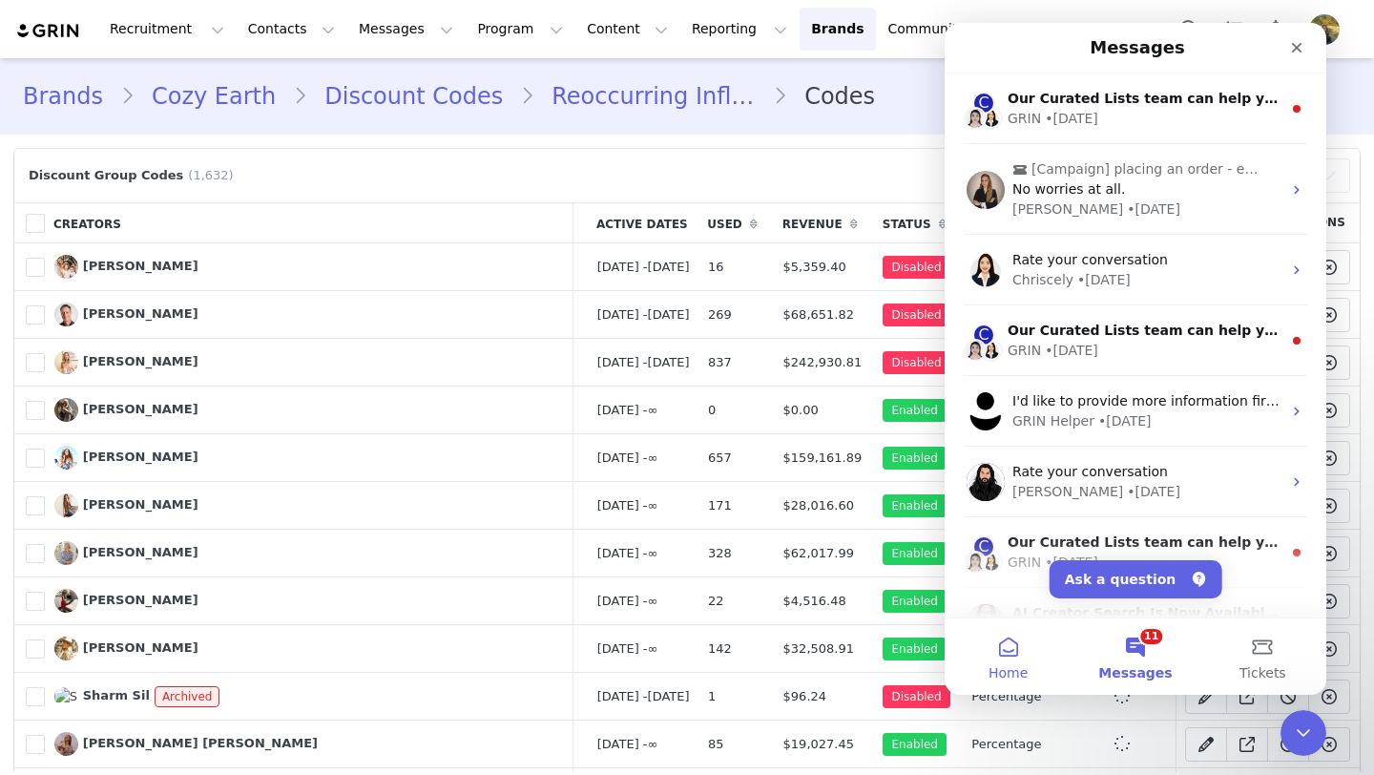
click at [989, 657] on button "Home" at bounding box center [1007, 656] width 127 height 76
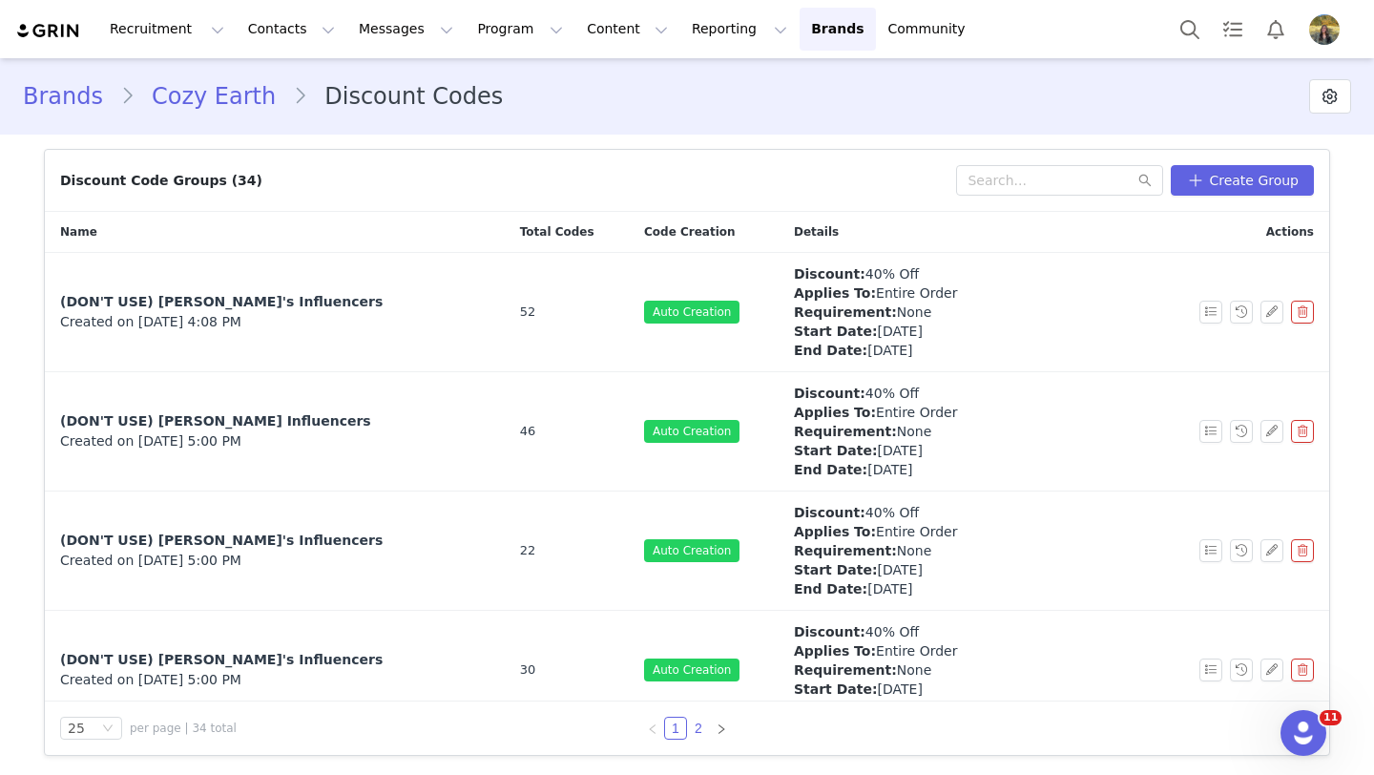
click at [694, 725] on link "2" at bounding box center [698, 727] width 21 height 21
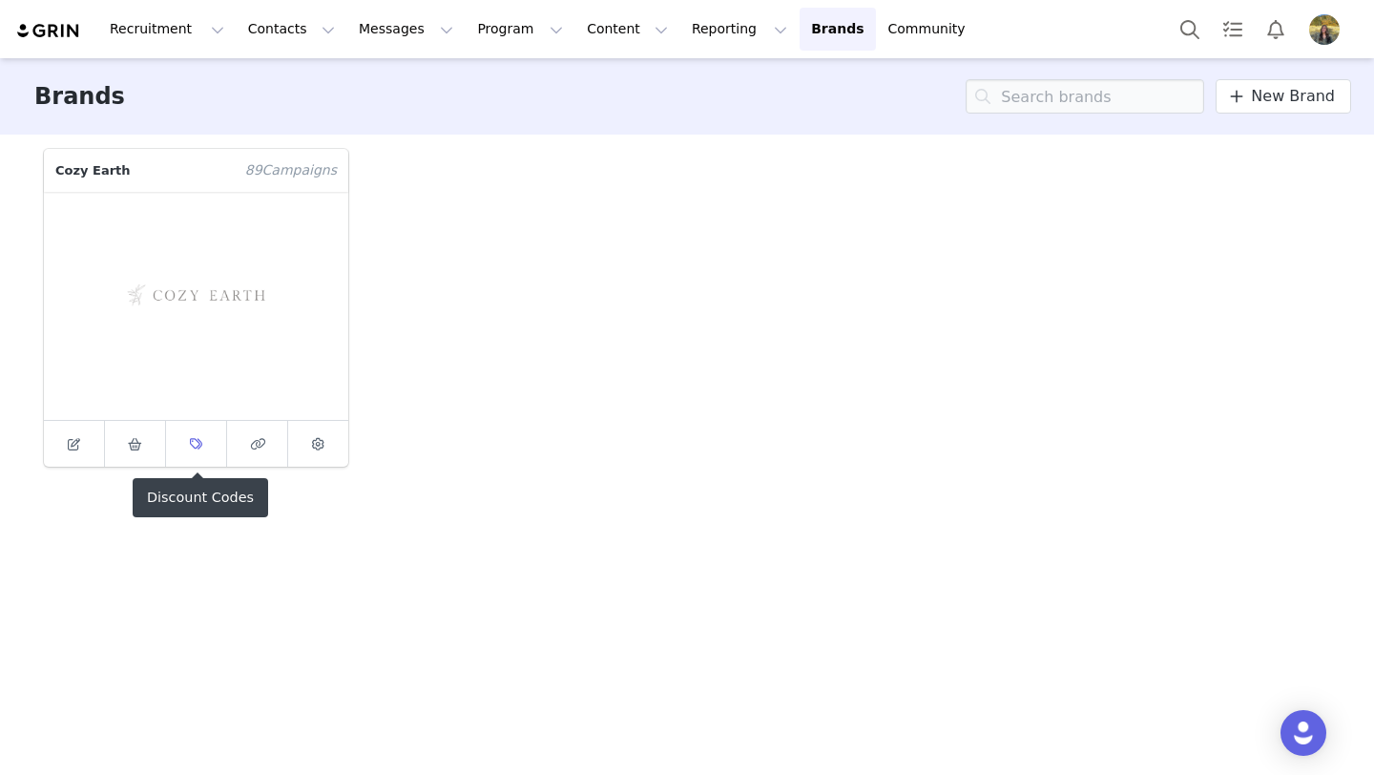
click at [186, 455] on link at bounding box center [196, 444] width 61 height 46
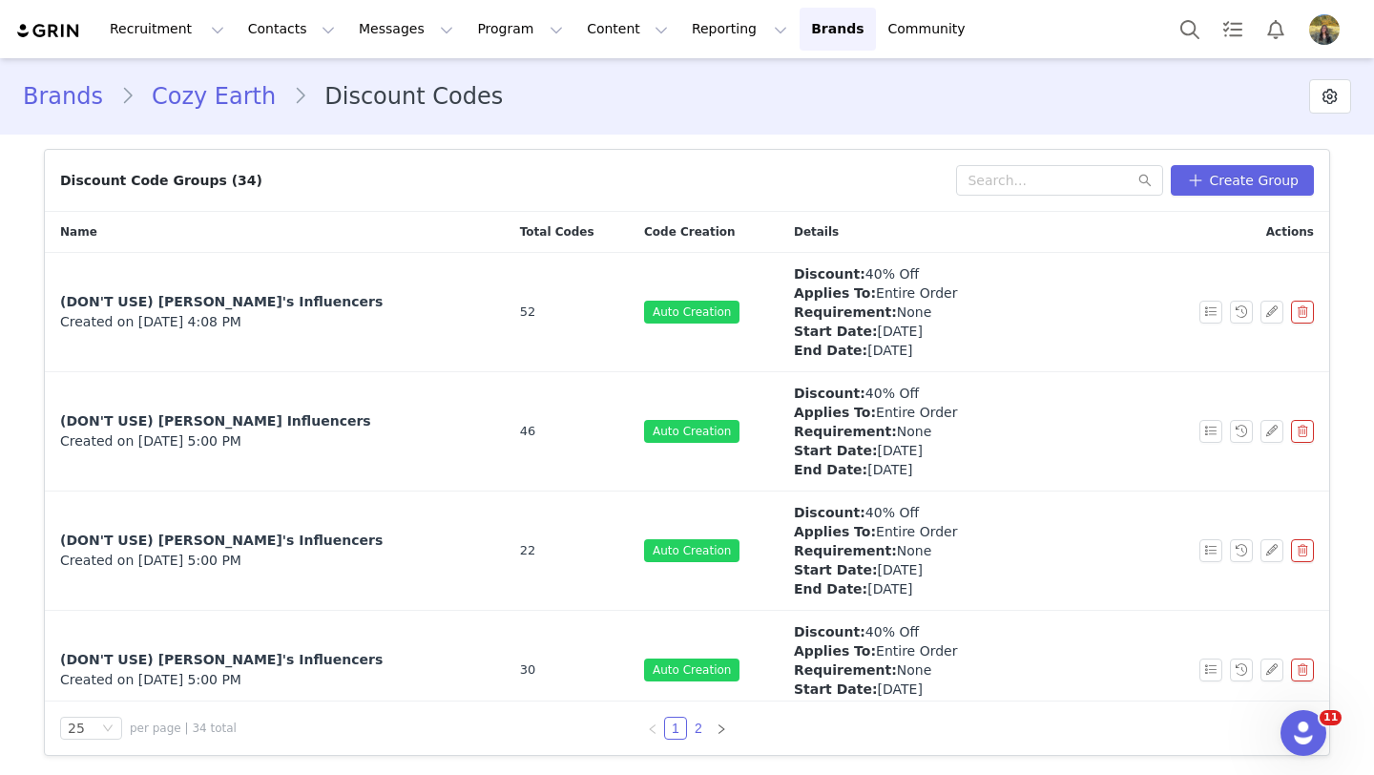
click at [699, 724] on link "2" at bounding box center [698, 727] width 21 height 21
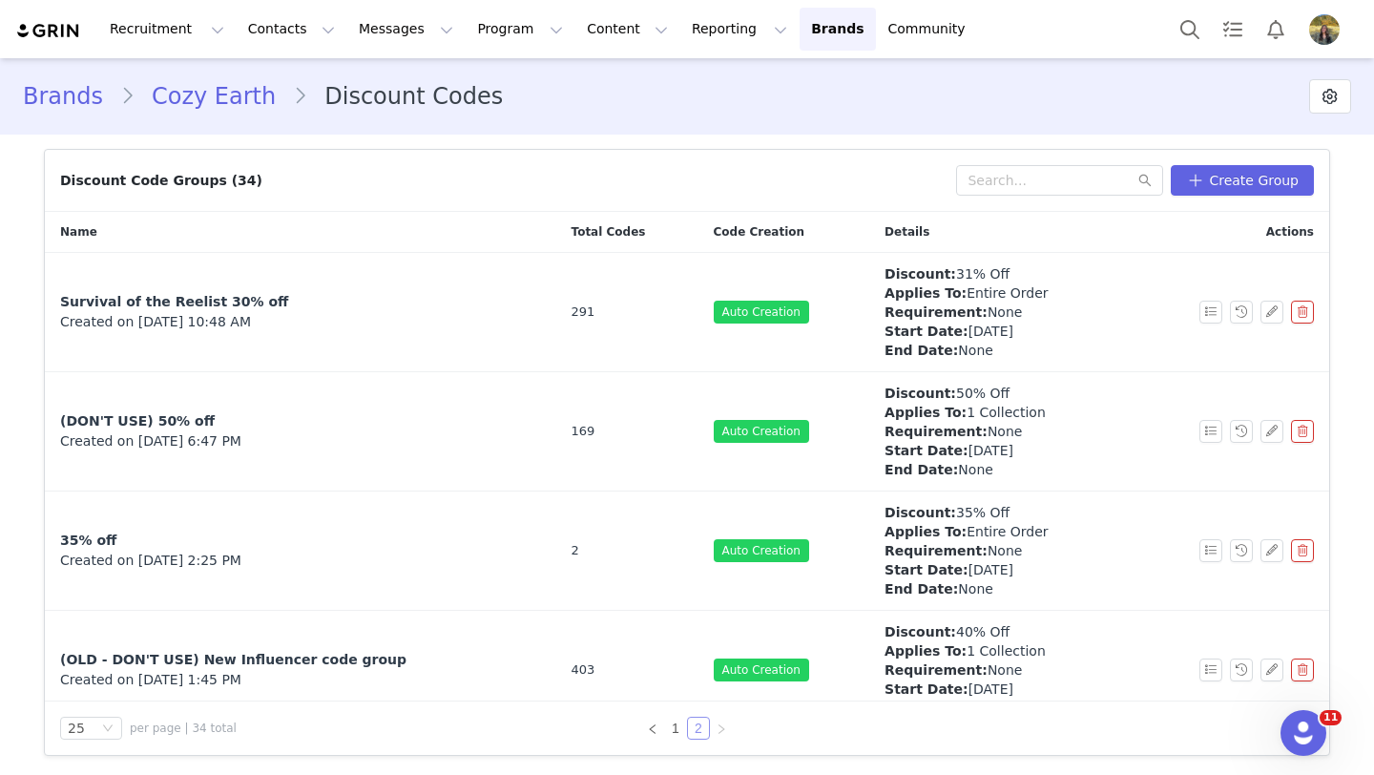
scroll to position [625, 0]
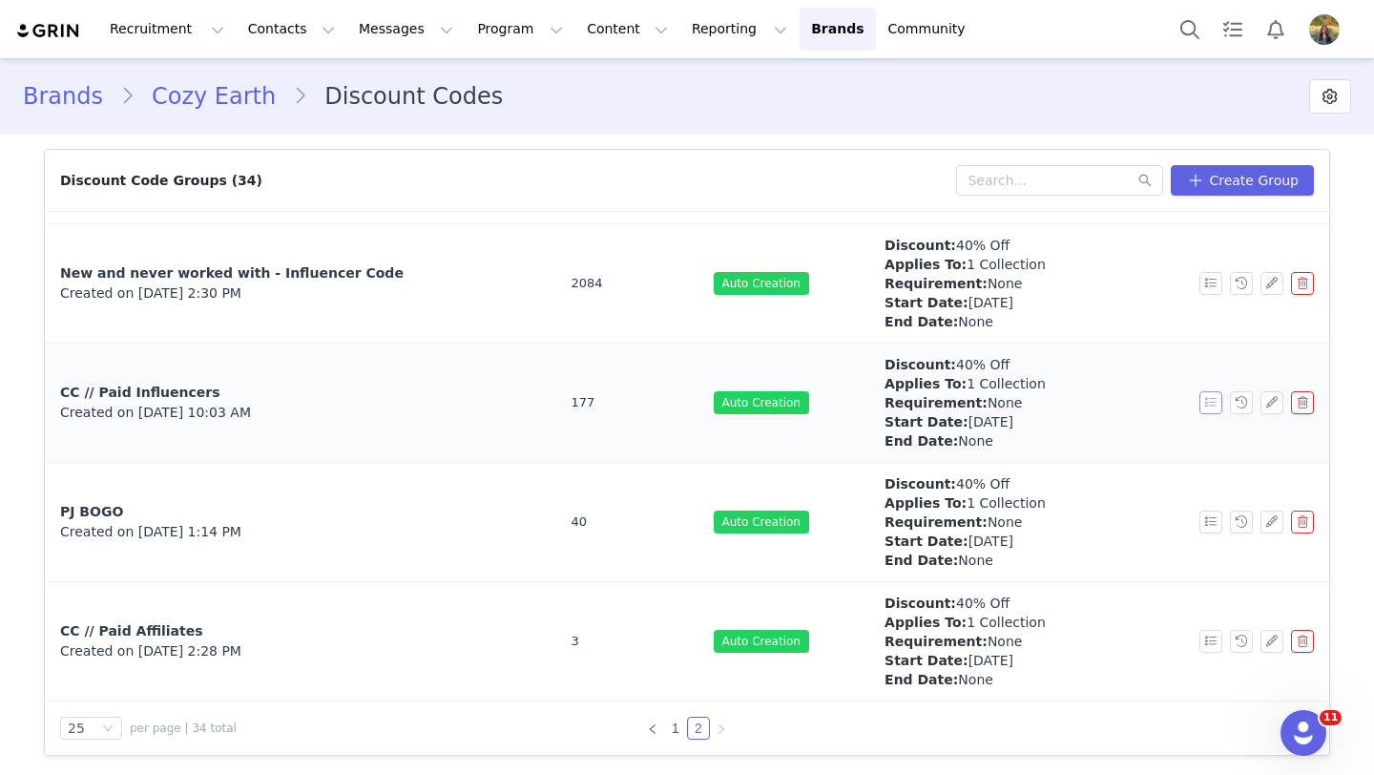
click at [1213, 412] on button "button" at bounding box center [1210, 402] width 23 height 23
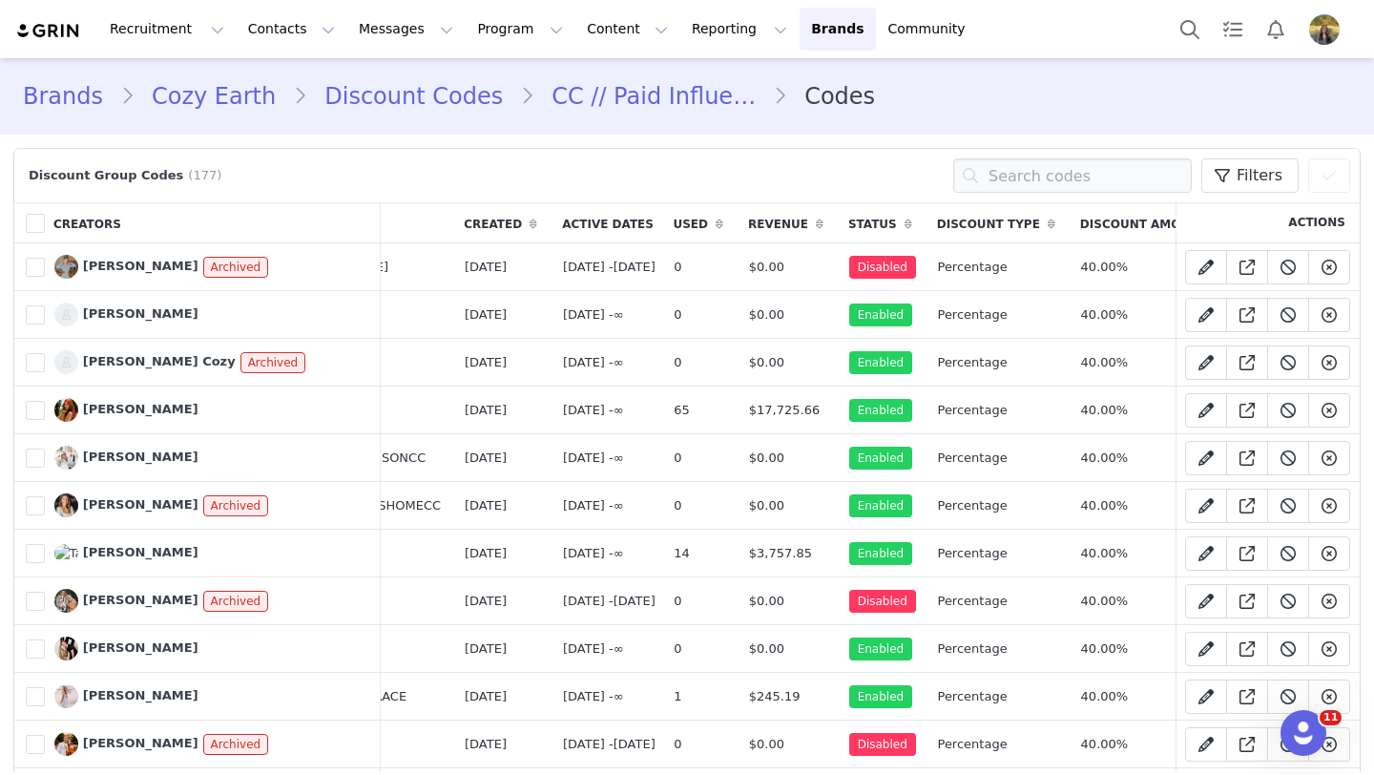
scroll to position [0, 204]
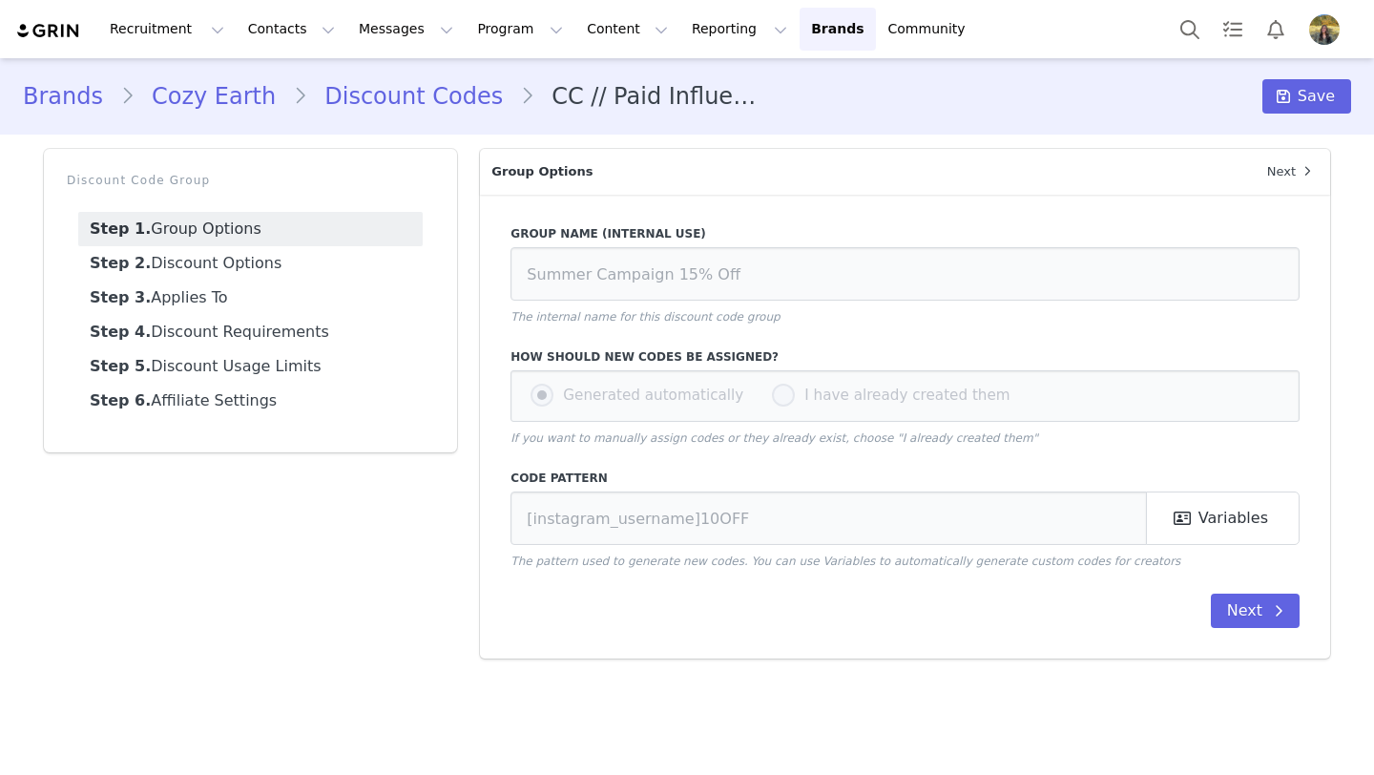
type input "CC // Paid Influencers"
type input "CE-[instagram_username]"
select select "specific_collections"
click at [327, 262] on link "Step 2. Discount Options" at bounding box center [250, 263] width 344 height 34
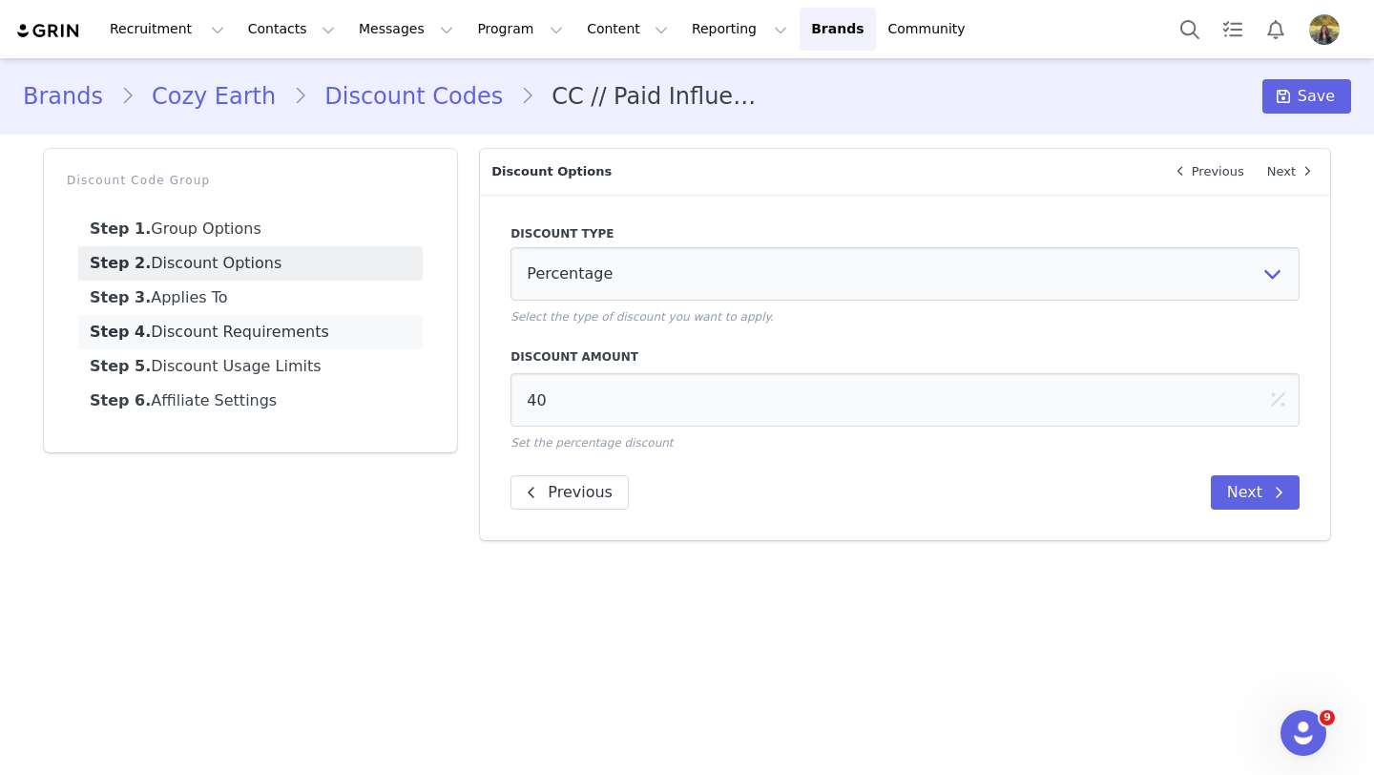
click at [321, 318] on link "Step 4. Discount Requirements" at bounding box center [250, 332] width 344 height 34
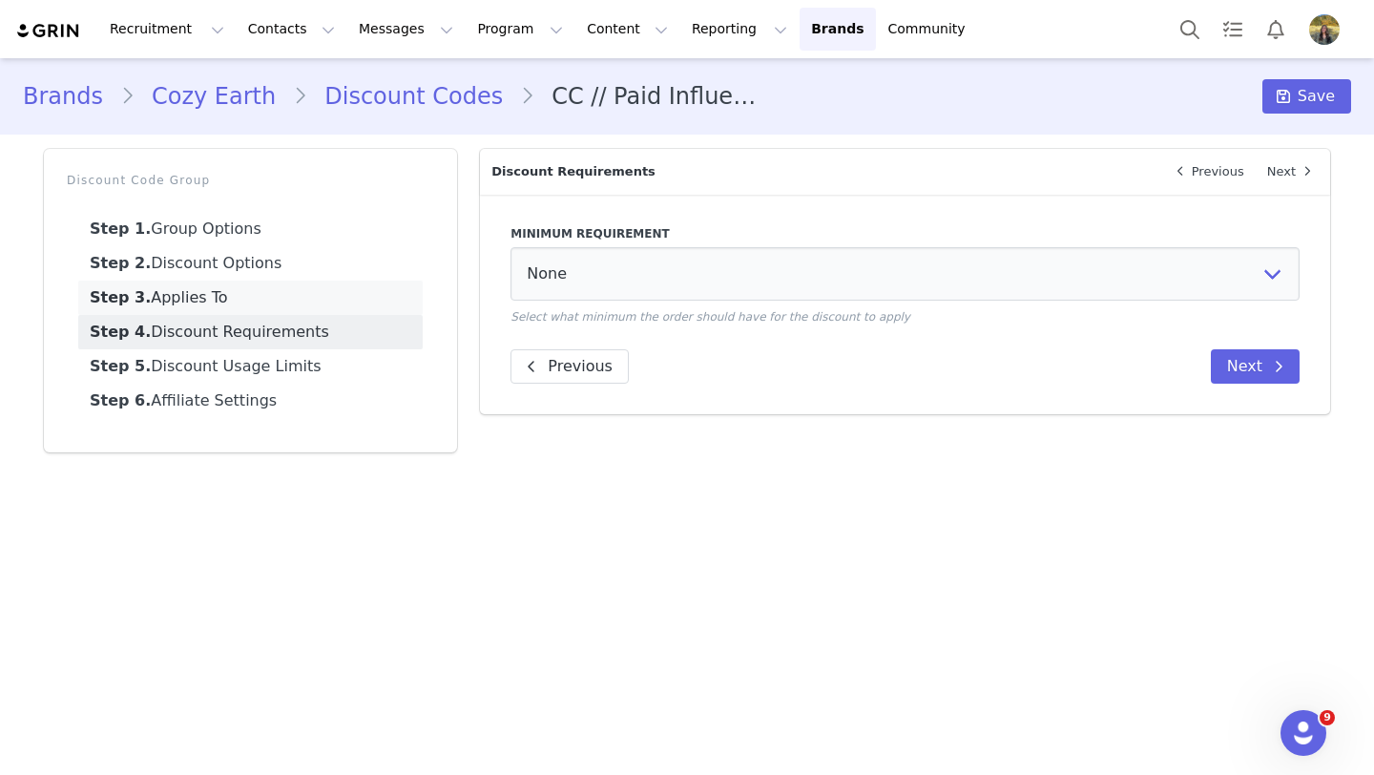
click at [321, 303] on link "Step 3. Applies To" at bounding box center [250, 297] width 344 height 34
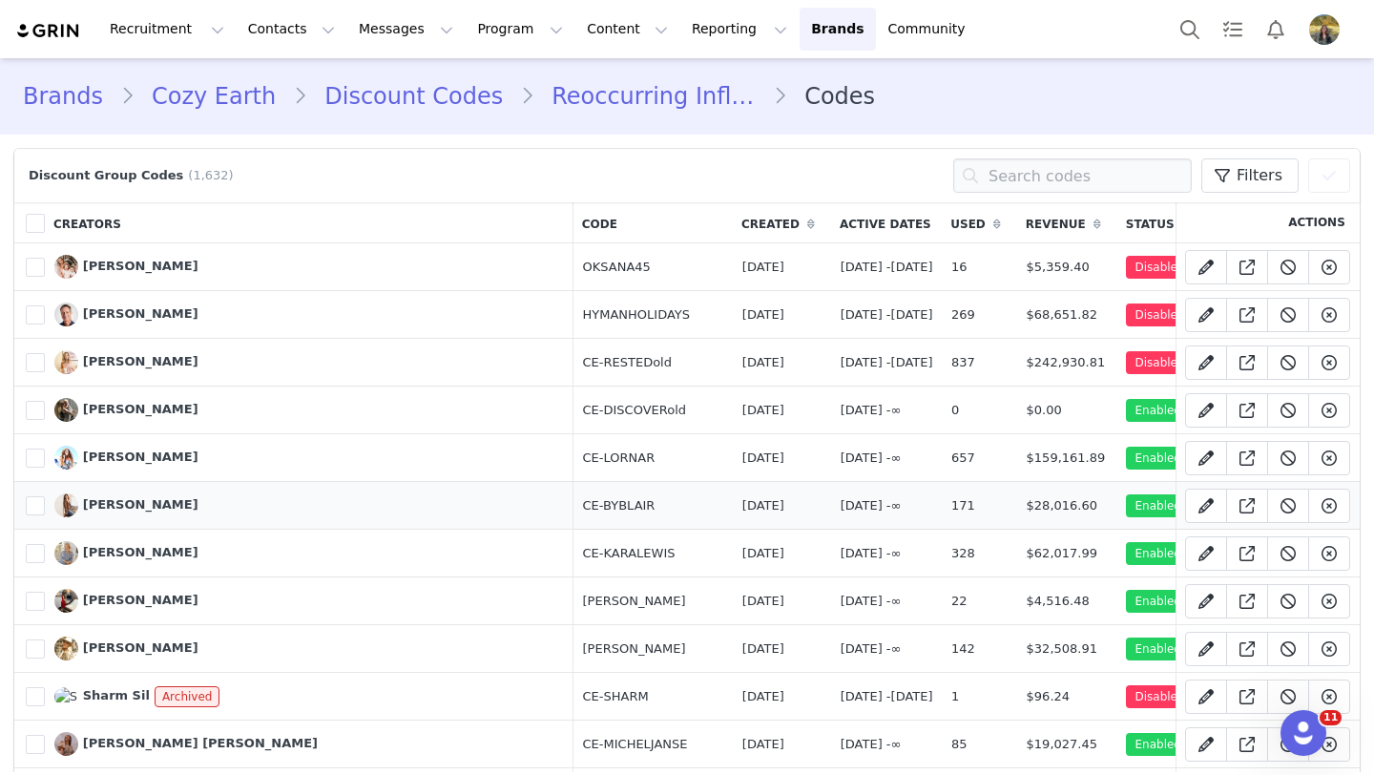
drag, startPoint x: 441, startPoint y: 508, endPoint x: 361, endPoint y: 507, distance: 80.1
click at [573, 507] on td "CE-BYBLAIR" at bounding box center [652, 506] width 159 height 48
copy td "CE-BYBLAIR"
